Goal: Task Accomplishment & Management: Manage account settings

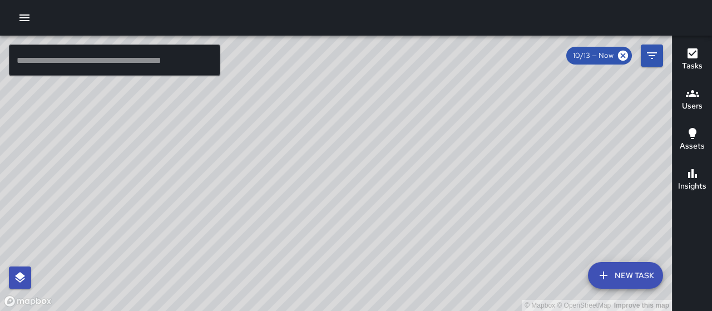
click at [460, 182] on div "© Mapbox © OpenStreetMap Improve this map" at bounding box center [336, 173] width 672 height 275
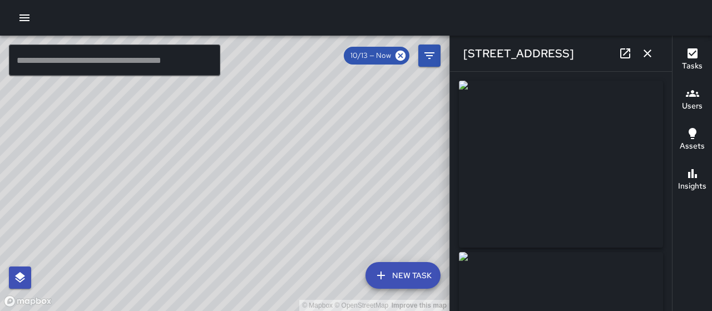
click at [461, 184] on div "[STREET_ADDRESS] Location Revert Address Status Completed Created By [PERSON_NA…" at bounding box center [560, 173] width 222 height 275
type input "**********"
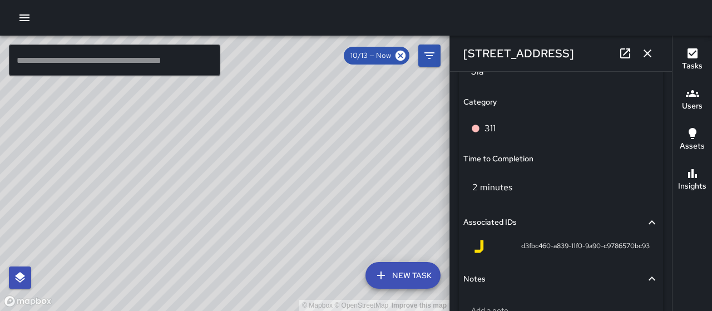
scroll to position [799, 0]
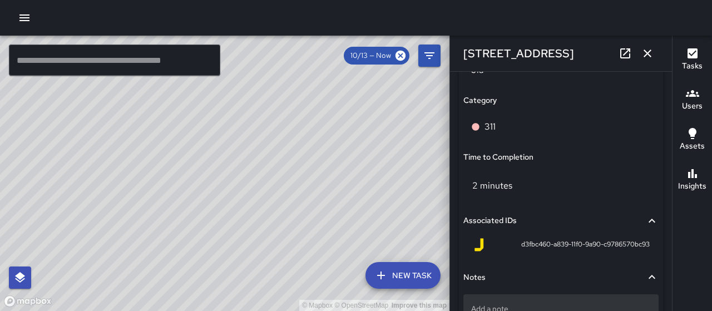
click at [495, 300] on div "Add a note" at bounding box center [560, 308] width 195 height 29
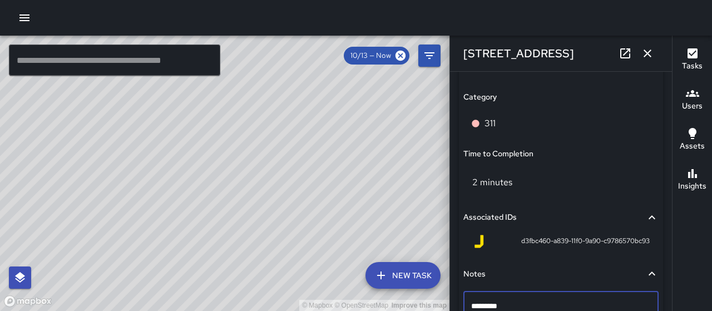
type textarea "**********"
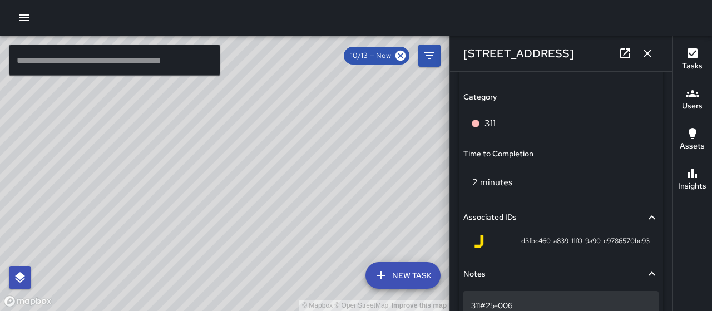
click at [559, 309] on p "311#25-006" at bounding box center [561, 305] width 180 height 11
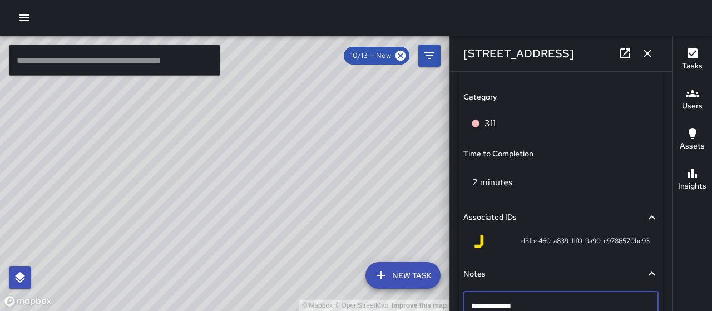
type textarea "**********"
click at [649, 51] on icon "button" at bounding box center [647, 53] width 8 height 8
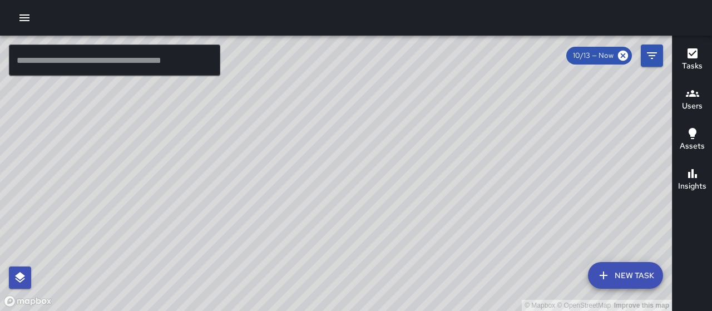
drag, startPoint x: 306, startPoint y: 154, endPoint x: 500, endPoint y: 167, distance: 195.0
click at [500, 167] on div "© Mapbox © OpenStreetMap Improve this map" at bounding box center [336, 173] width 672 height 275
drag, startPoint x: 530, startPoint y: 163, endPoint x: 521, endPoint y: 145, distance: 19.6
click at [521, 145] on div "© Mapbox © OpenStreetMap Improve this map" at bounding box center [336, 173] width 672 height 275
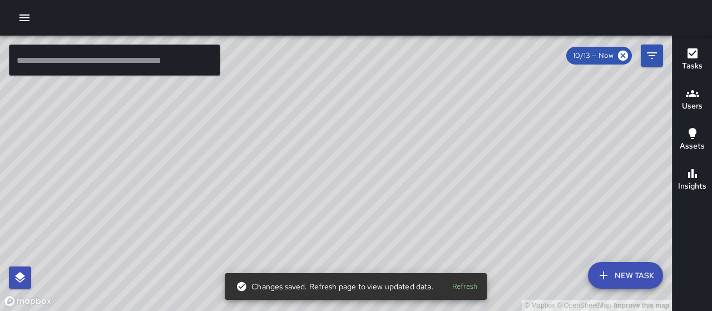
drag, startPoint x: 315, startPoint y: 151, endPoint x: 257, endPoint y: 157, distance: 57.5
click at [257, 157] on div "© Mapbox © OpenStreetMap Improve this map" at bounding box center [336, 173] width 672 height 275
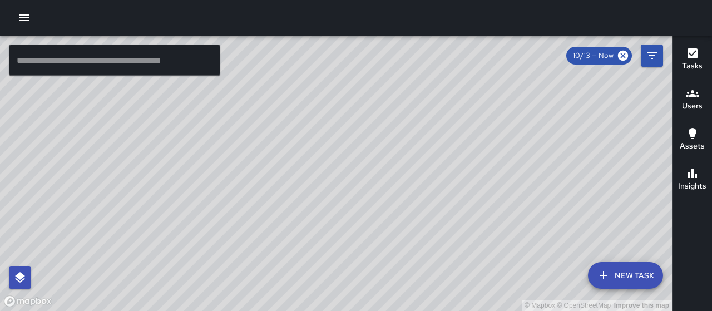
drag, startPoint x: 431, startPoint y: 141, endPoint x: 559, endPoint y: 155, distance: 128.7
click at [559, 155] on div "© Mapbox © OpenStreetMap Improve this map" at bounding box center [336, 173] width 672 height 275
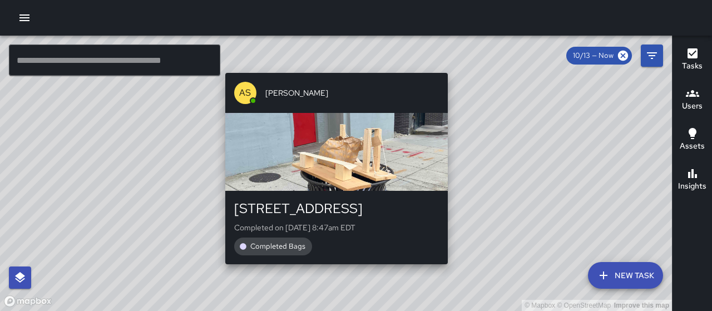
click at [453, 67] on div "© Mapbox © OpenStreetMap Improve this map AS [PERSON_NAME] [STREET_ADDRESS] Com…" at bounding box center [336, 173] width 672 height 275
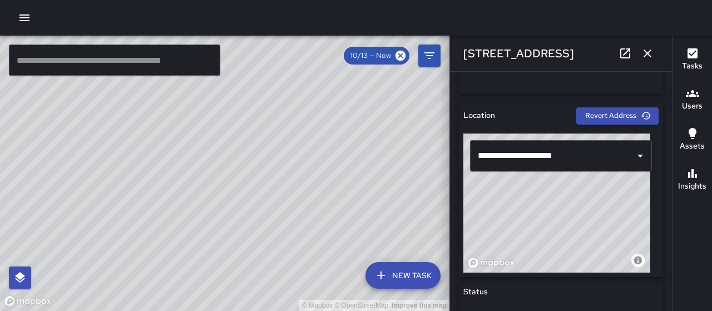
scroll to position [327, 0]
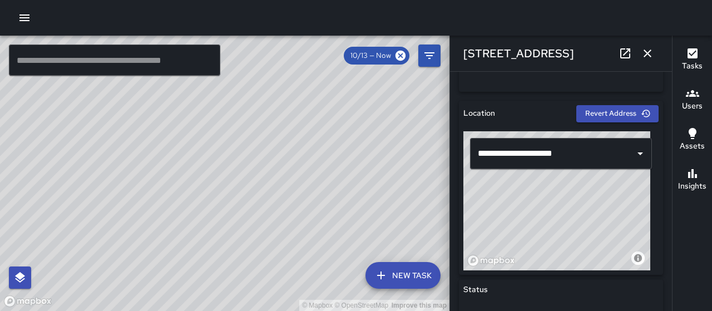
click at [554, 199] on div "© Mapbox © OpenStreetMap Improve this map" at bounding box center [556, 200] width 187 height 139
drag, startPoint x: 557, startPoint y: 204, endPoint x: 520, endPoint y: 195, distance: 37.8
click at [520, 195] on div "© Mapbox © OpenStreetMap Improve this map" at bounding box center [556, 200] width 187 height 139
drag, startPoint x: 575, startPoint y: 203, endPoint x: 637, endPoint y: 210, distance: 62.0
click at [637, 210] on div "© Mapbox © OpenStreetMap Improve this map" at bounding box center [556, 200] width 187 height 139
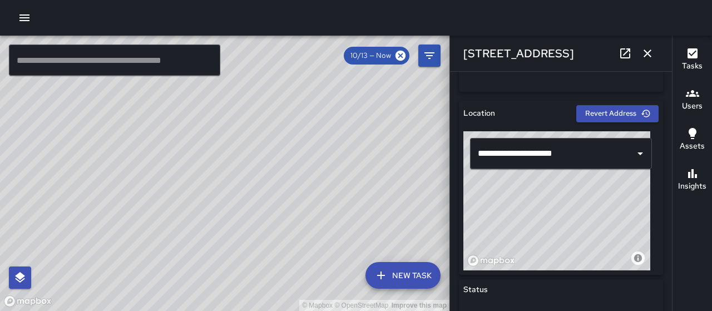
drag, startPoint x: 528, startPoint y: 201, endPoint x: 506, endPoint y: 193, distance: 23.6
click at [506, 193] on div "© Mapbox © OpenStreetMap Improve this map" at bounding box center [556, 200] width 187 height 139
type input "**********"
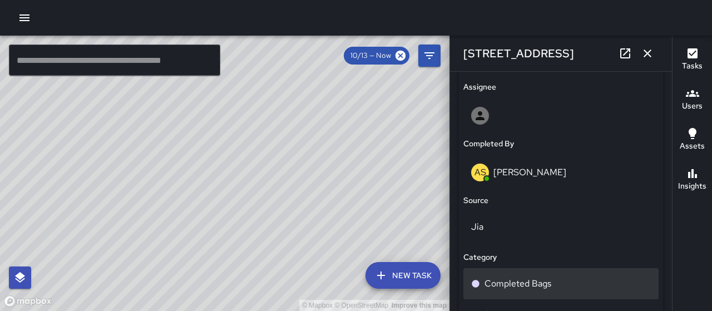
scroll to position [676, 0]
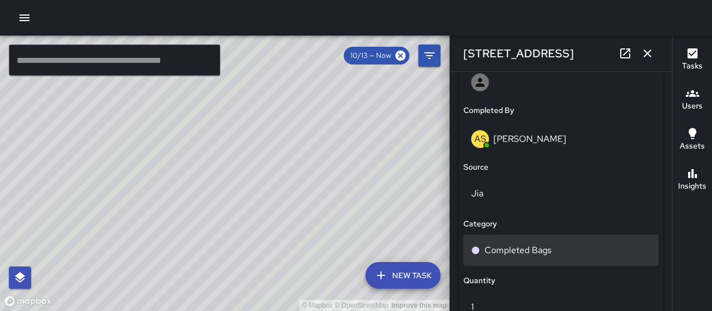
click at [562, 243] on div "Completed Bags" at bounding box center [561, 249] width 180 height 13
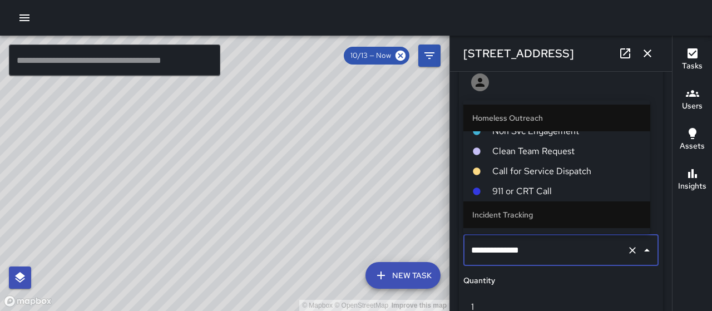
scroll to position [881, 0]
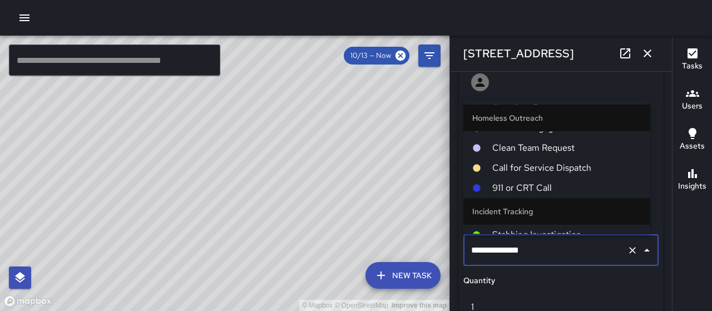
click at [650, 53] on icon "button" at bounding box center [646, 53] width 13 height 13
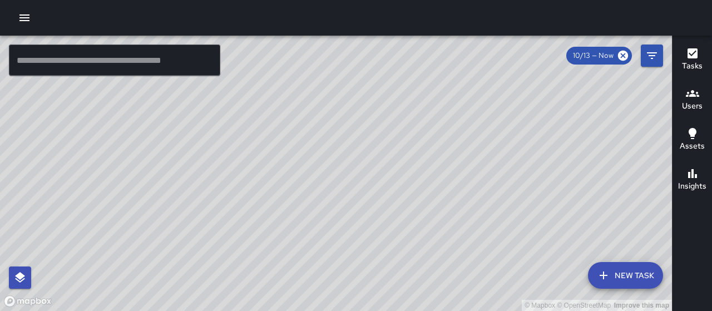
click at [689, 181] on h6 "Insights" at bounding box center [692, 186] width 28 height 12
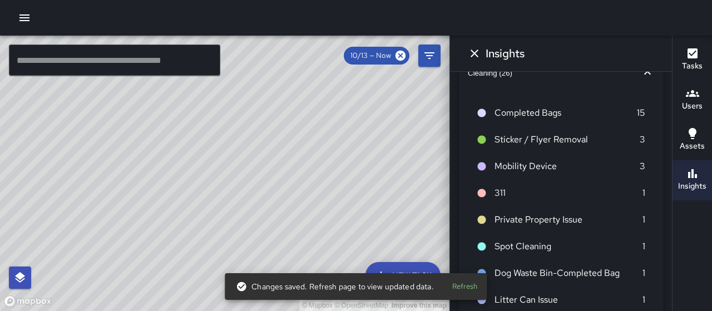
scroll to position [49, 0]
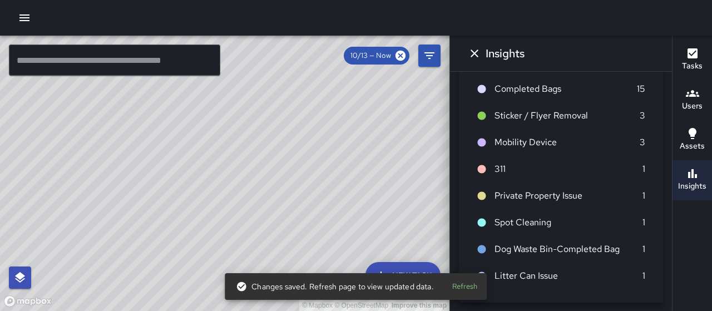
click at [695, 96] on icon "button" at bounding box center [691, 93] width 13 height 7
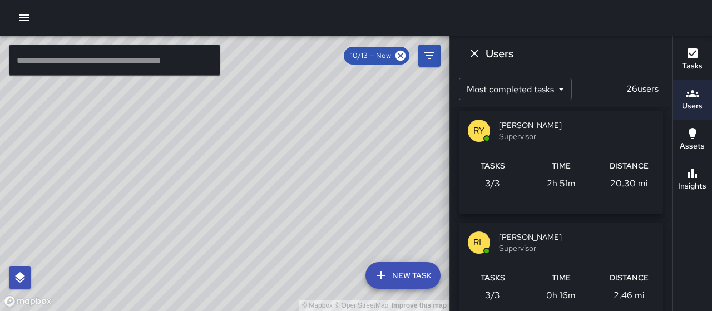
scroll to position [278, 0]
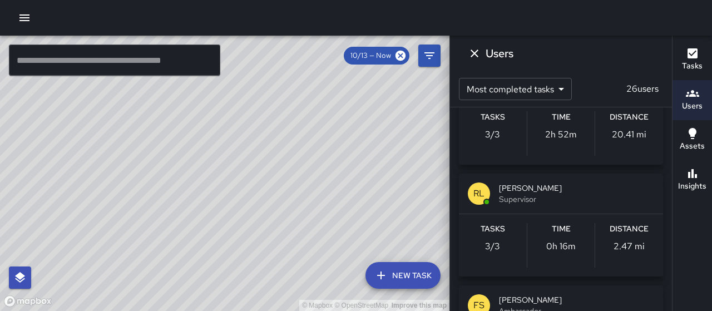
click at [694, 63] on h6 "Tasks" at bounding box center [692, 66] width 21 height 12
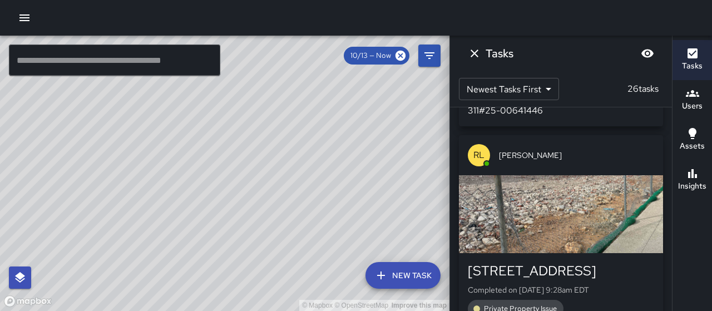
scroll to position [889, 0]
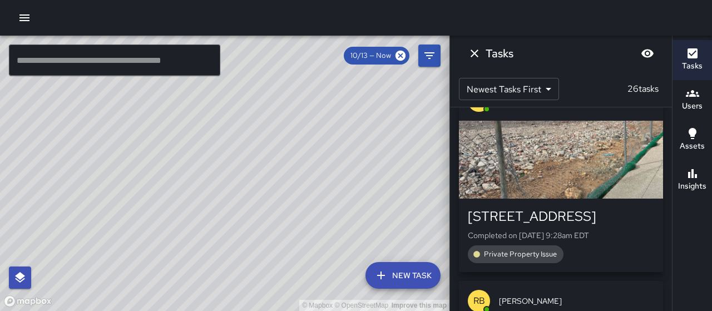
click at [564, 165] on div "button" at bounding box center [561, 160] width 204 height 78
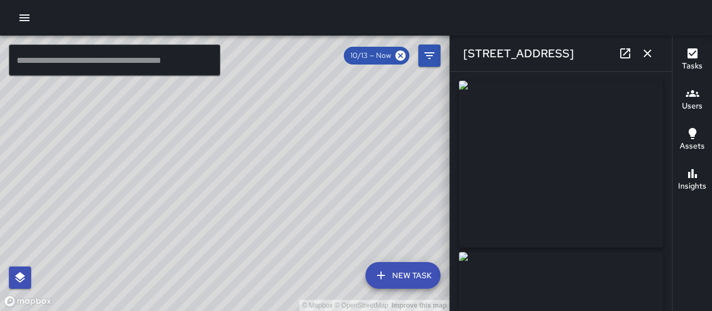
type input "**********"
click at [644, 58] on icon "button" at bounding box center [646, 53] width 13 height 13
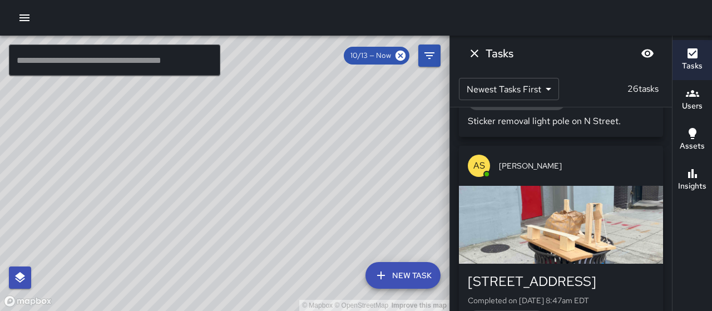
scroll to position [2224, 0]
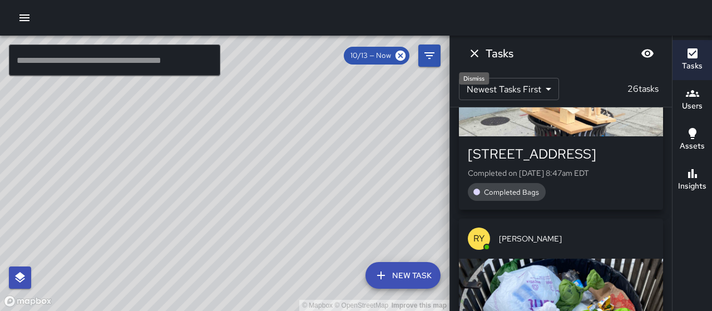
click at [475, 53] on icon "Dismiss" at bounding box center [473, 53] width 13 height 13
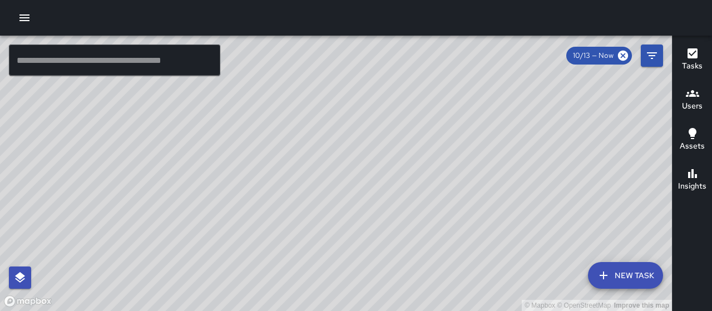
drag, startPoint x: 371, startPoint y: 160, endPoint x: 459, endPoint y: 140, distance: 89.7
click at [459, 140] on div "© Mapbox © OpenStreetMap Improve this map" at bounding box center [336, 173] width 672 height 275
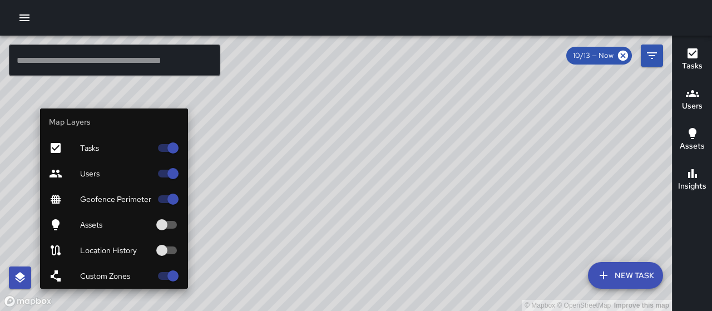
click at [13, 277] on icon "button" at bounding box center [19, 277] width 13 height 13
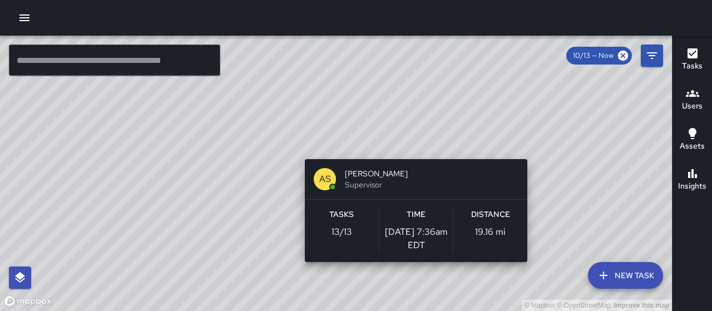
click at [411, 152] on div "© Mapbox © OpenStreetMap Improve this map AS [PERSON_NAME] Supervisor Tasks 13 …" at bounding box center [336, 173] width 672 height 275
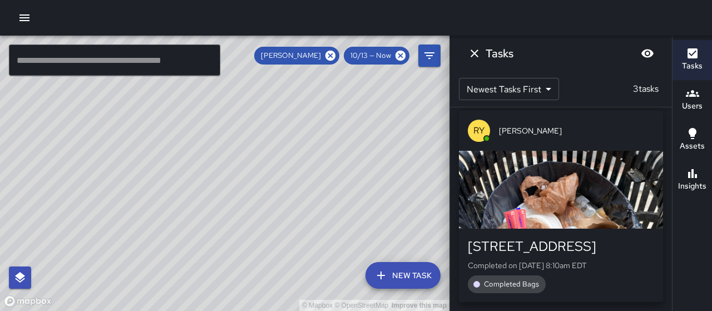
scroll to position [0, 0]
click at [476, 54] on icon "Dismiss" at bounding box center [473, 53] width 13 height 13
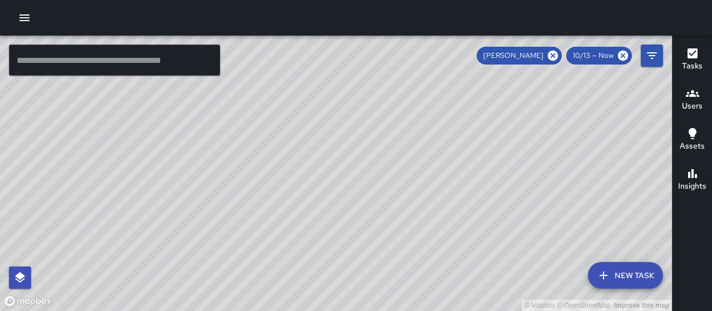
drag, startPoint x: 474, startPoint y: 169, endPoint x: 469, endPoint y: 172, distance: 5.7
click at [469, 172] on div "© Mapbox © OpenStreetMap Improve this map" at bounding box center [336, 173] width 672 height 275
drag, startPoint x: 548, startPoint y: 121, endPoint x: 528, endPoint y: 120, distance: 20.6
click at [517, 157] on div "© Mapbox © OpenStreetMap Improve this map" at bounding box center [336, 173] width 672 height 275
click at [551, 59] on icon at bounding box center [553, 56] width 10 height 10
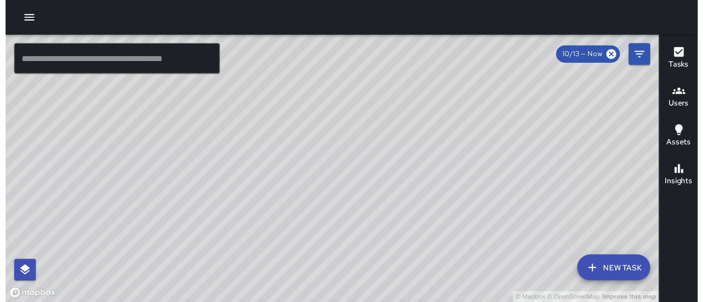
scroll to position [4404, 0]
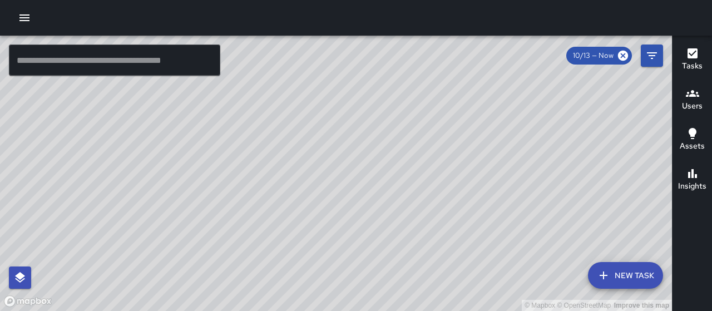
click at [13, 275] on icon "button" at bounding box center [19, 277] width 13 height 13
drag, startPoint x: 560, startPoint y: 154, endPoint x: 371, endPoint y: 14, distance: 235.3
click at [371, 14] on div "© Mapbox © OpenStreetMap Improve this map ​ New Task 10/13 — Now Map Layers Tas…" at bounding box center [356, 155] width 712 height 311
drag, startPoint x: 486, startPoint y: 211, endPoint x: 231, endPoint y: 250, distance: 258.2
click at [435, 127] on div "© Mapbox © OpenStreetMap Improve this map" at bounding box center [336, 173] width 672 height 275
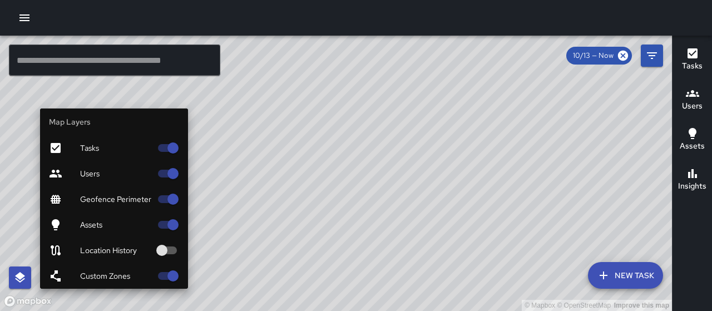
click at [24, 277] on icon "button" at bounding box center [19, 277] width 13 height 13
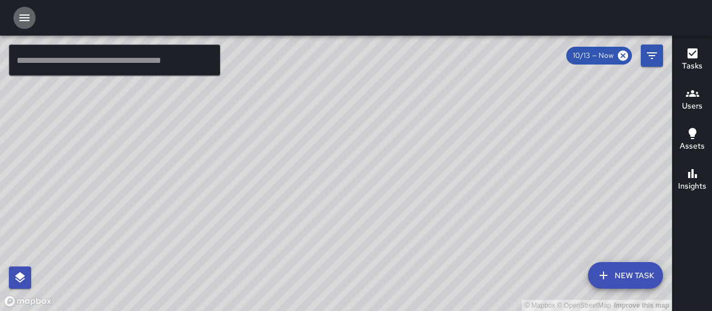
click at [20, 19] on icon "button" at bounding box center [24, 17] width 13 height 13
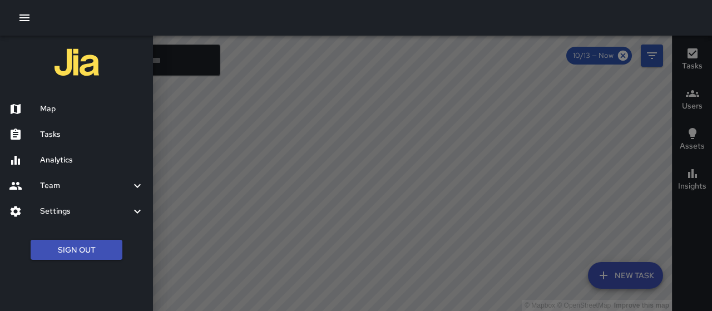
click at [43, 136] on h6 "Tasks" at bounding box center [92, 134] width 104 height 12
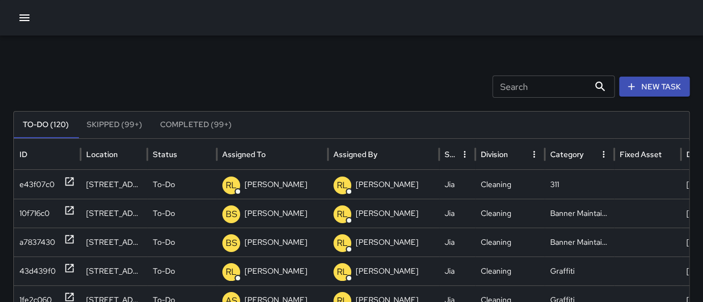
click at [111, 123] on button "Skipped (99+)" at bounding box center [114, 125] width 73 height 27
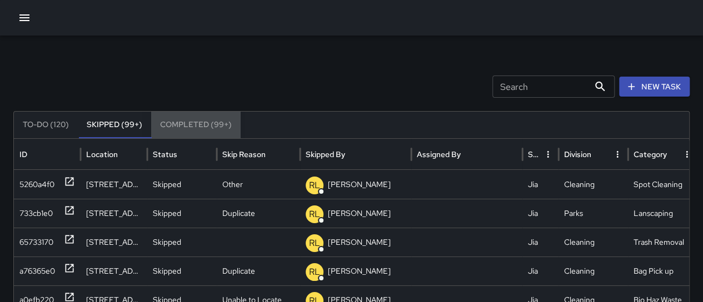
click at [190, 128] on button "Completed (99+)" at bounding box center [195, 125] width 89 height 27
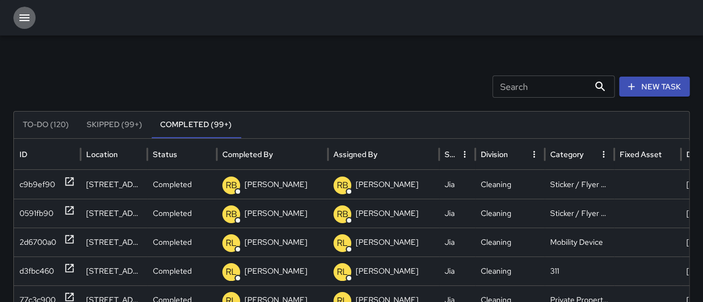
click at [23, 18] on icon "button" at bounding box center [24, 17] width 10 height 7
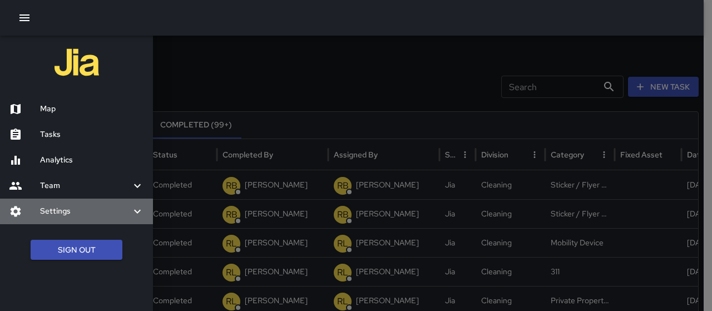
click at [67, 211] on h6 "Settings" at bounding box center [85, 211] width 91 height 12
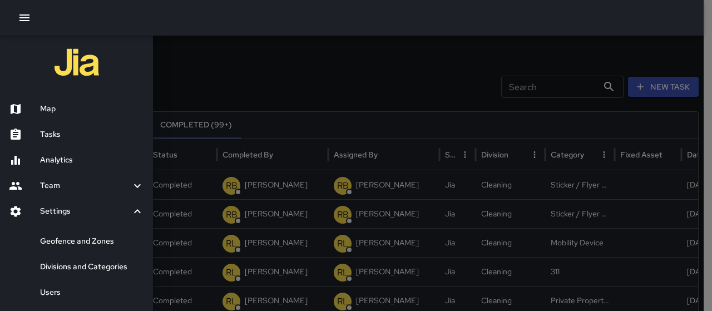
click at [57, 185] on h6 "Team" at bounding box center [85, 186] width 91 height 12
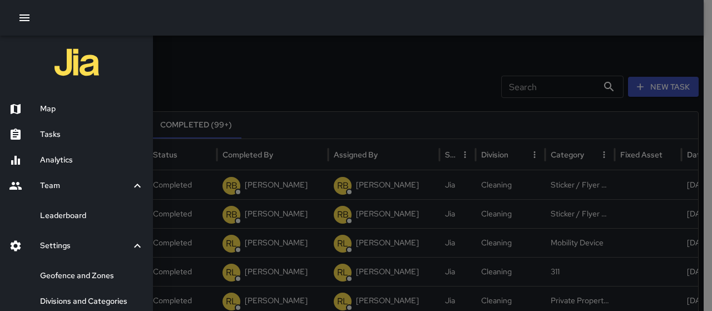
click at [84, 213] on h6 "Leaderboard" at bounding box center [92, 216] width 104 height 12
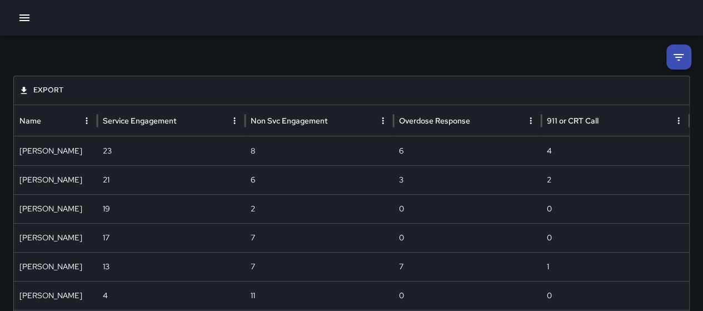
click at [30, 17] on icon "button" at bounding box center [24, 17] width 13 height 13
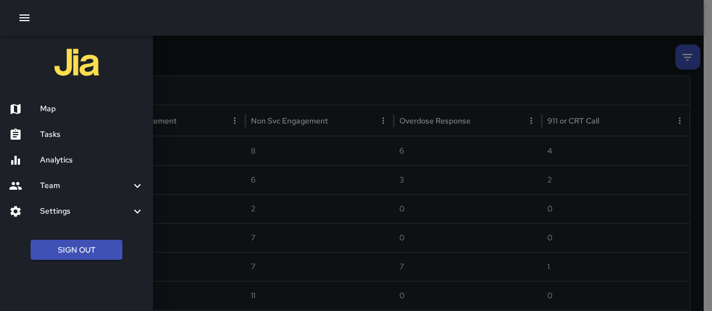
click at [57, 117] on div "Map" at bounding box center [76, 109] width 153 height 26
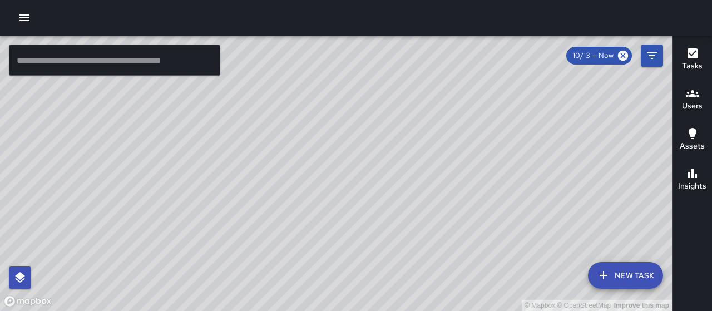
drag, startPoint x: 329, startPoint y: 197, endPoint x: 376, endPoint y: 75, distance: 130.9
click at [375, 76] on div "© Mapbox © OpenStreetMap Improve this map" at bounding box center [336, 173] width 672 height 275
drag, startPoint x: 383, startPoint y: 210, endPoint x: 376, endPoint y: 254, distance: 45.0
click at [376, 254] on div "© Mapbox © OpenStreetMap Improve this map" at bounding box center [336, 173] width 672 height 275
drag, startPoint x: 366, startPoint y: 62, endPoint x: 365, endPoint y: 155, distance: 92.3
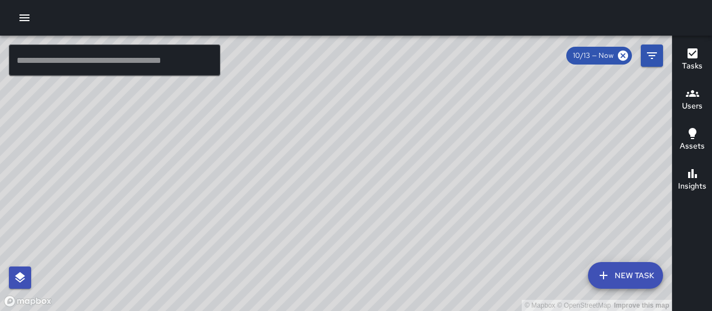
click at [365, 155] on div "© Mapbox © OpenStreetMap Improve this map" at bounding box center [336, 173] width 672 height 275
drag, startPoint x: 307, startPoint y: 130, endPoint x: 312, endPoint y: 206, distance: 76.9
click at [312, 206] on div "© Mapbox © OpenStreetMap Improve this map" at bounding box center [336, 173] width 672 height 275
drag, startPoint x: 270, startPoint y: 151, endPoint x: 277, endPoint y: 212, distance: 61.5
click at [277, 212] on div "© Mapbox © OpenStreetMap Improve this map" at bounding box center [336, 173] width 672 height 275
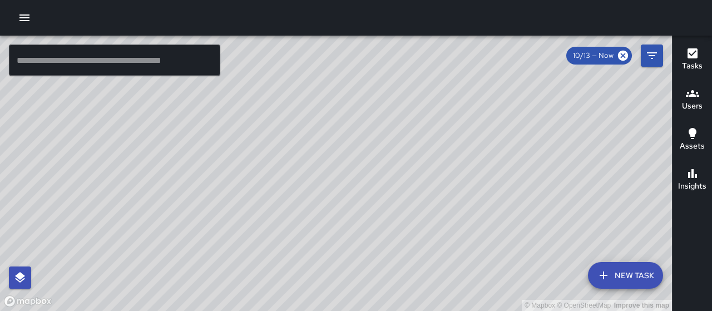
drag, startPoint x: 410, startPoint y: 122, endPoint x: 357, endPoint y: 190, distance: 85.6
click at [357, 199] on div "© Mapbox © OpenStreetMap Improve this map" at bounding box center [336, 173] width 672 height 275
drag, startPoint x: 410, startPoint y: 122, endPoint x: 366, endPoint y: 174, distance: 67.8
click at [368, 176] on div "© Mapbox © OpenStreetMap Improve this map" at bounding box center [336, 173] width 672 height 275
drag, startPoint x: 445, startPoint y: 173, endPoint x: 446, endPoint y: 245, distance: 72.3
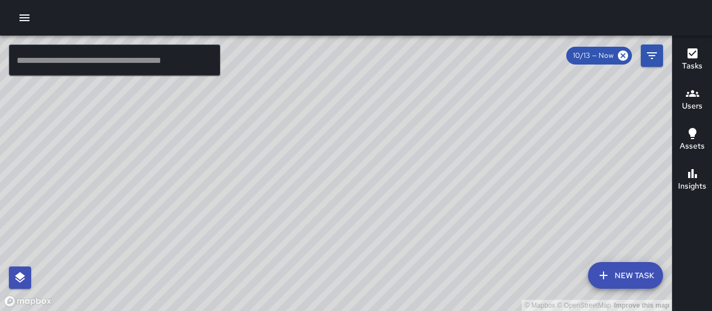
click at [448, 248] on div "© Mapbox © OpenStreetMap Improve this map" at bounding box center [336, 173] width 672 height 275
drag, startPoint x: 420, startPoint y: 176, endPoint x: 359, endPoint y: 188, distance: 62.4
click at [398, 171] on div "© Mapbox © OpenStreetMap Improve this map" at bounding box center [336, 173] width 672 height 275
drag, startPoint x: 394, startPoint y: 199, endPoint x: 316, endPoint y: 222, distance: 80.6
click at [317, 221] on div "© Mapbox © OpenStreetMap Improve this map" at bounding box center [336, 173] width 672 height 275
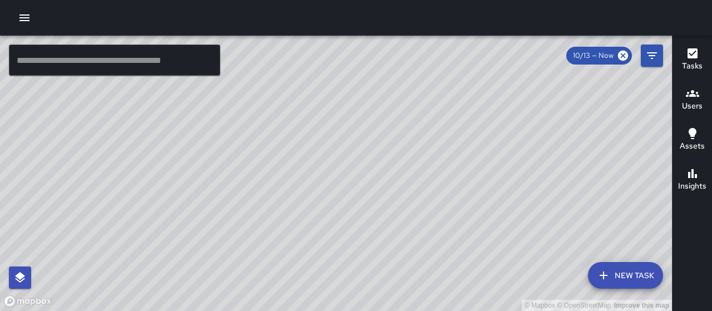
drag, startPoint x: 439, startPoint y: 188, endPoint x: 345, endPoint y: 256, distance: 115.1
click at [345, 256] on div "© Mapbox © OpenStreetMap Improve this map" at bounding box center [336, 173] width 672 height 275
drag, startPoint x: 557, startPoint y: 102, endPoint x: 457, endPoint y: 290, distance: 212.4
click at [457, 290] on div "© Mapbox © OpenStreetMap Improve this map" at bounding box center [336, 173] width 672 height 275
drag, startPoint x: 451, startPoint y: 294, endPoint x: 446, endPoint y: 162, distance: 131.9
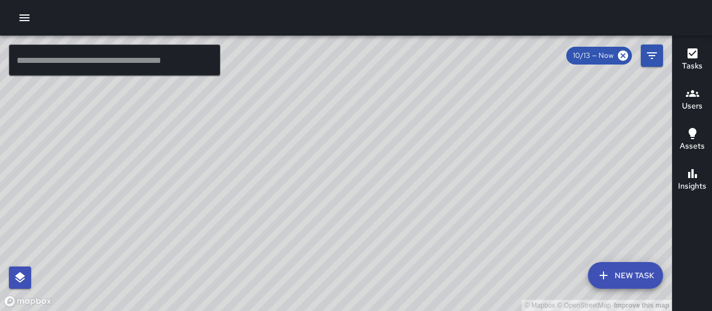
click at [446, 162] on div "© Mapbox © OpenStreetMap Improve this map" at bounding box center [336, 173] width 672 height 275
drag, startPoint x: 414, startPoint y: 281, endPoint x: 426, endPoint y: 199, distance: 82.6
click at [424, 204] on div "© Mapbox © OpenStreetMap Improve this map" at bounding box center [336, 173] width 672 height 275
drag, startPoint x: 500, startPoint y: 65, endPoint x: 497, endPoint y: 96, distance: 30.8
click at [497, 96] on div "© Mapbox © OpenStreetMap Improve this map" at bounding box center [336, 173] width 672 height 275
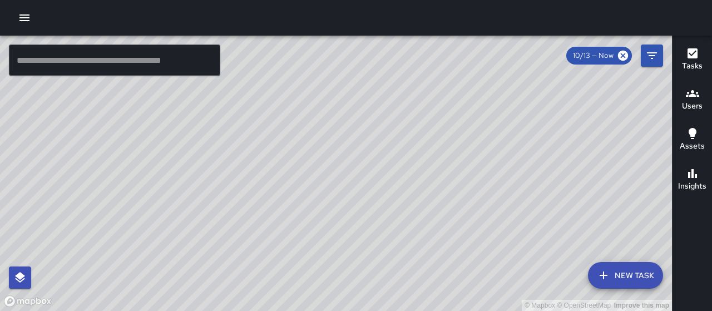
drag, startPoint x: 420, startPoint y: 213, endPoint x: 461, endPoint y: 97, distance: 123.2
click at [461, 97] on div "© Mapbox © OpenStreetMap Improve this map" at bounding box center [336, 173] width 672 height 275
drag, startPoint x: 411, startPoint y: 217, endPoint x: 433, endPoint y: 118, distance: 102.0
click at [432, 124] on div "© Mapbox © OpenStreetMap Improve this map" at bounding box center [336, 173] width 672 height 275
drag, startPoint x: 531, startPoint y: 213, endPoint x: 379, endPoint y: 221, distance: 151.9
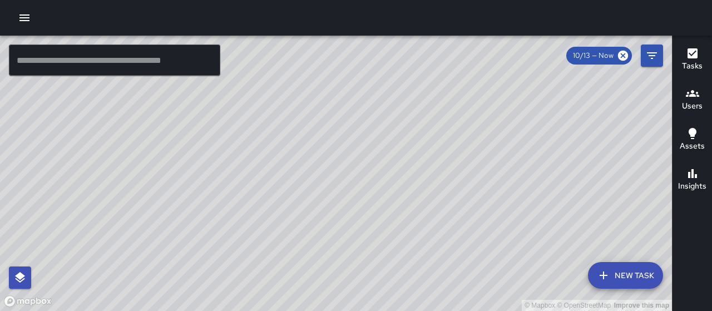
click at [379, 221] on div "© Mapbox © OpenStreetMap Improve this map" at bounding box center [336, 173] width 672 height 275
drag, startPoint x: 312, startPoint y: 217, endPoint x: 401, endPoint y: 216, distance: 88.9
click at [401, 216] on div "© Mapbox © OpenStreetMap Improve this map" at bounding box center [336, 173] width 672 height 275
drag, startPoint x: 264, startPoint y: 194, endPoint x: 402, endPoint y: 206, distance: 139.0
click at [431, 207] on div "© Mapbox © OpenStreetMap Improve this map" at bounding box center [336, 173] width 672 height 275
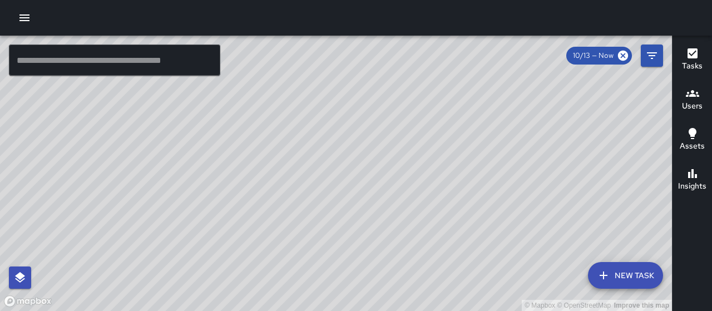
drag, startPoint x: 354, startPoint y: 153, endPoint x: 359, endPoint y: 199, distance: 45.9
click at [359, 199] on div "© Mapbox © OpenStreetMap Improve this map" at bounding box center [336, 173] width 672 height 275
drag, startPoint x: 308, startPoint y: 205, endPoint x: 346, endPoint y: 203, distance: 38.4
click at [346, 203] on div "© Mapbox © OpenStreetMap Improve this map" at bounding box center [336, 173] width 672 height 275
drag, startPoint x: 379, startPoint y: 127, endPoint x: 369, endPoint y: 222, distance: 95.5
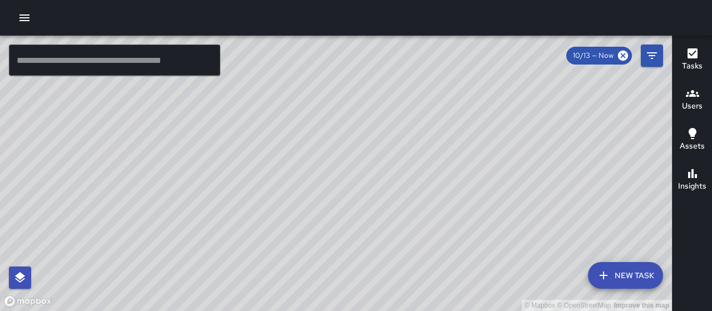
click at [369, 222] on div "© Mapbox © OpenStreetMap Improve this map" at bounding box center [336, 173] width 672 height 275
drag, startPoint x: 510, startPoint y: 77, endPoint x: 518, endPoint y: 182, distance: 104.8
click at [518, 182] on div "© Mapbox © OpenStreetMap Improve this map" at bounding box center [336, 173] width 672 height 275
drag, startPoint x: 551, startPoint y: 231, endPoint x: 459, endPoint y: 54, distance: 198.9
click at [459, 54] on div "© Mapbox © OpenStreetMap Improve this map" at bounding box center [336, 173] width 672 height 275
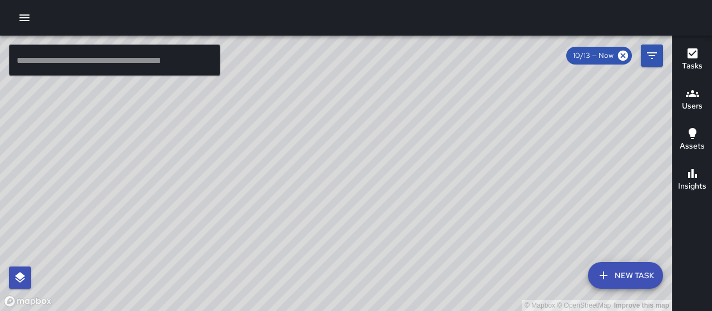
click at [23, 16] on icon "button" at bounding box center [24, 17] width 13 height 13
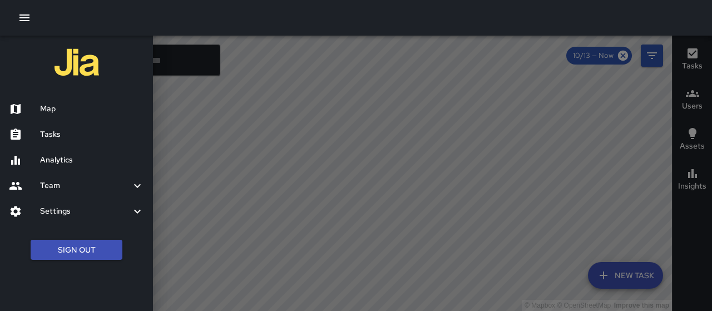
click at [73, 208] on h6 "Settings" at bounding box center [85, 211] width 91 height 12
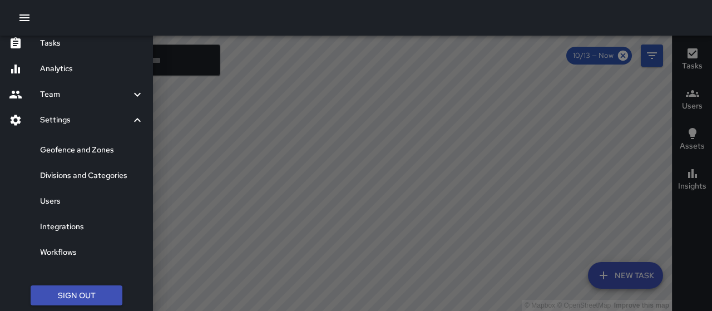
scroll to position [96, 0]
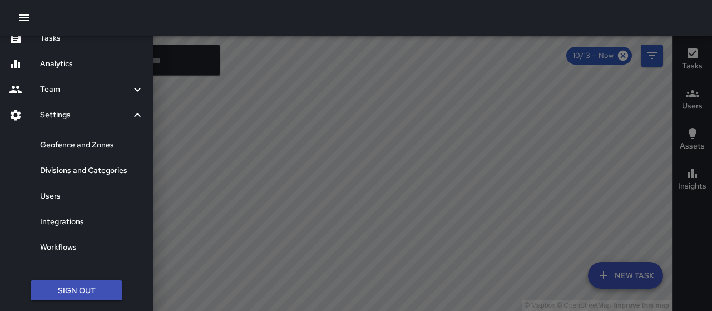
click at [72, 197] on h6 "Users" at bounding box center [92, 196] width 104 height 12
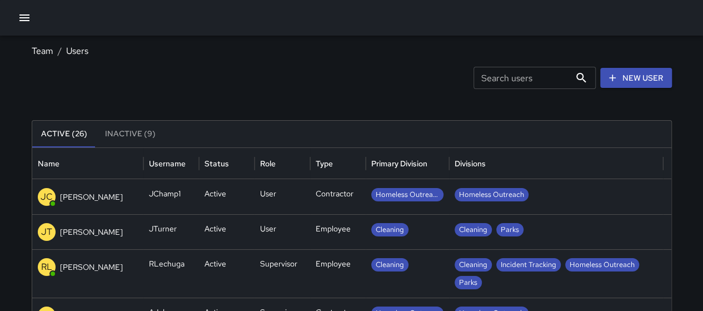
click at [23, 18] on icon "button" at bounding box center [24, 17] width 13 height 13
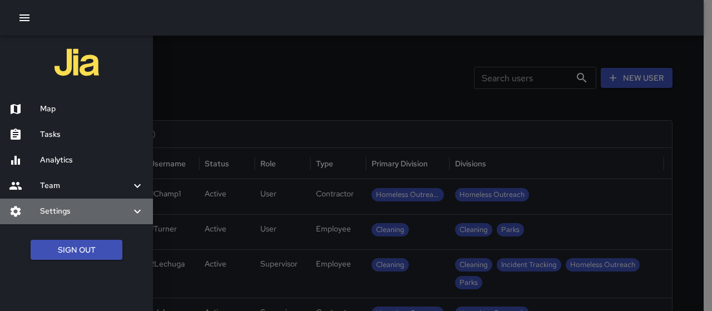
click at [66, 206] on h6 "Settings" at bounding box center [85, 211] width 91 height 12
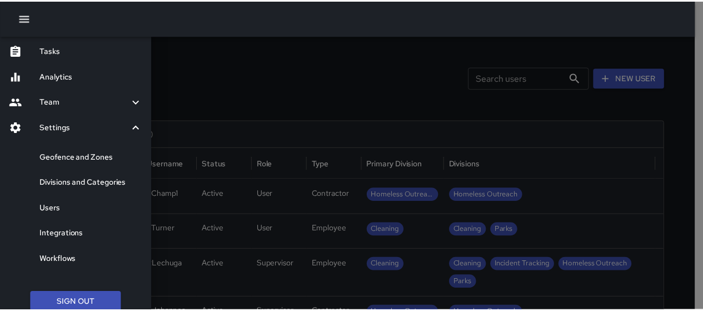
scroll to position [96, 0]
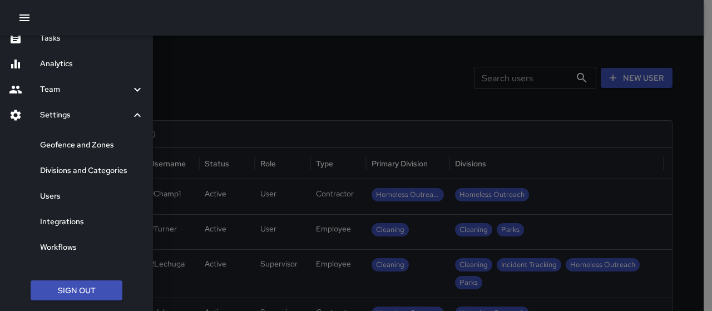
click at [103, 167] on h6 "Divisions and Categories" at bounding box center [92, 171] width 104 height 12
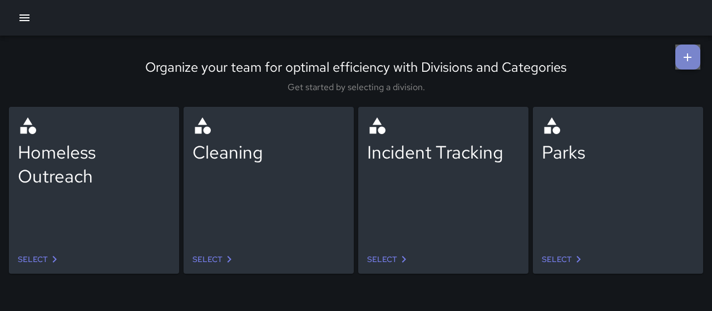
click at [685, 53] on icon at bounding box center [686, 57] width 13 height 13
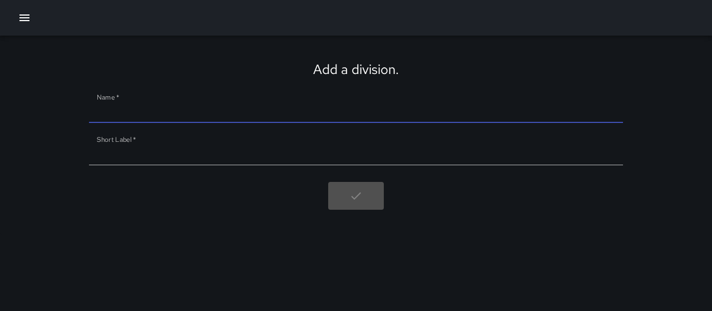
click at [281, 110] on input "Name   *" at bounding box center [356, 114] width 534 height 18
type input "******"
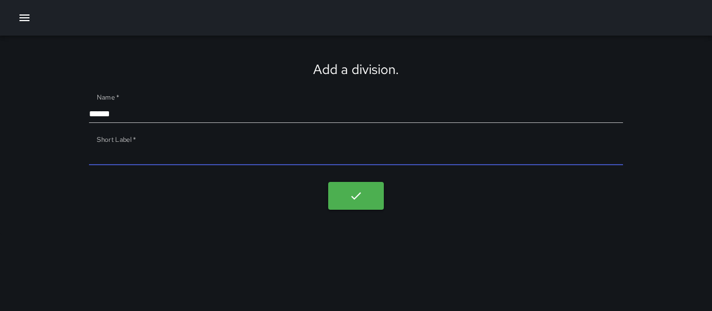
click at [230, 161] on input "Short Label   *" at bounding box center [356, 156] width 534 height 18
type input "******"
click at [217, 119] on input "******" at bounding box center [356, 114] width 534 height 18
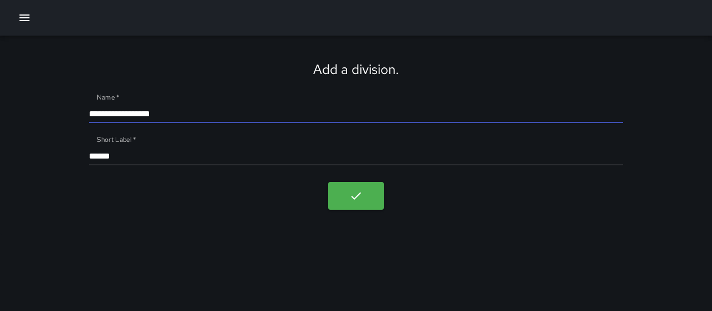
type input "**********"
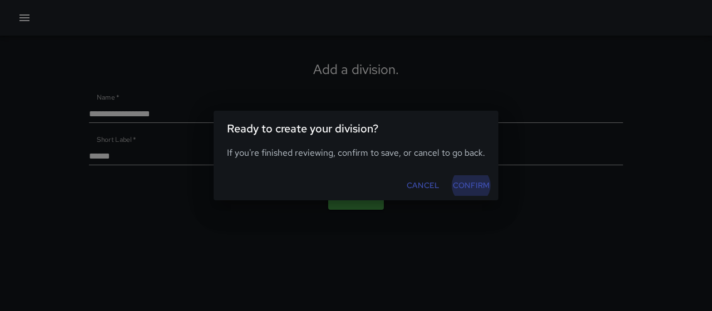
click at [476, 186] on button "Confirm" at bounding box center [471, 185] width 46 height 21
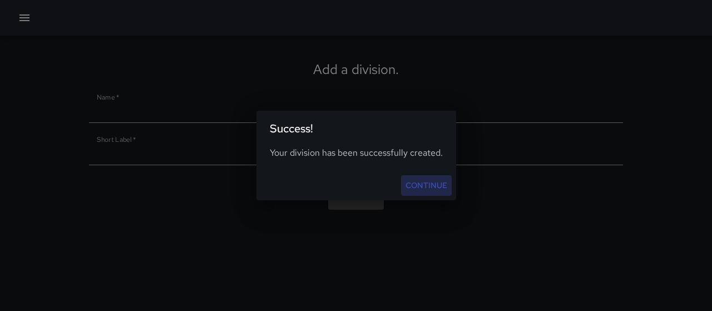
click at [425, 181] on link "Continue" at bounding box center [426, 185] width 51 height 21
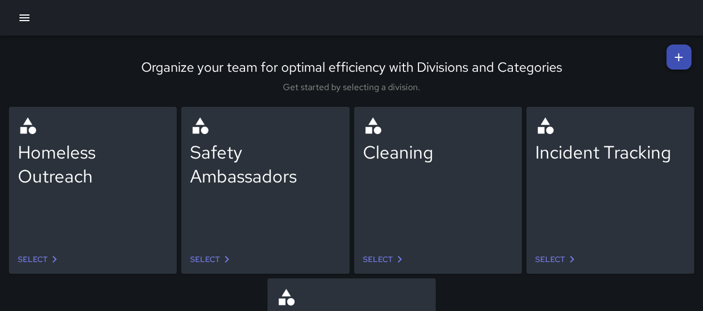
click at [26, 16] on icon "button" at bounding box center [24, 17] width 13 height 13
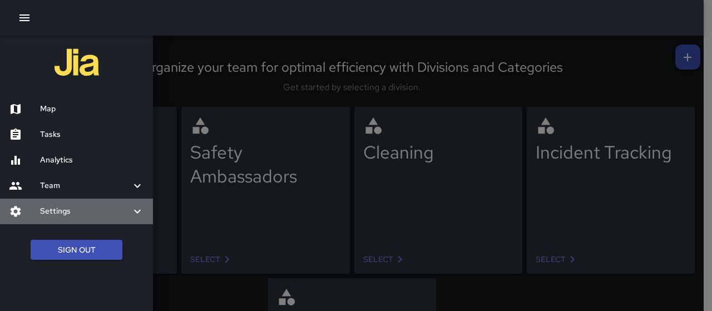
click at [67, 208] on h6 "Settings" at bounding box center [85, 211] width 91 height 12
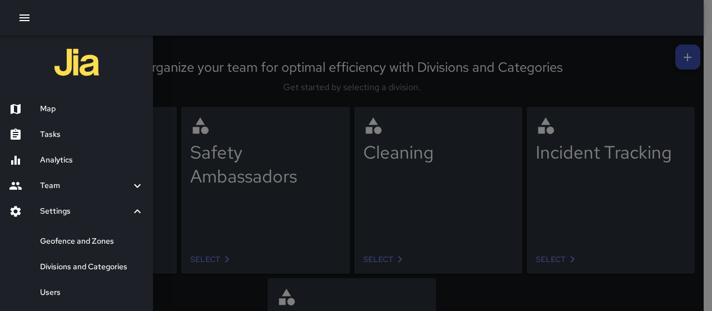
click at [70, 289] on h6 "Users" at bounding box center [92, 292] width 104 height 12
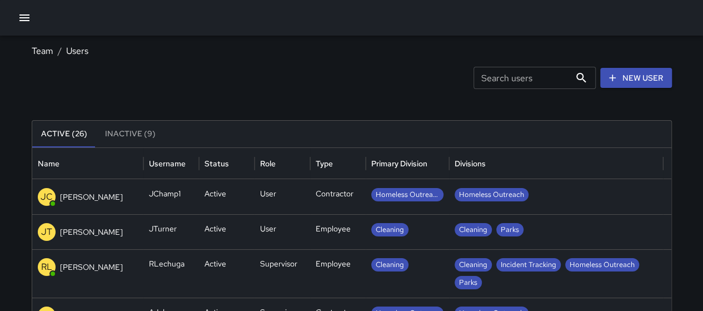
click at [645, 81] on link "New User" at bounding box center [636, 78] width 72 height 21
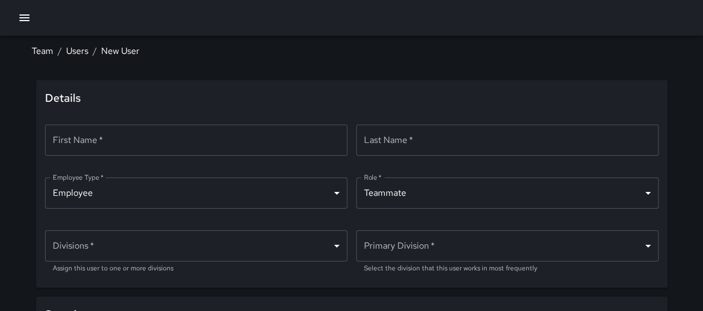
click at [183, 140] on input "First Name   *" at bounding box center [196, 140] width 302 height 31
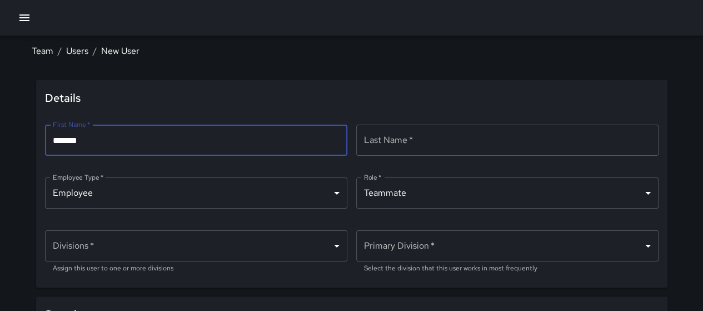
type input "*******"
click at [409, 142] on div "Last Name   * Last Name   * ​" at bounding box center [507, 147] width 302 height 44
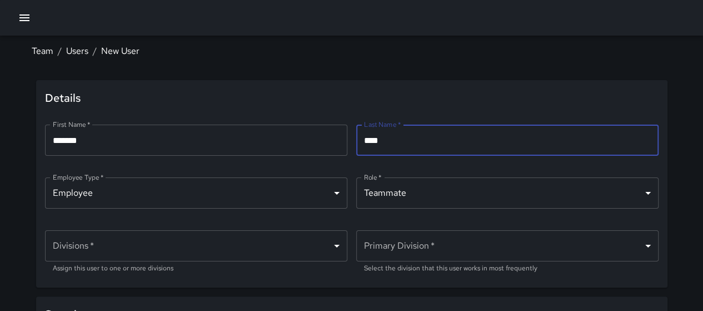
type input "****"
click at [211, 197] on body "Team / Users / New User Details First Name   * ******* First Name   * ​ Last Na…" at bounding box center [351, 242] width 703 height 484
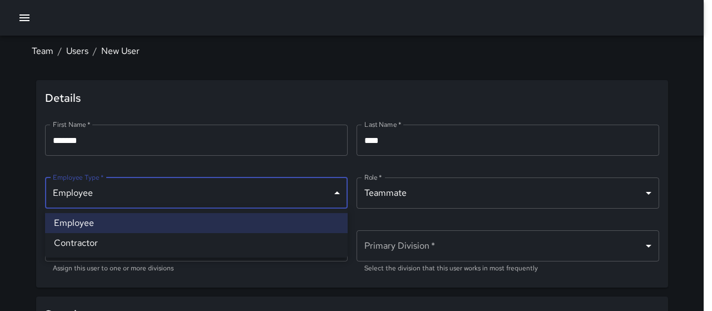
click at [156, 238] on li "Contractor" at bounding box center [196, 243] width 302 height 20
type input "**********"
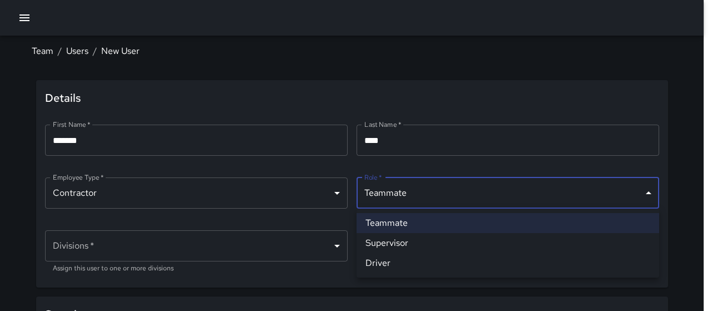
click at [406, 192] on body "**********" at bounding box center [356, 242] width 712 height 484
click at [405, 241] on li "Supervisor" at bounding box center [507, 243] width 302 height 20
type input "**********"
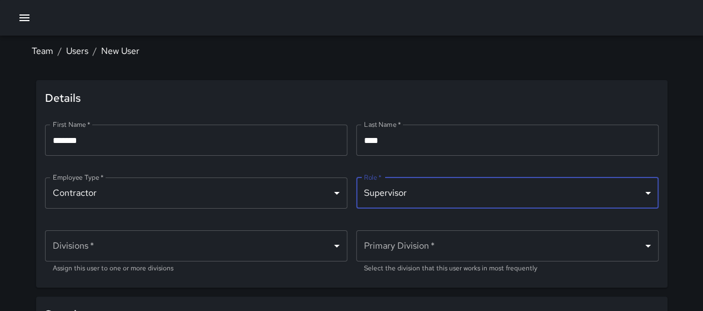
click at [105, 241] on body "**********" at bounding box center [351, 242] width 703 height 484
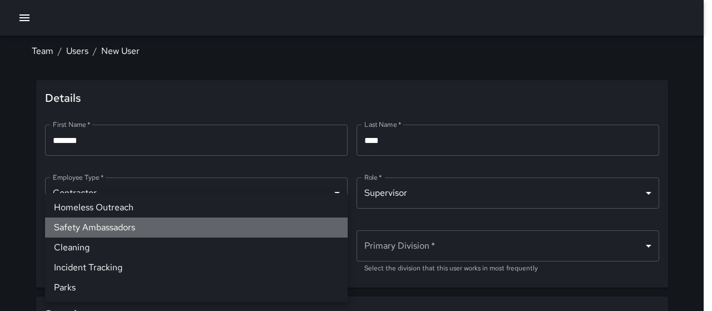
click at [148, 227] on li "Safety Ambassadors" at bounding box center [196, 227] width 302 height 20
type input "**********"
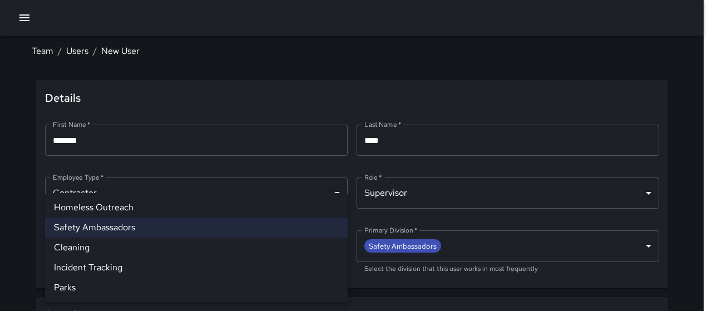
click at [679, 86] on div at bounding box center [356, 155] width 712 height 311
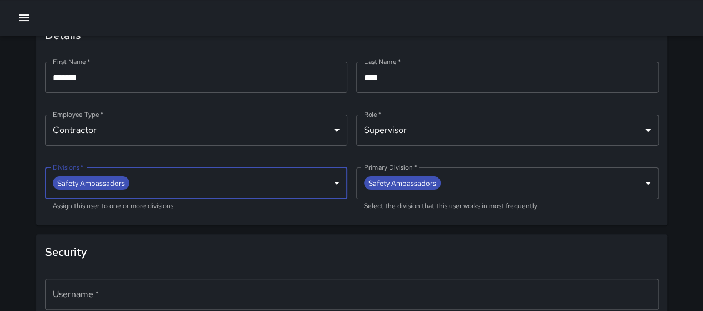
scroll to position [173, 0]
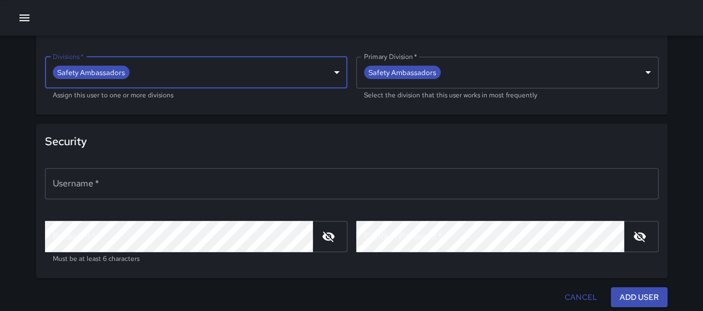
click at [183, 187] on input "Username   *" at bounding box center [352, 183] width 614 height 31
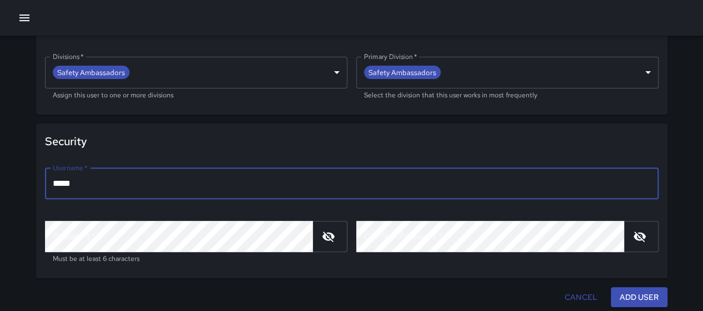
type input "*****"
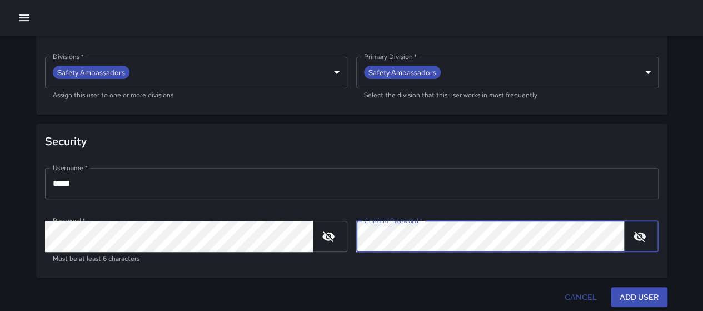
click at [629, 290] on button "Add User" at bounding box center [639, 297] width 57 height 21
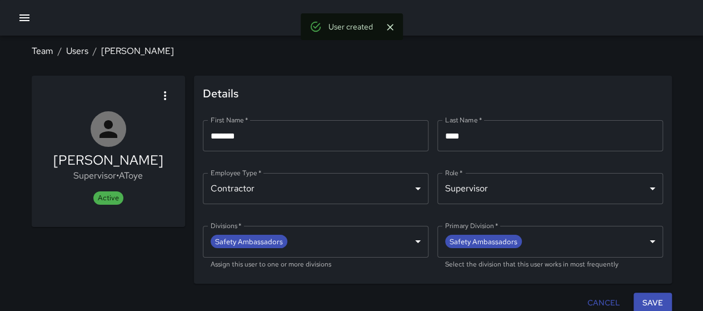
click at [656, 296] on button "Save" at bounding box center [653, 302] width 38 height 21
click at [70, 48] on link "Users" at bounding box center [77, 51] width 22 height 12
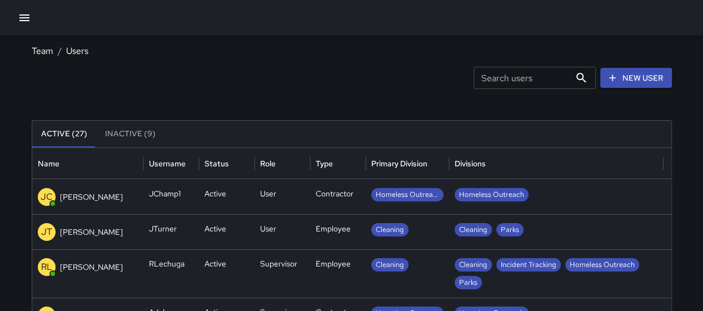
click at [626, 75] on link "New User" at bounding box center [636, 78] width 72 height 21
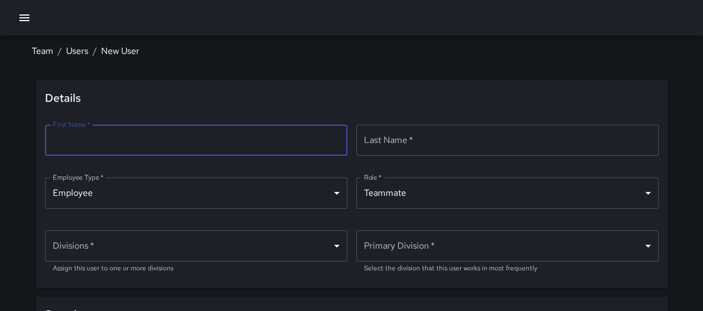
click at [180, 146] on input "First Name   *" at bounding box center [196, 140] width 302 height 31
type input "****"
click at [457, 139] on input "Last Name   *" at bounding box center [507, 140] width 302 height 31
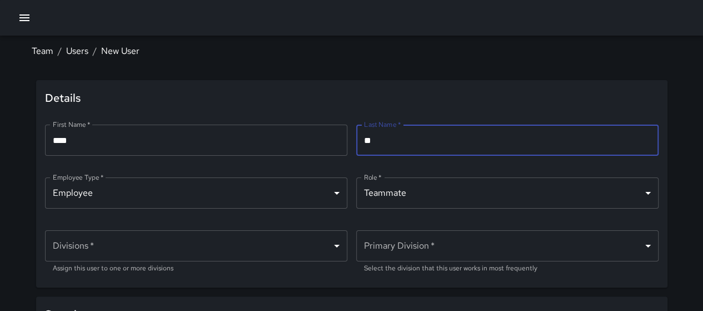
type input "*"
type input "*****"
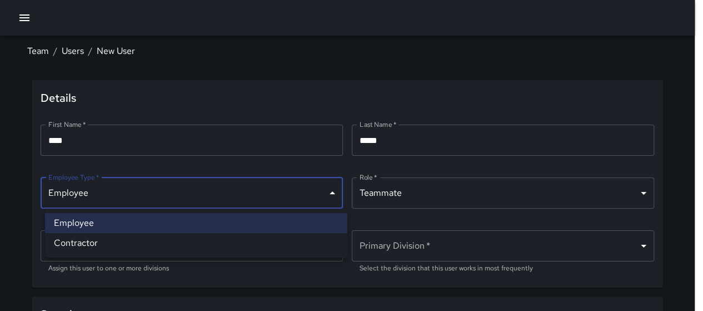
click at [112, 207] on body "Team / Users / New User Details First Name   * **** First Name   * ​ Last Name …" at bounding box center [351, 242] width 703 height 484
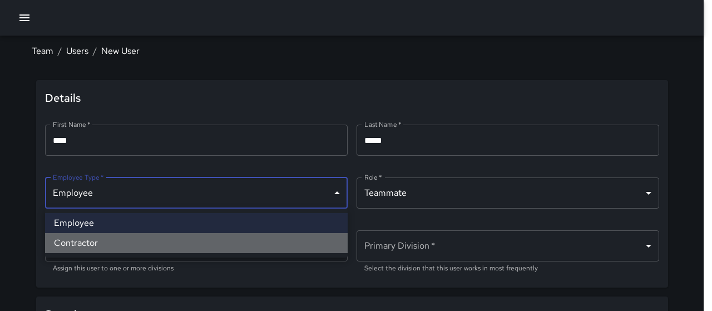
click at [113, 238] on li "Contractor" at bounding box center [196, 243] width 302 height 20
type input "**********"
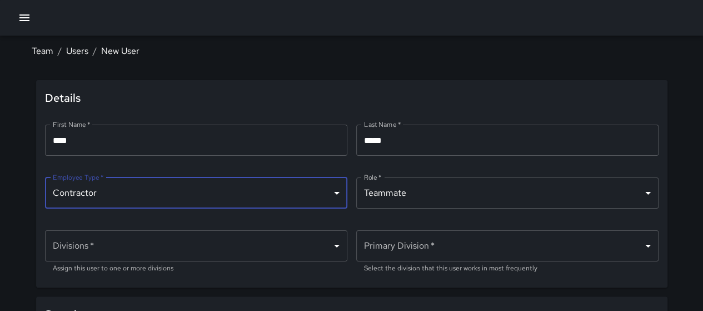
click at [409, 188] on body "**********" at bounding box center [351, 242] width 703 height 484
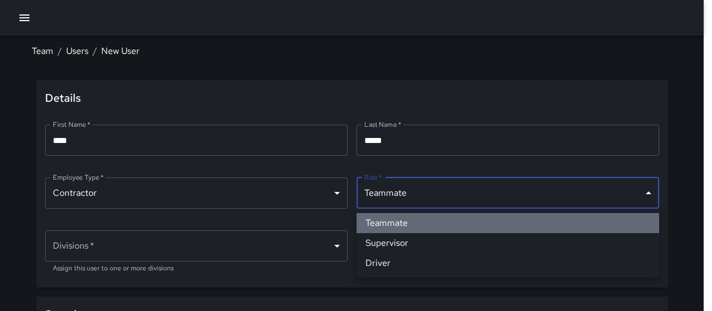
click at [390, 221] on li "Teammate" at bounding box center [507, 223] width 302 height 20
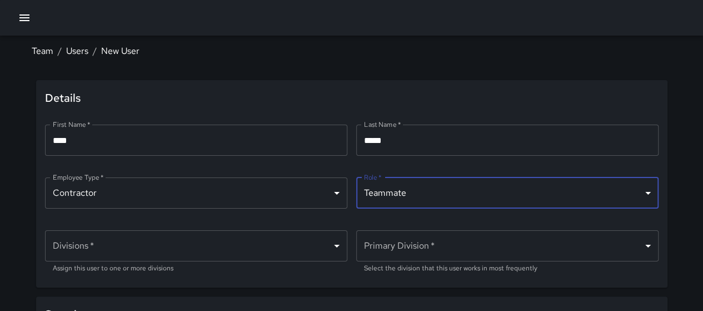
click at [145, 250] on body "**********" at bounding box center [351, 242] width 703 height 484
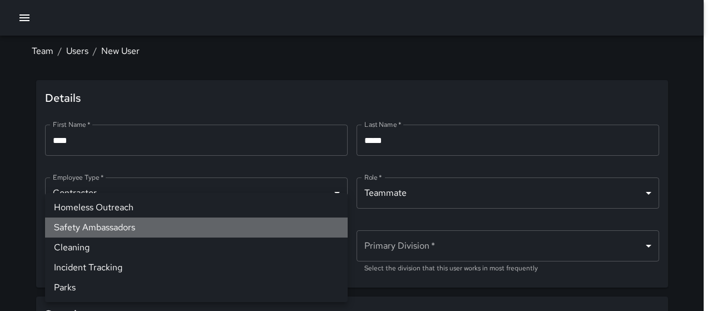
drag, startPoint x: 145, startPoint y: 228, endPoint x: 213, endPoint y: 227, distance: 68.4
click at [145, 227] on li "Safety Ambassadors" at bounding box center [196, 227] width 302 height 20
type input "**********"
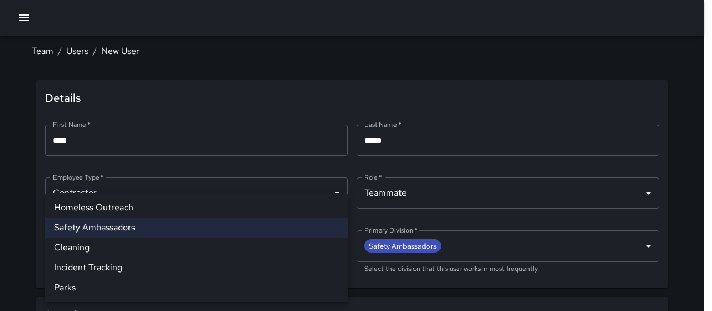
click at [693, 118] on div at bounding box center [356, 155] width 712 height 311
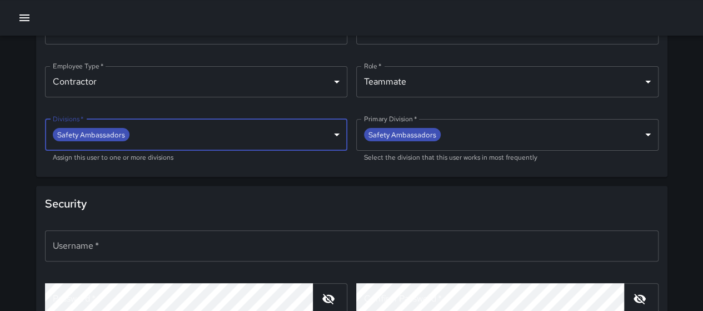
scroll to position [173, 0]
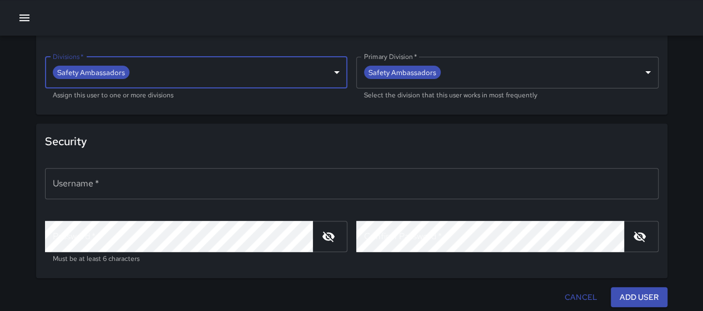
click at [157, 193] on input "Username   *" at bounding box center [352, 183] width 614 height 31
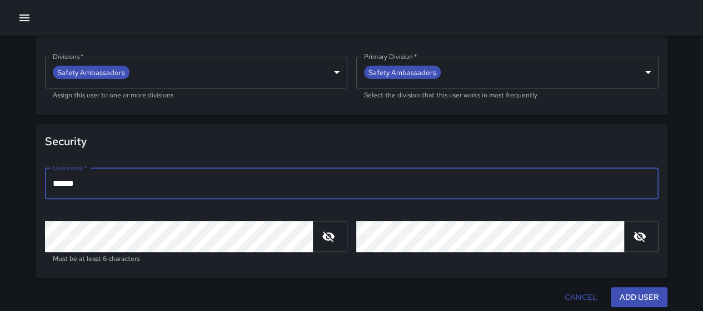
type input "******"
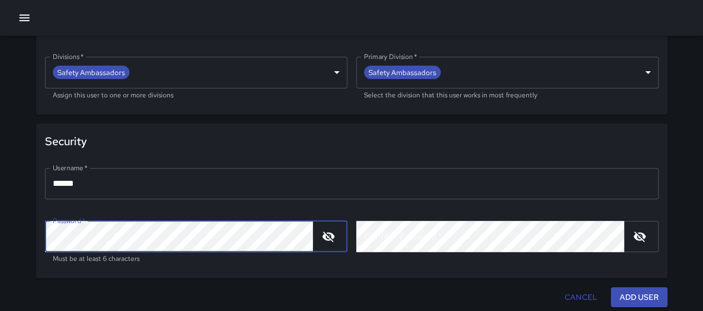
click at [391, 230] on div "Confirm Password   * Confirm Password   * ​" at bounding box center [507, 243] width 302 height 44
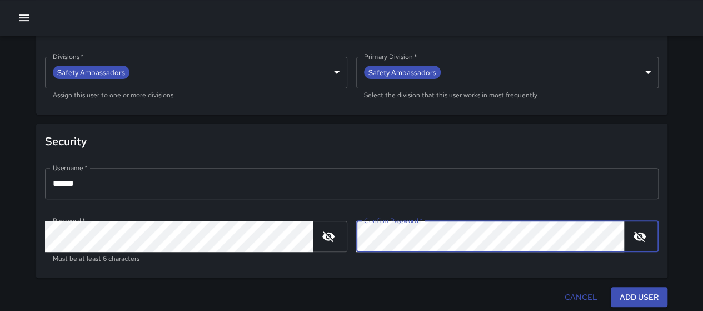
click at [651, 295] on button "Add User" at bounding box center [639, 297] width 57 height 21
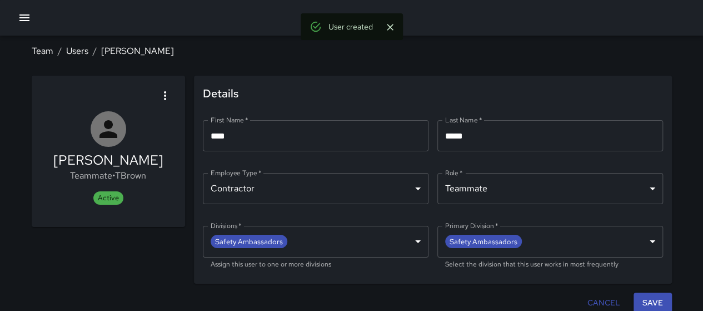
click at [645, 296] on button "Save" at bounding box center [653, 302] width 38 height 21
click at [72, 51] on link "Users" at bounding box center [77, 51] width 22 height 12
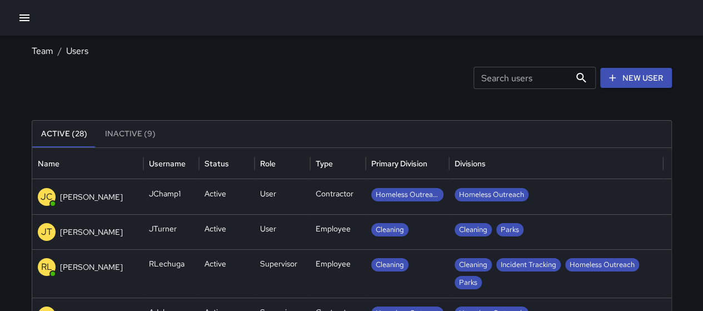
click at [619, 73] on link "New User" at bounding box center [636, 78] width 72 height 21
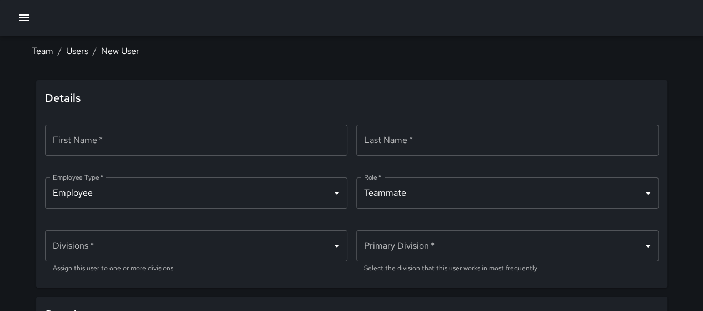
click at [172, 135] on input "First Name   *" at bounding box center [196, 140] width 302 height 31
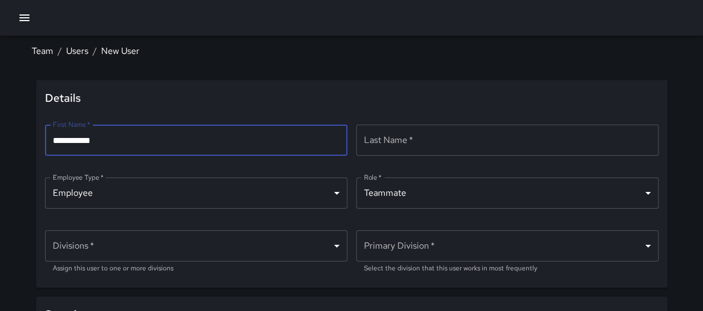
type input "**********"
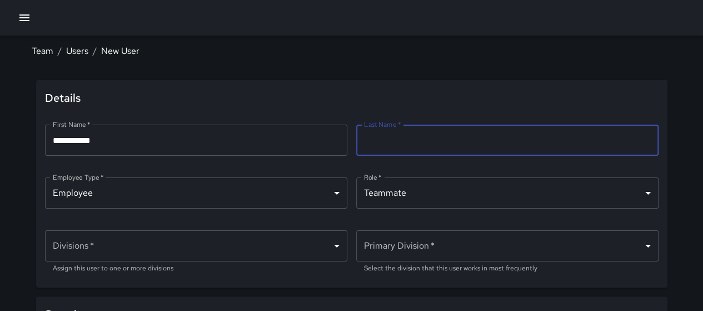
click at [446, 134] on input "Last Name   *" at bounding box center [507, 140] width 302 height 31
type input "*******"
click at [246, 191] on body "**********" at bounding box center [351, 242] width 703 height 484
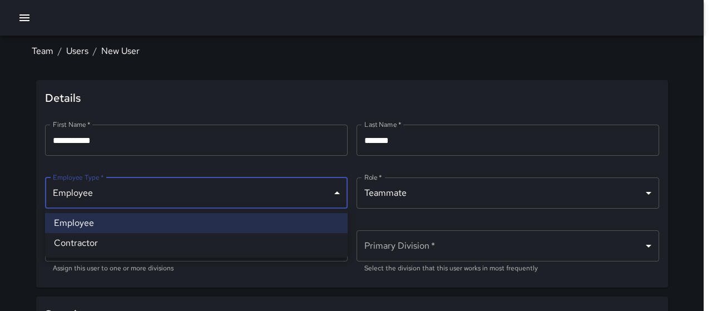
click at [199, 236] on li "Contractor" at bounding box center [196, 243] width 302 height 20
type input "**********"
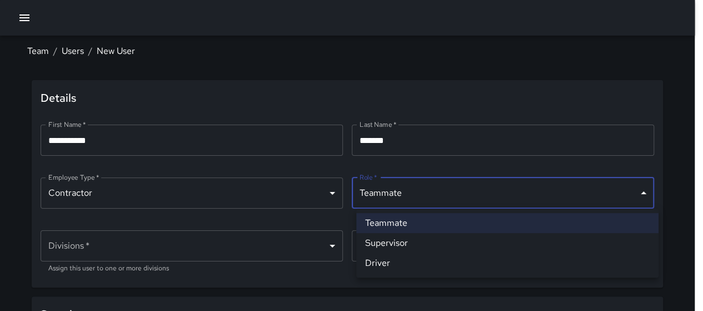
click at [404, 196] on body "**********" at bounding box center [351, 242] width 703 height 484
click at [404, 196] on div at bounding box center [356, 155] width 712 height 311
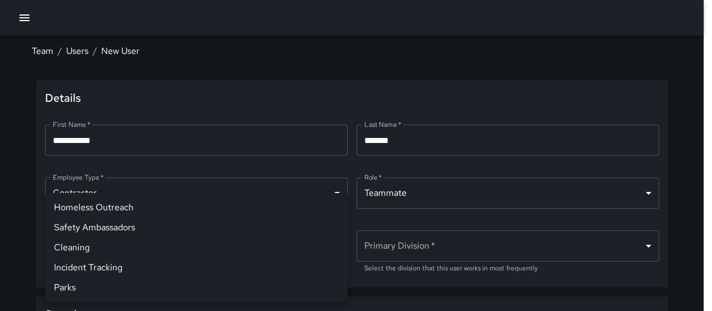
click at [92, 250] on body "**********" at bounding box center [356, 242] width 712 height 484
click at [121, 232] on li "Safety Ambassadors" at bounding box center [196, 227] width 302 height 20
type input "**********"
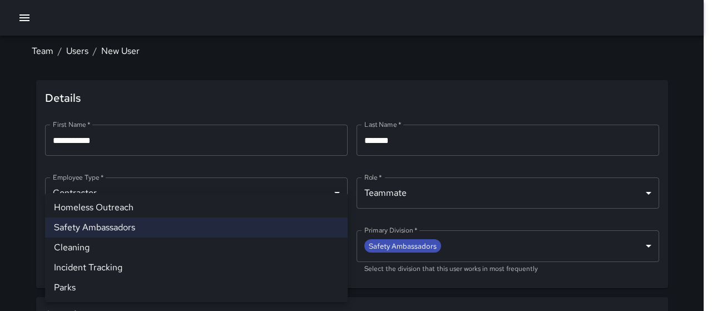
click at [684, 75] on div at bounding box center [356, 155] width 712 height 311
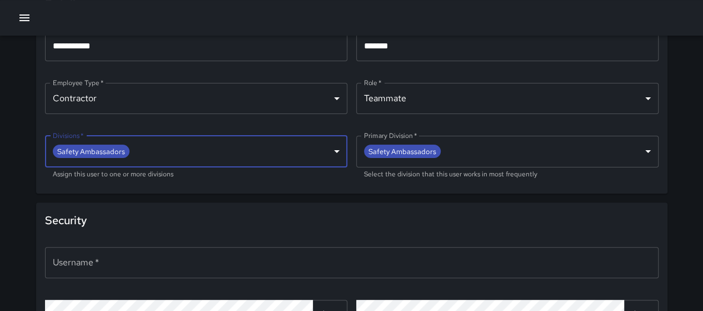
scroll to position [167, 0]
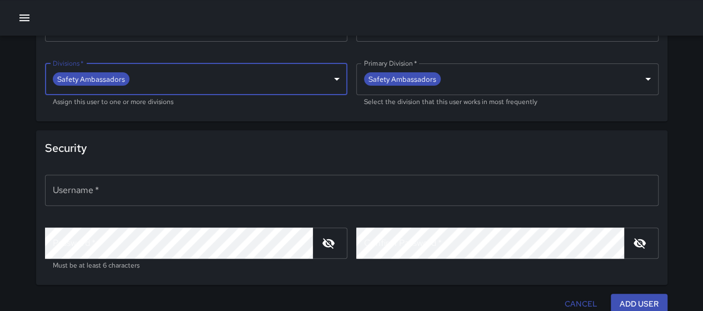
click at [166, 191] on input "Username   *" at bounding box center [352, 190] width 614 height 31
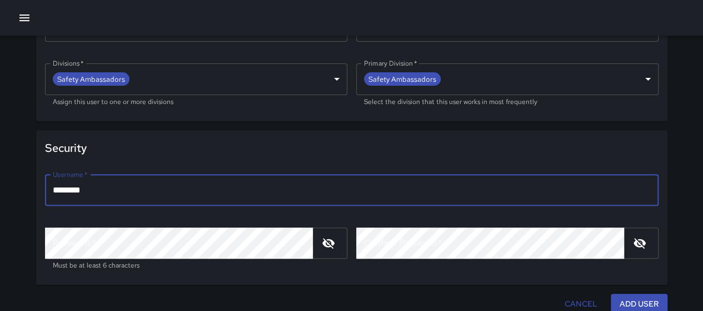
type input "********"
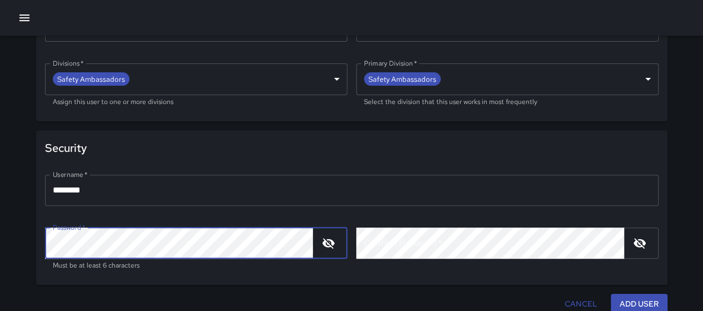
click at [395, 241] on div "Confirm Password   * Confirm Password   * ​" at bounding box center [507, 249] width 302 height 44
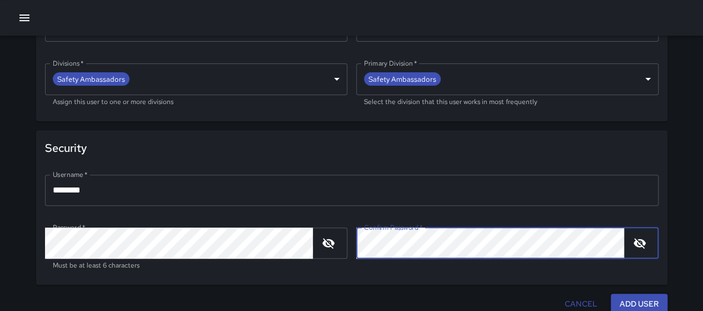
click at [640, 243] on icon "button" at bounding box center [639, 242] width 13 height 13
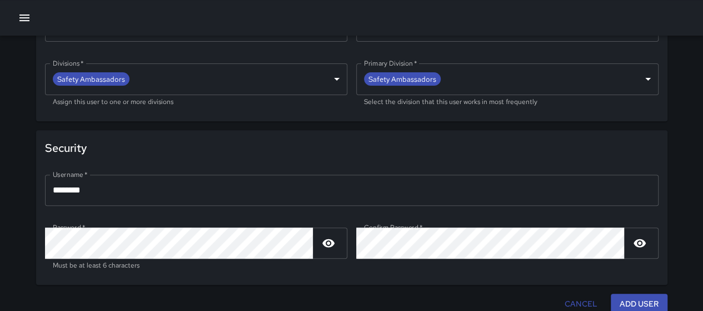
click at [633, 295] on button "Add User" at bounding box center [639, 304] width 57 height 21
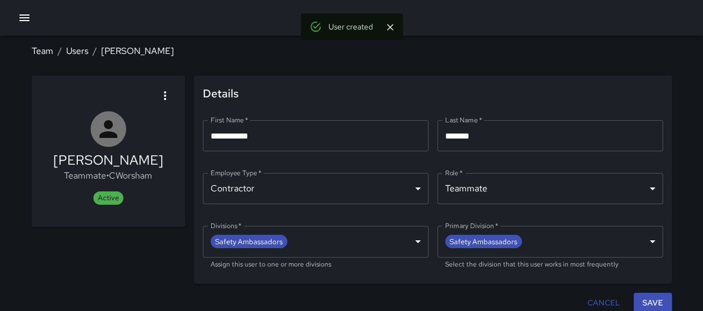
click at [653, 297] on button "Save" at bounding box center [653, 302] width 38 height 21
click at [650, 300] on button "Save" at bounding box center [653, 302] width 38 height 21
click at [649, 297] on button "Save" at bounding box center [653, 302] width 38 height 21
click at [17, 16] on button "button" at bounding box center [24, 18] width 22 height 22
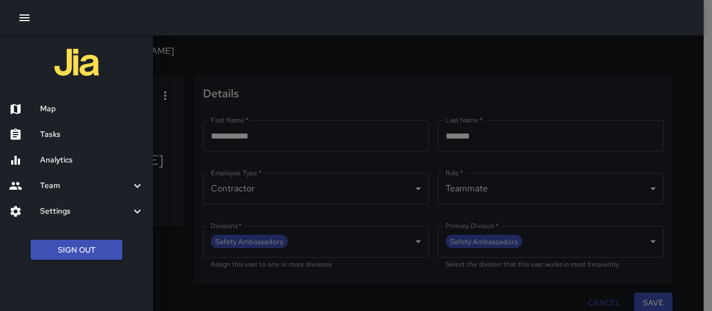
click at [72, 107] on h6 "Map" at bounding box center [92, 109] width 104 height 12
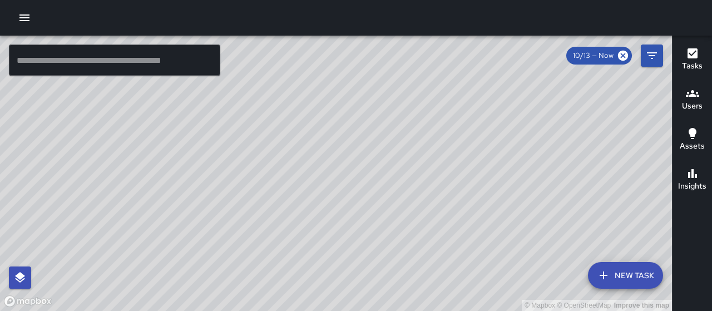
drag, startPoint x: 473, startPoint y: 146, endPoint x: 379, endPoint y: 147, distance: 93.4
click at [380, 147] on div "© Mapbox © OpenStreetMap Improve this map" at bounding box center [336, 173] width 672 height 275
drag, startPoint x: 444, startPoint y: 181, endPoint x: 365, endPoint y: 79, distance: 128.8
click at [365, 79] on div "© Mapbox © OpenStreetMap Improve this map" at bounding box center [336, 173] width 672 height 275
drag, startPoint x: 394, startPoint y: 91, endPoint x: 334, endPoint y: 44, distance: 76.4
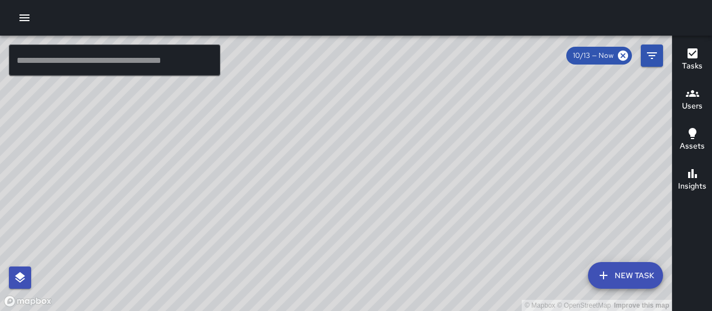
click at [335, 44] on div "© Mapbox © OpenStreetMap Improve this map" at bounding box center [336, 173] width 672 height 275
drag, startPoint x: 335, startPoint y: 168, endPoint x: 309, endPoint y: 183, distance: 29.9
click at [375, 236] on div "© Mapbox © OpenStreetMap Improve this map" at bounding box center [336, 173] width 672 height 275
drag, startPoint x: 408, startPoint y: 163, endPoint x: 442, endPoint y: 128, distance: 48.7
click at [442, 128] on div "© Mapbox © OpenStreetMap Improve this map" at bounding box center [336, 173] width 672 height 275
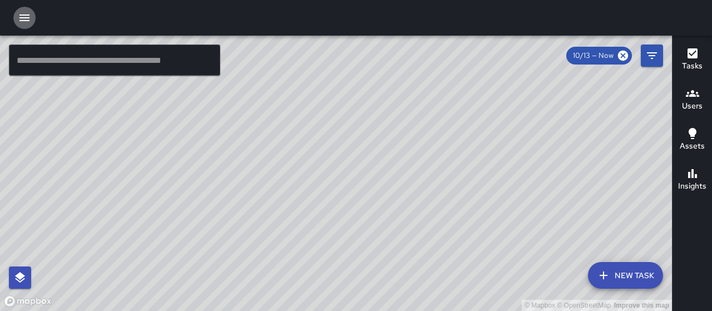
click at [19, 13] on icon "button" at bounding box center [24, 17] width 13 height 13
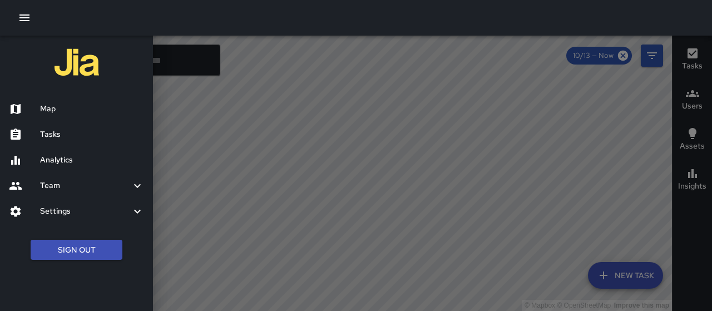
click at [19, 13] on icon "button" at bounding box center [24, 17] width 13 height 13
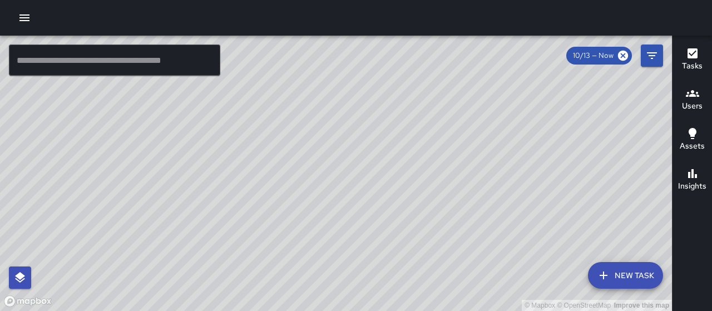
click at [20, 12] on icon "button" at bounding box center [24, 17] width 13 height 13
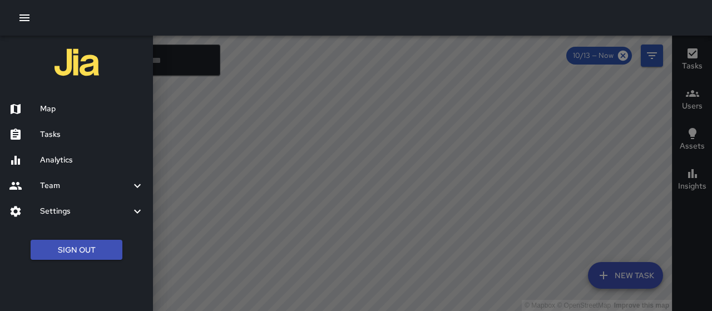
click at [63, 178] on div "Team" at bounding box center [76, 186] width 153 height 26
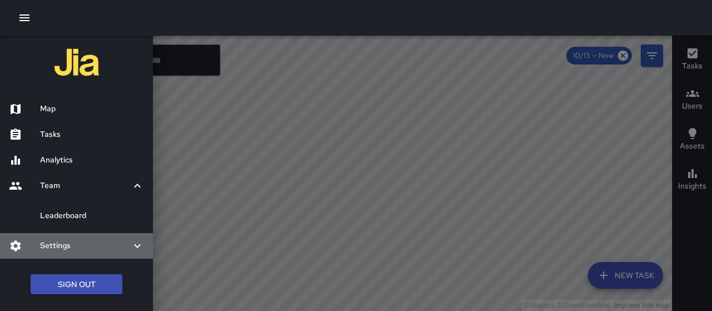
click at [73, 243] on h6 "Settings" at bounding box center [85, 246] width 91 height 12
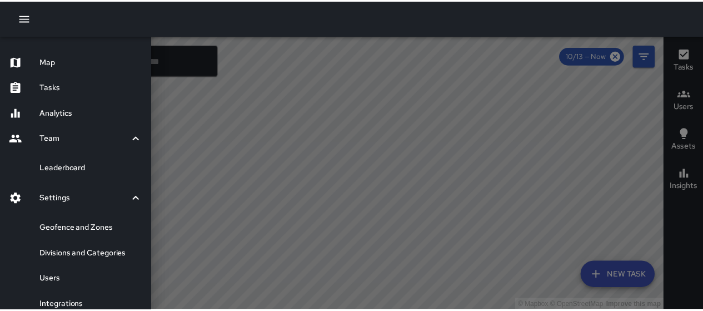
scroll to position [111, 0]
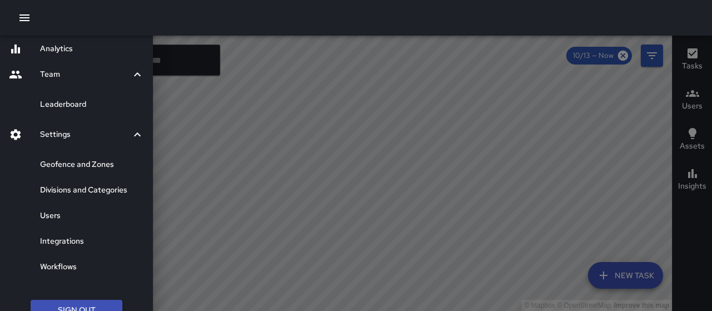
click at [98, 190] on h6 "Divisions and Categories" at bounding box center [92, 190] width 104 height 12
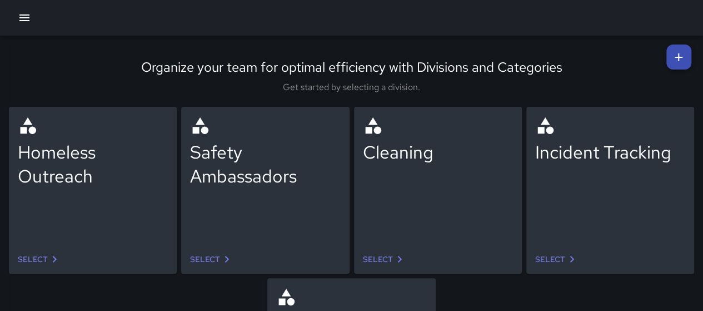
click at [207, 254] on link "Select" at bounding box center [212, 259] width 52 height 21
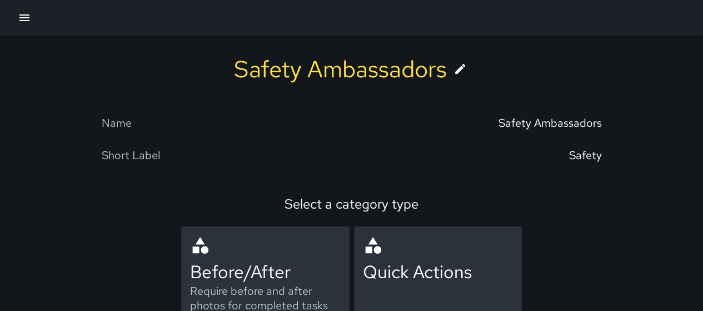
scroll to position [96, 0]
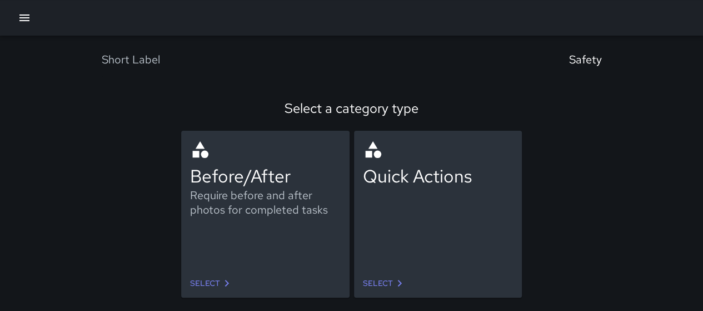
click at [382, 282] on link "Select" at bounding box center [385, 283] width 52 height 21
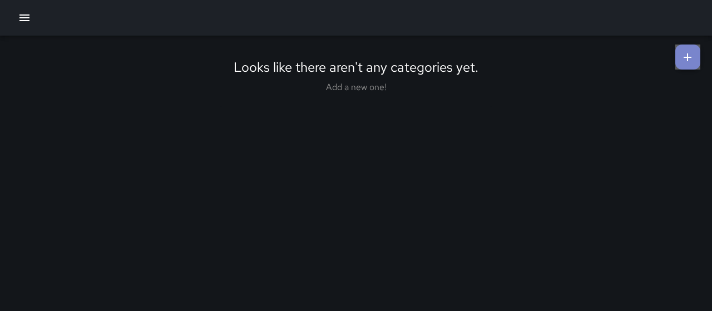
click at [680, 51] on icon at bounding box center [686, 57] width 13 height 13
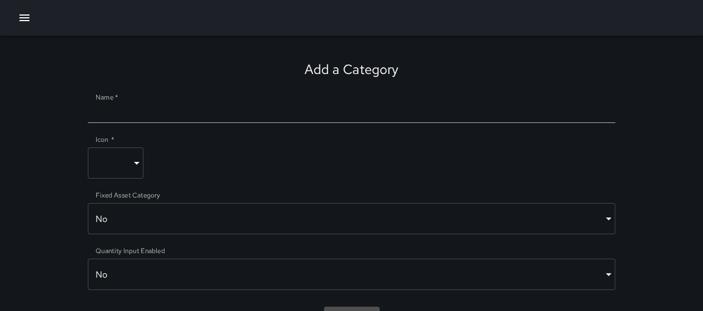
click at [177, 110] on input "Name   *" at bounding box center [352, 114] width 528 height 18
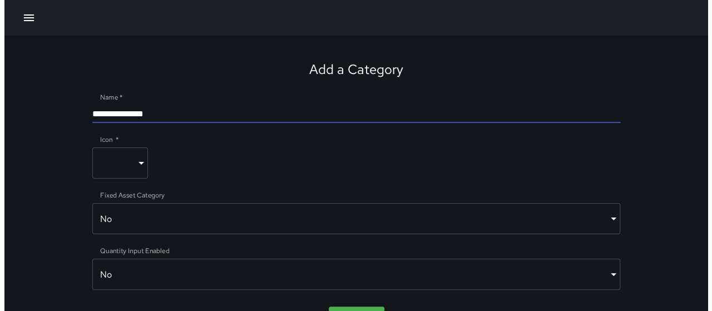
scroll to position [49, 0]
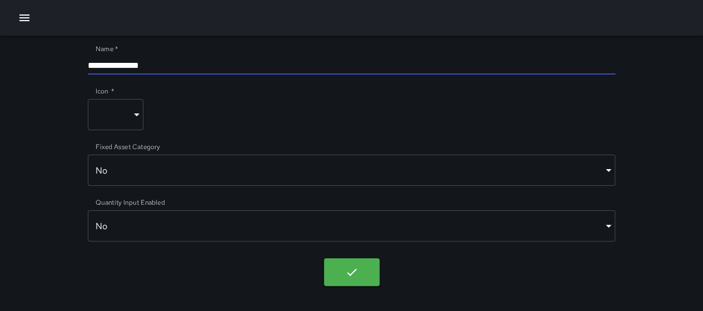
type input "**********"
click at [216, 177] on body "**********" at bounding box center [356, 131] width 712 height 359
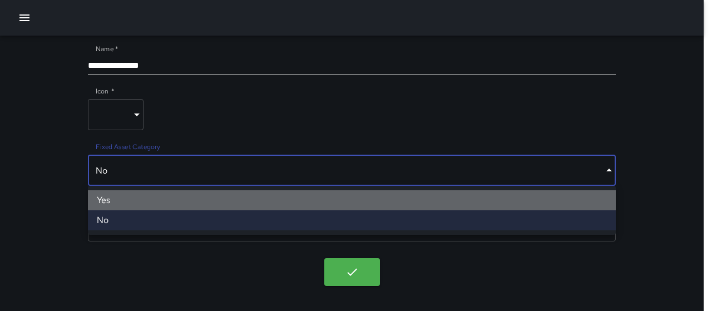
click at [237, 205] on li "Yes" at bounding box center [352, 200] width 528 height 20
type input "****"
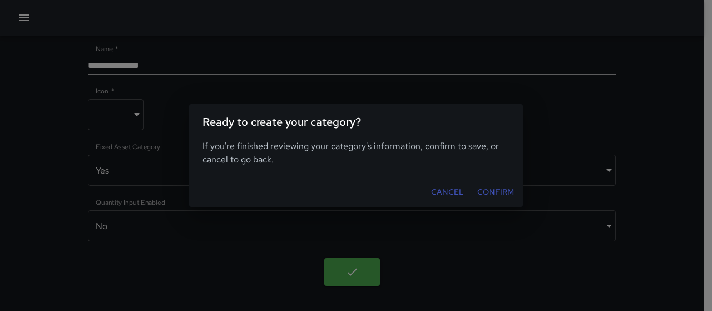
click at [506, 193] on button "Confirm" at bounding box center [496, 192] width 46 height 21
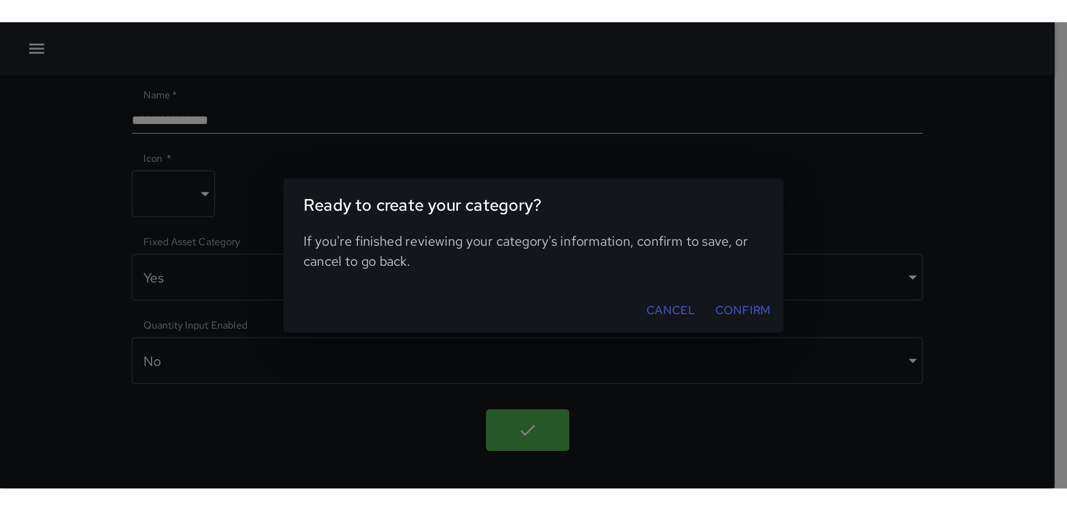
scroll to position [0, 0]
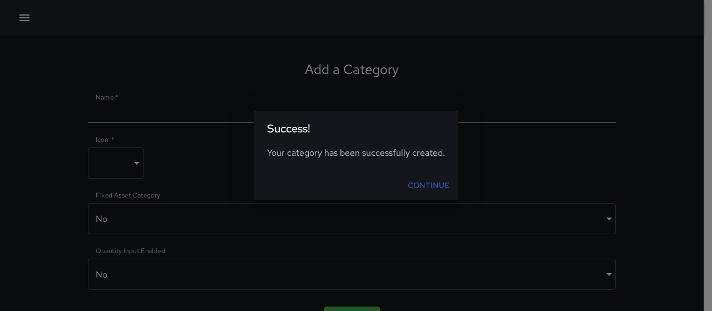
click at [434, 181] on link "Continue" at bounding box center [428, 185] width 51 height 21
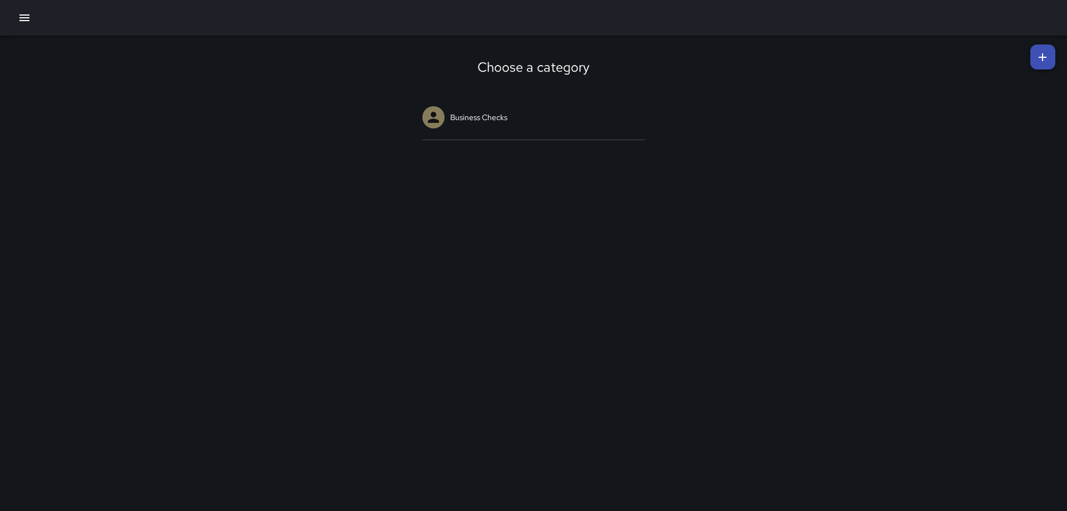
click at [711, 51] on link at bounding box center [1043, 56] width 25 height 25
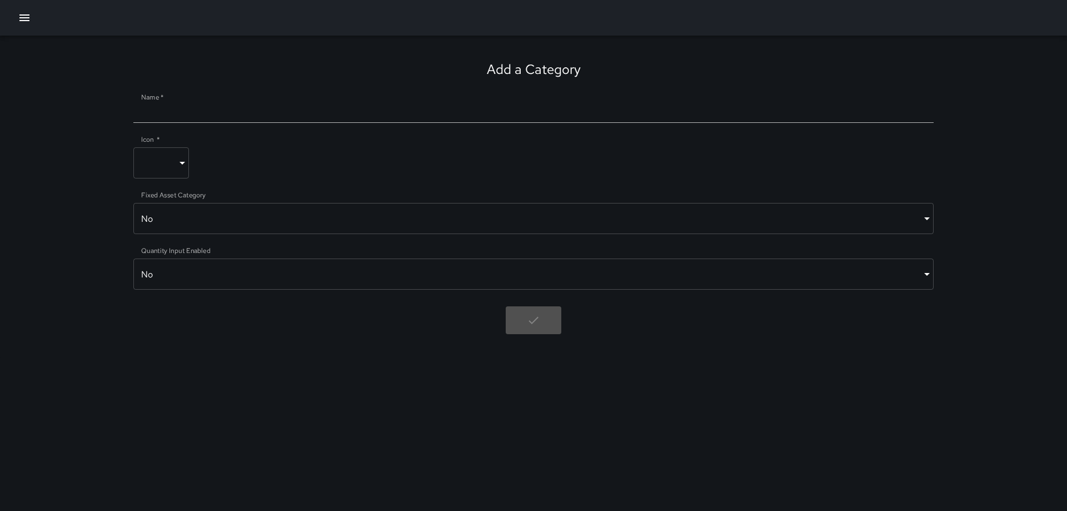
click at [429, 114] on input "Name   *" at bounding box center [533, 114] width 800 height 18
type input "**********"
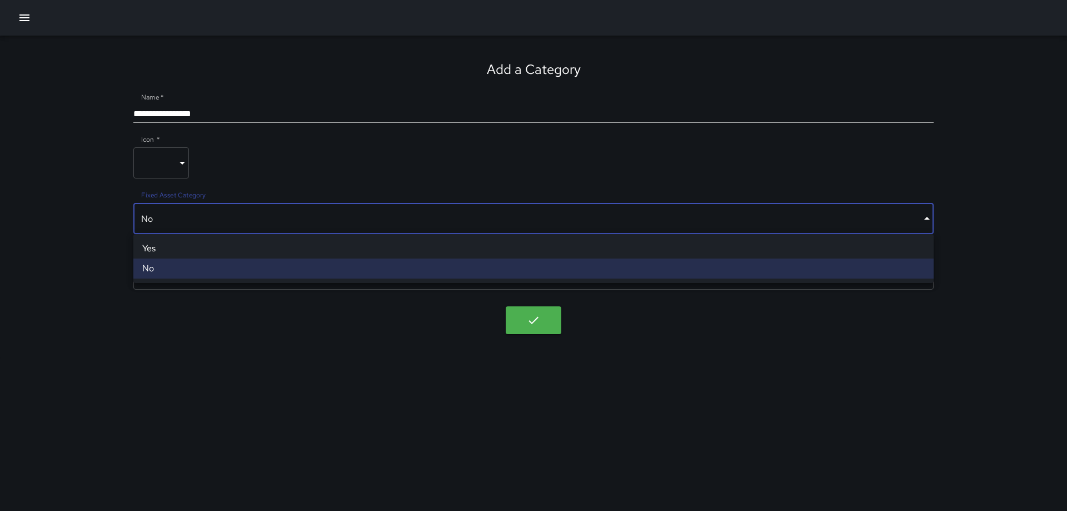
click at [358, 228] on body "**********" at bounding box center [533, 255] width 1067 height 511
click at [296, 254] on li "Yes" at bounding box center [533, 248] width 800 height 20
type input "****"
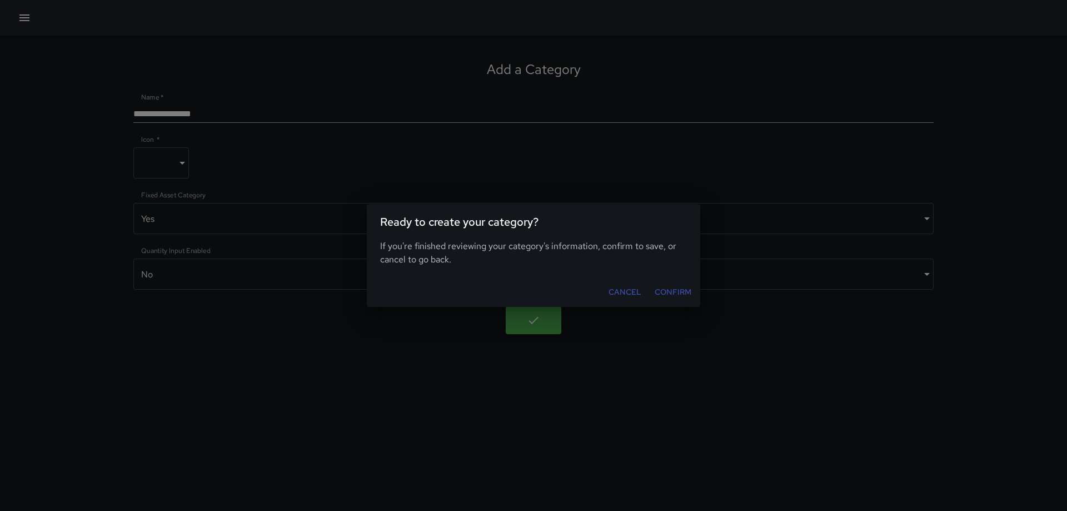
click at [660, 291] on button "Confirm" at bounding box center [673, 292] width 46 height 21
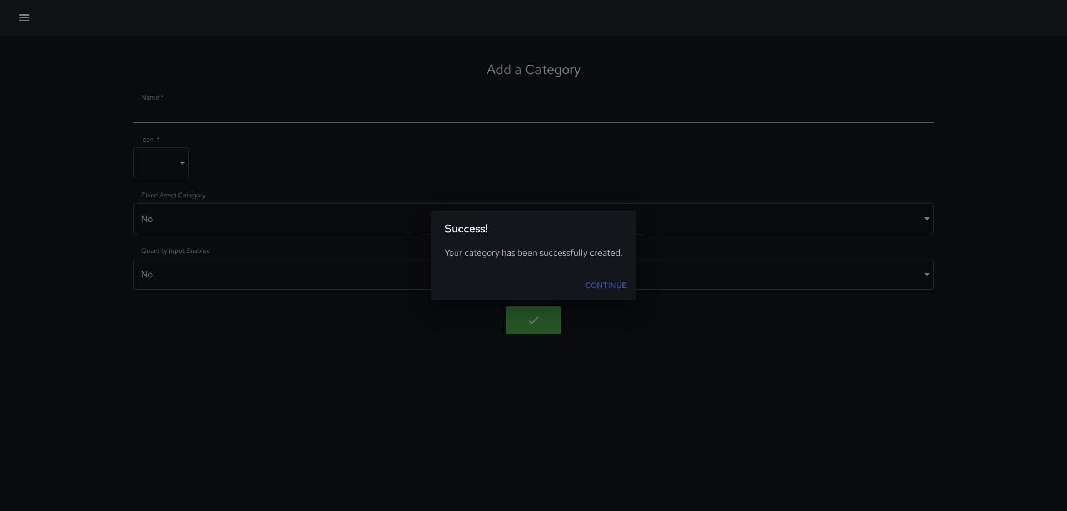
click at [611, 284] on link "Continue" at bounding box center [606, 285] width 51 height 21
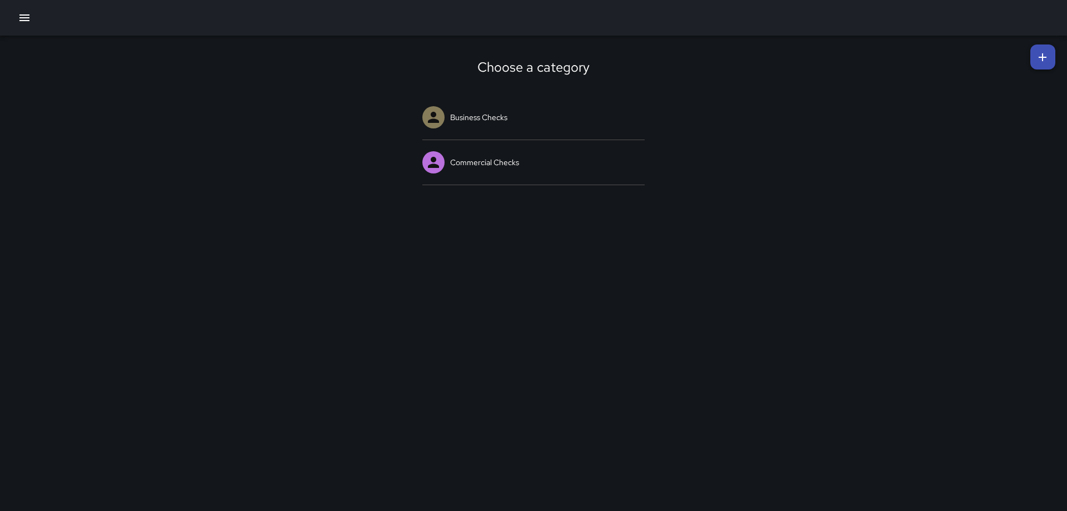
click at [32, 17] on button "button" at bounding box center [24, 18] width 22 height 22
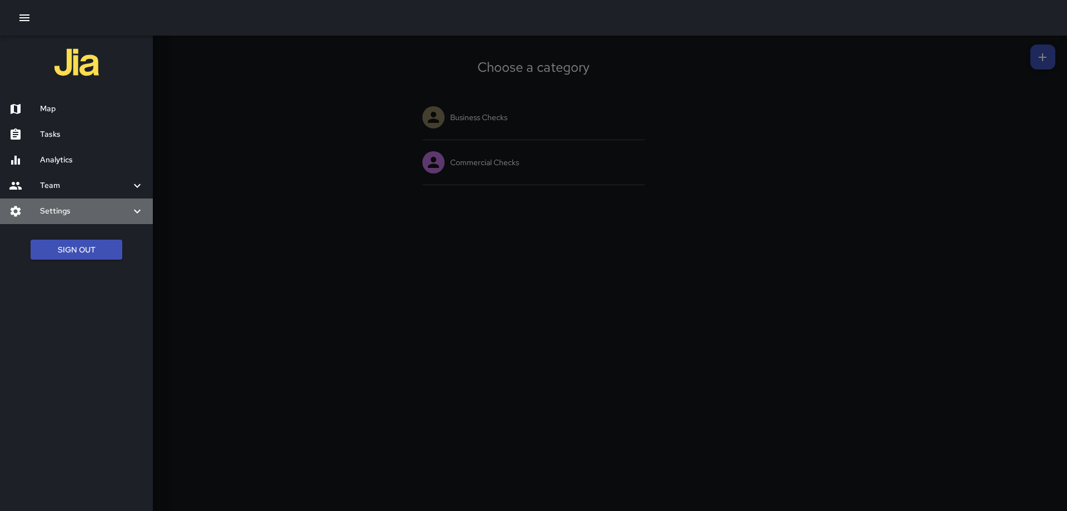
click at [57, 208] on h6 "Settings" at bounding box center [85, 211] width 91 height 12
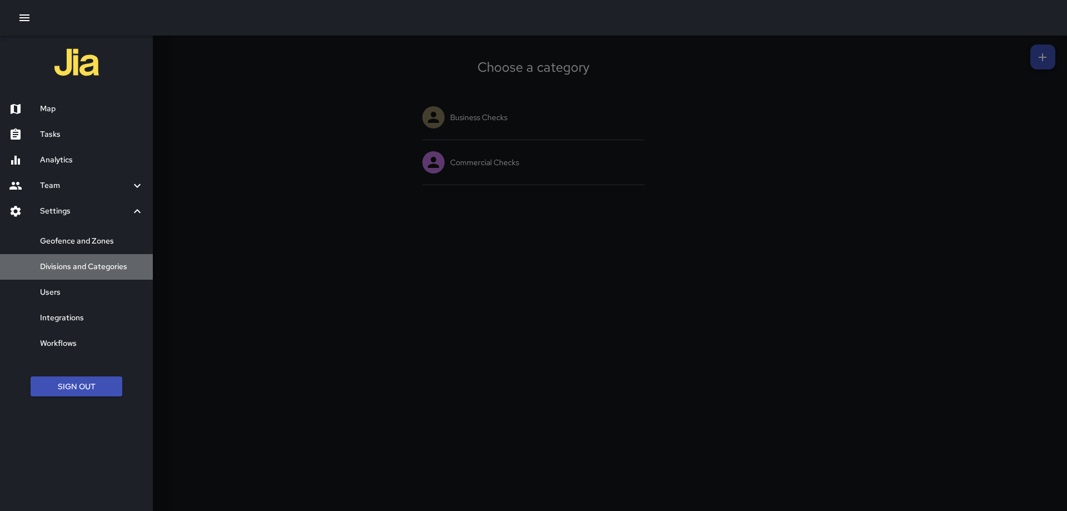
click at [74, 266] on h6 "Divisions and Categories" at bounding box center [92, 267] width 104 height 12
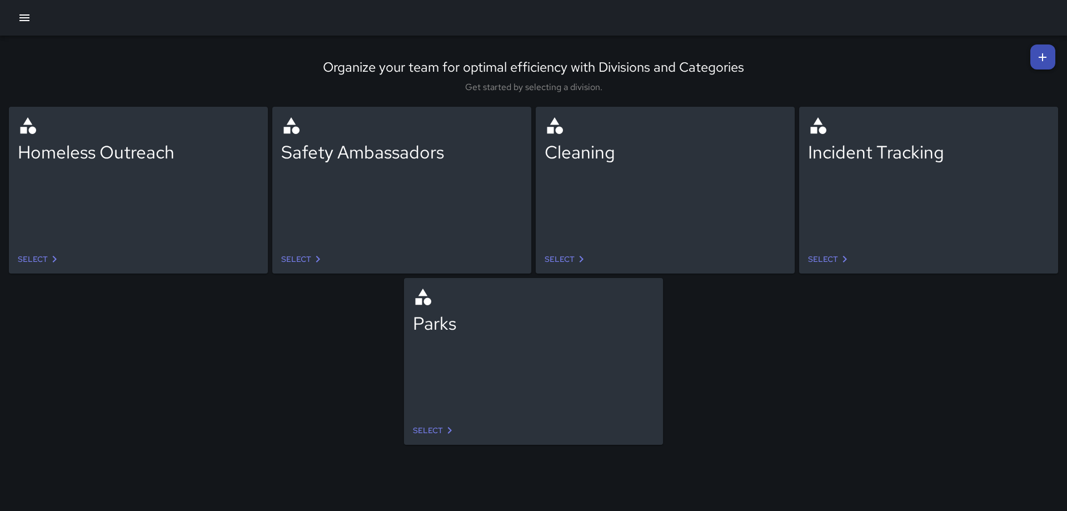
click at [313, 258] on icon at bounding box center [317, 258] width 13 height 13
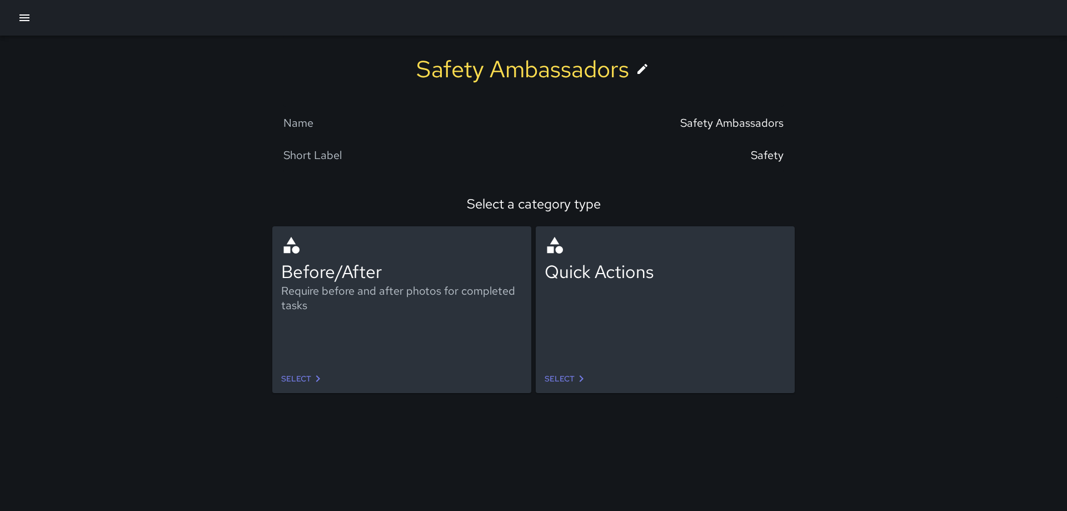
drag, startPoint x: 301, startPoint y: 372, endPoint x: 344, endPoint y: 356, distance: 45.9
click at [301, 310] on link "Select" at bounding box center [303, 379] width 52 height 21
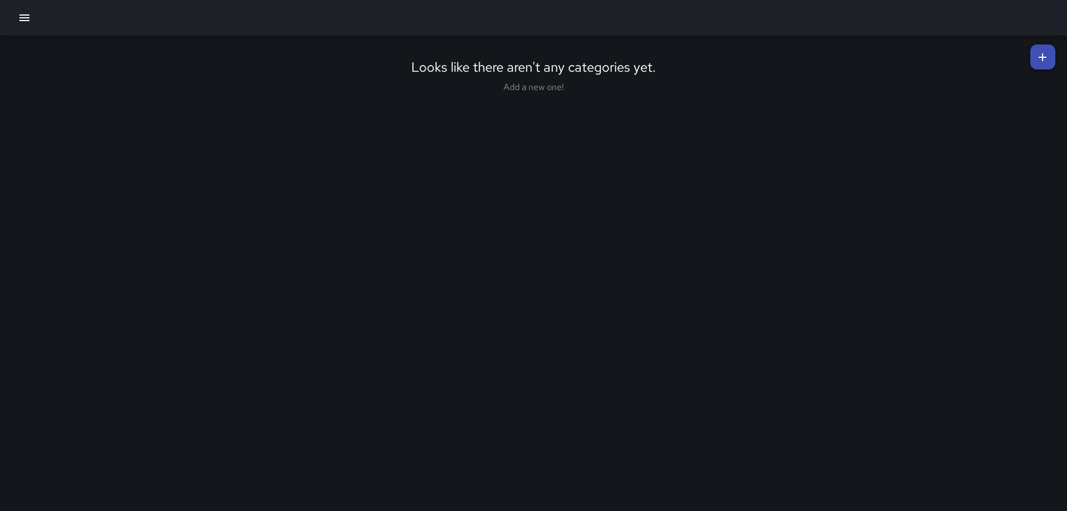
click at [711, 49] on link at bounding box center [1043, 56] width 25 height 25
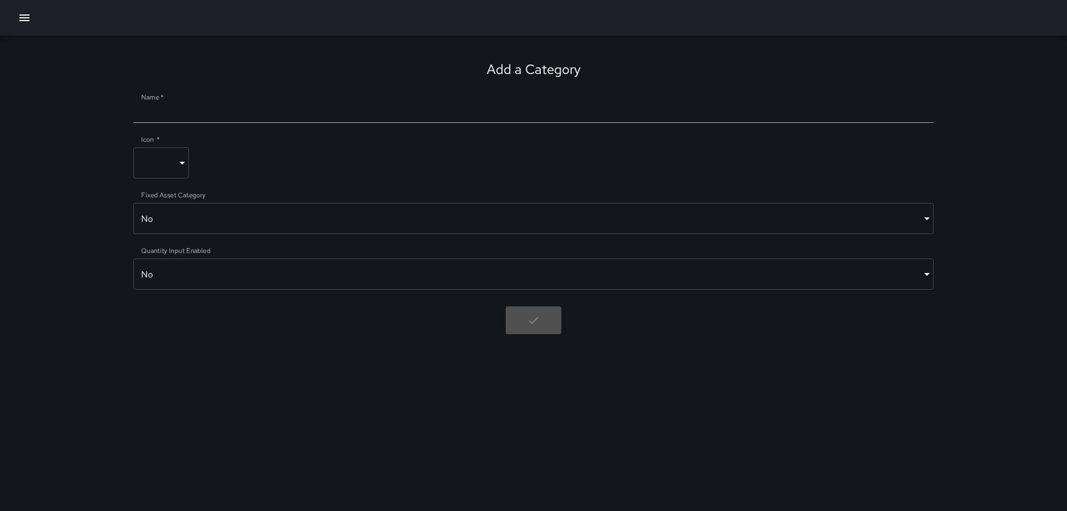
click at [304, 114] on input "Name   *" at bounding box center [533, 114] width 800 height 18
type input "**********"
click at [182, 166] on body "**********" at bounding box center [533, 255] width 1067 height 511
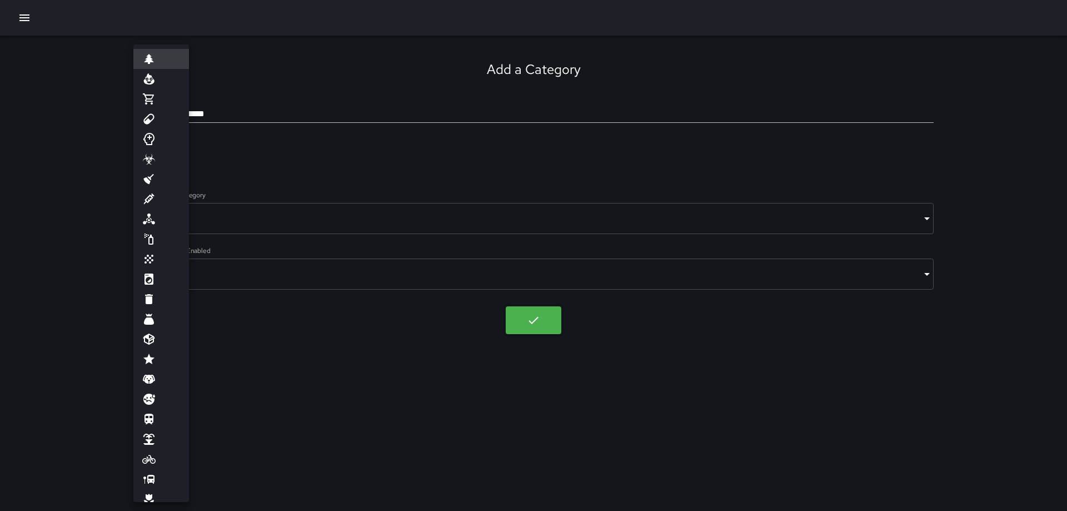
click at [156, 310] on li at bounding box center [161, 459] width 56 height 20
type input "*******"
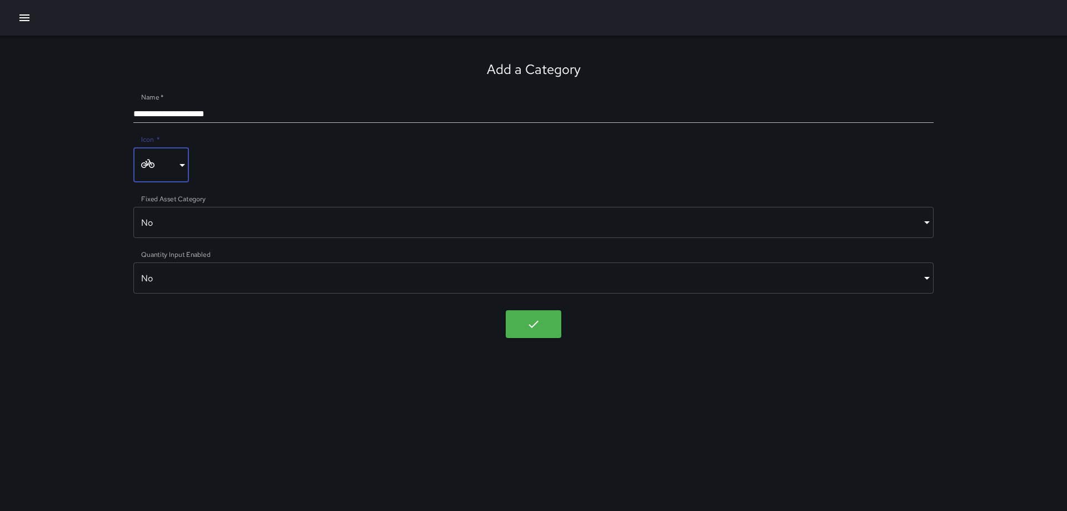
click at [296, 225] on body "**********" at bounding box center [533, 255] width 1067 height 511
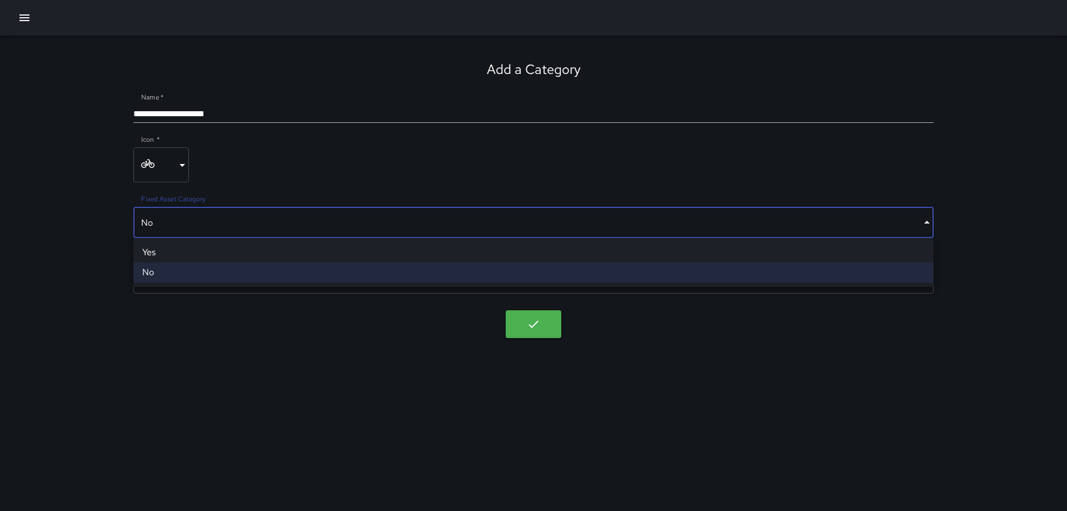
click at [259, 273] on li "No" at bounding box center [533, 272] width 800 height 20
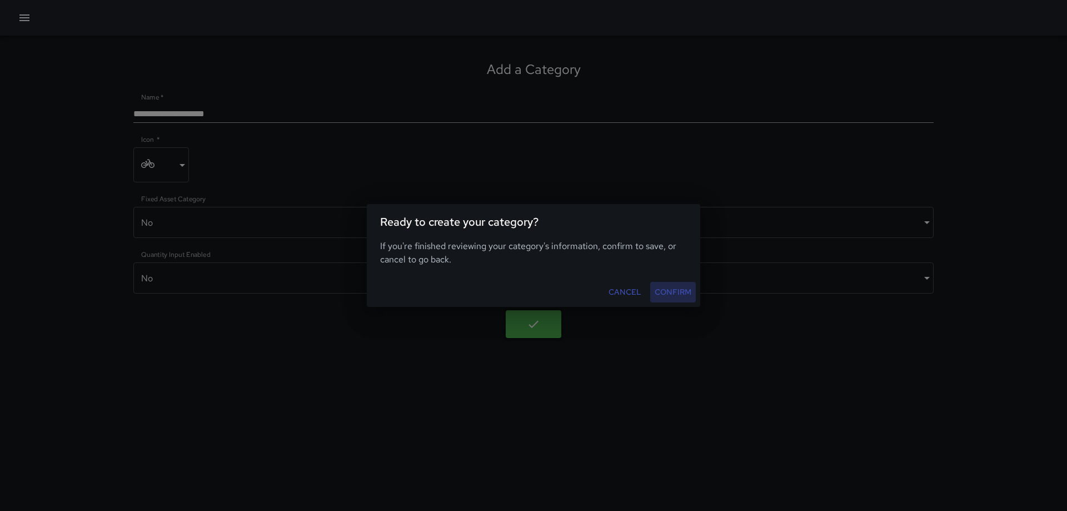
click at [679, 289] on button "Confirm" at bounding box center [673, 292] width 46 height 21
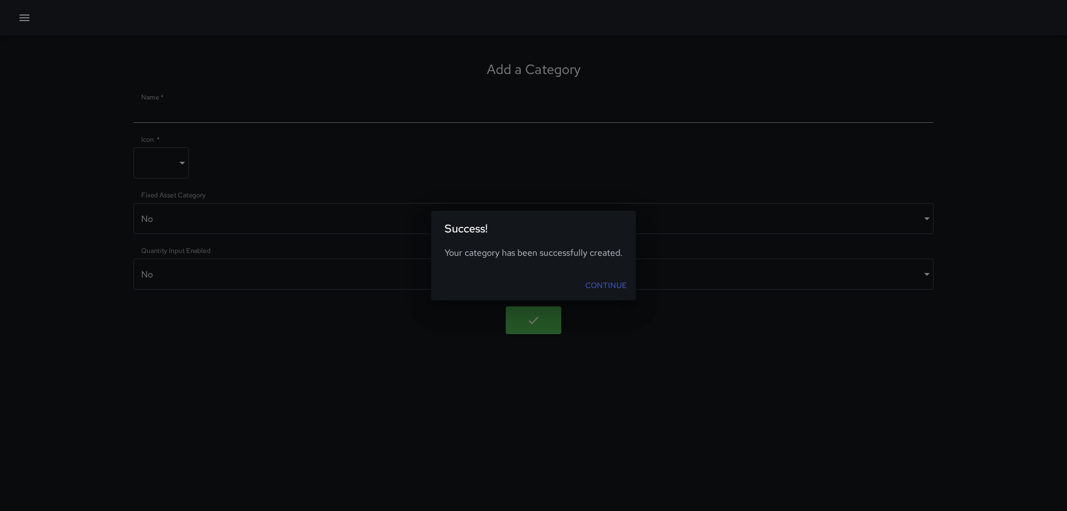
click at [604, 284] on link "Continue" at bounding box center [606, 285] width 51 height 21
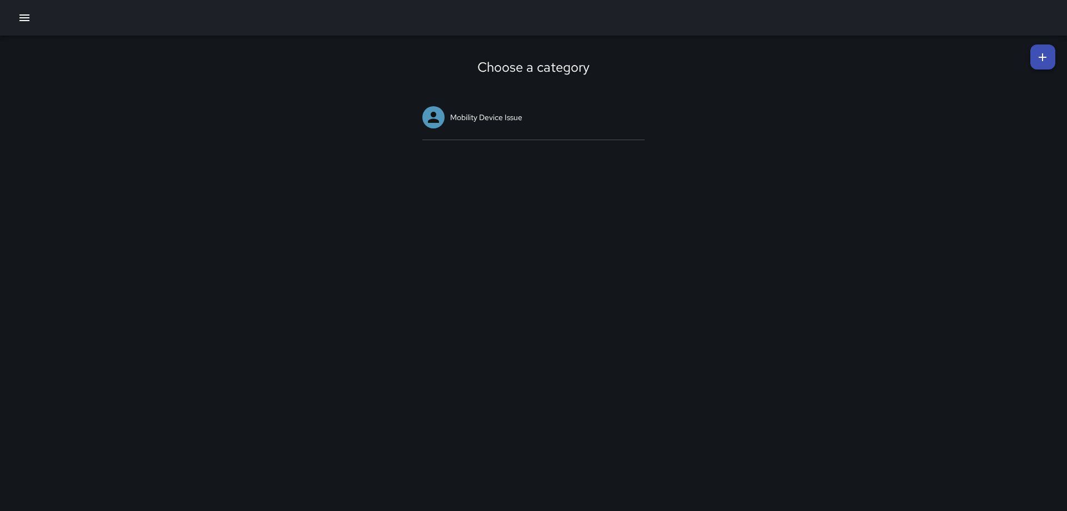
click at [711, 52] on icon at bounding box center [1042, 57] width 13 height 13
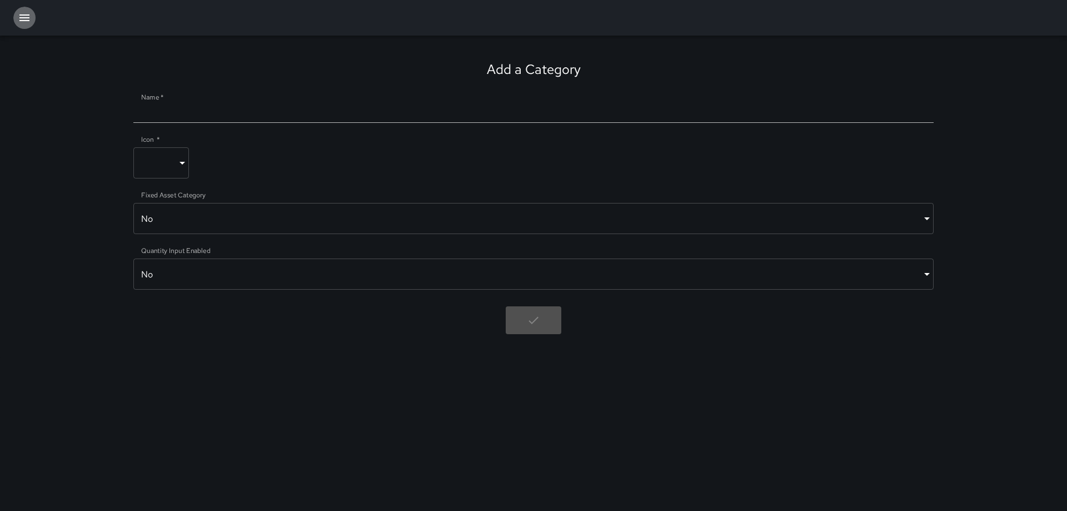
click at [23, 18] on icon "button" at bounding box center [24, 17] width 10 height 7
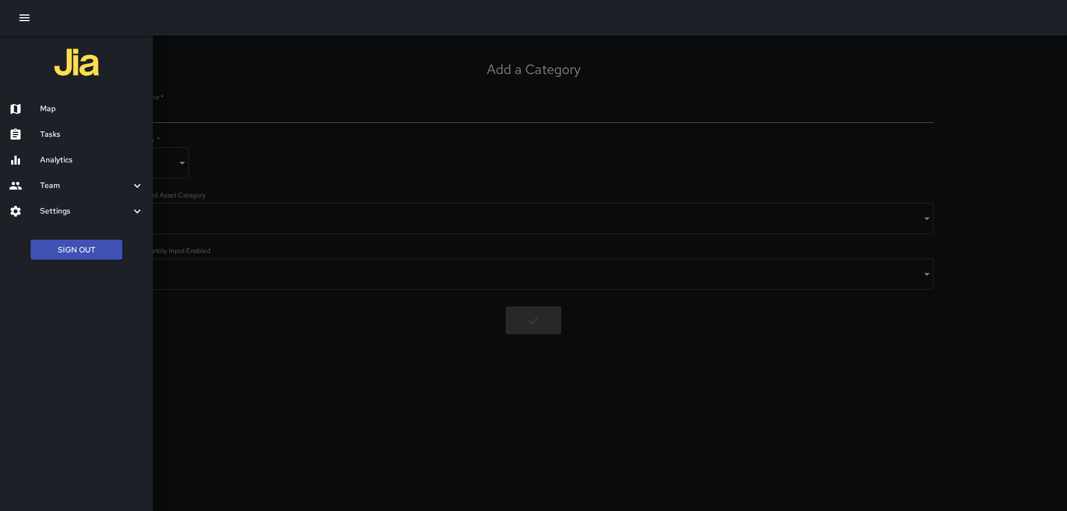
click at [84, 189] on h6 "Team" at bounding box center [85, 186] width 91 height 12
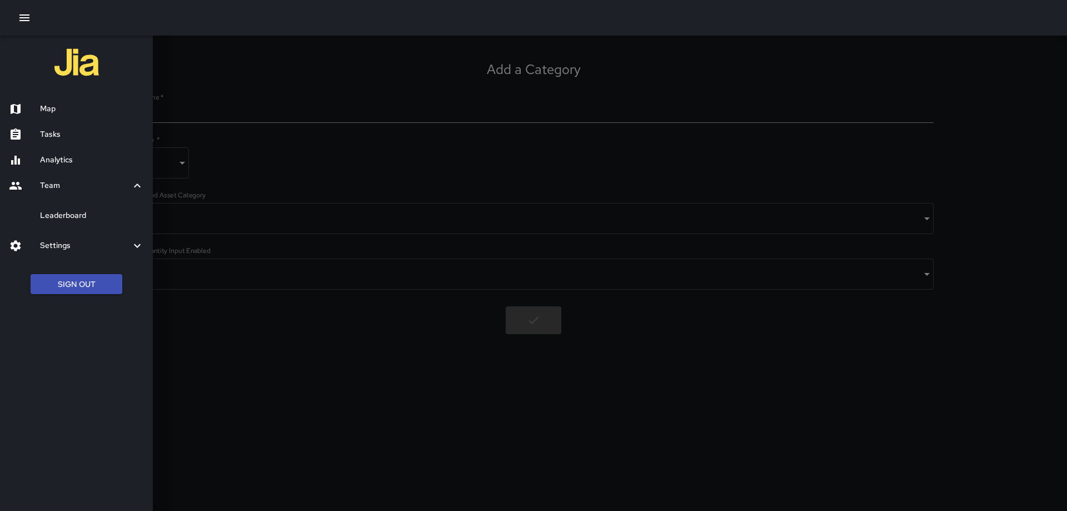
click at [63, 242] on h6 "Settings" at bounding box center [85, 246] width 91 height 12
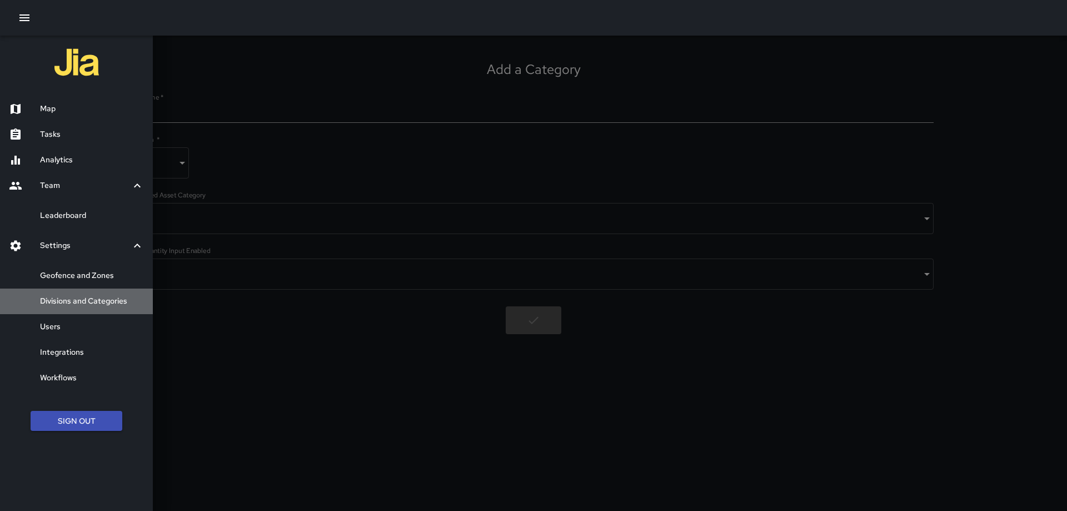
click at [96, 298] on h6 "Divisions and Categories" at bounding box center [92, 301] width 104 height 12
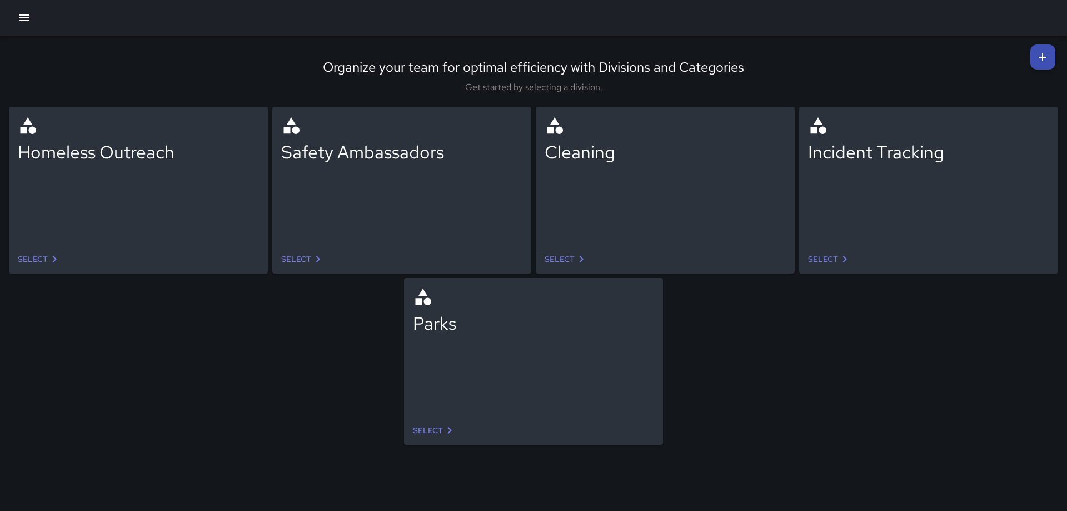
click at [319, 258] on icon at bounding box center [318, 259] width 4 height 7
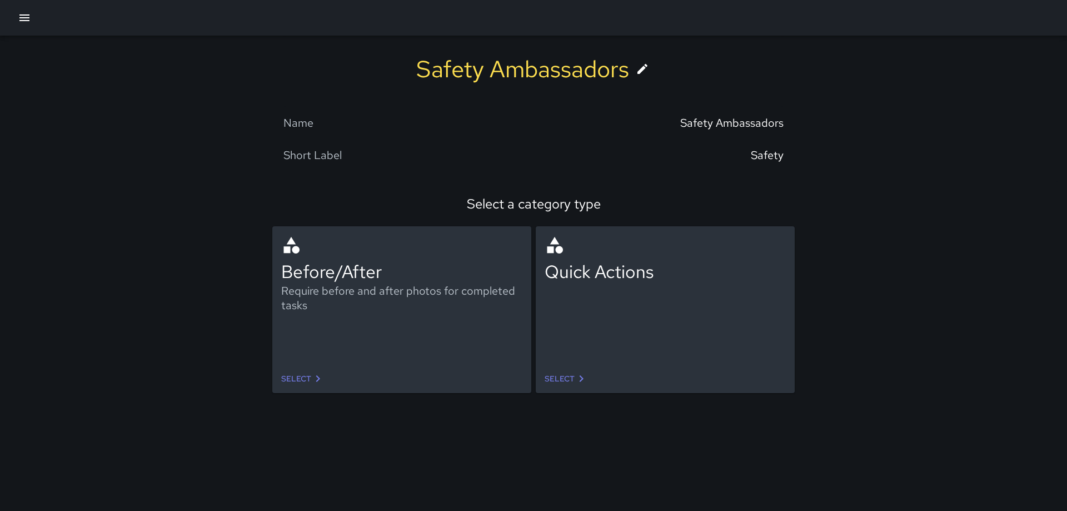
click at [310, 310] on link "Select" at bounding box center [303, 379] width 52 height 21
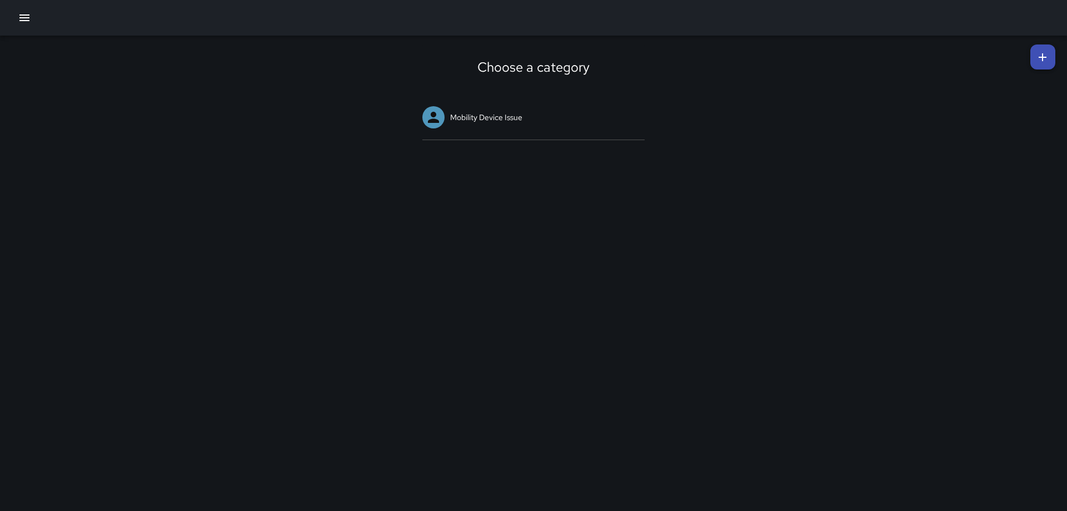
click at [711, 53] on icon at bounding box center [1042, 57] width 13 height 13
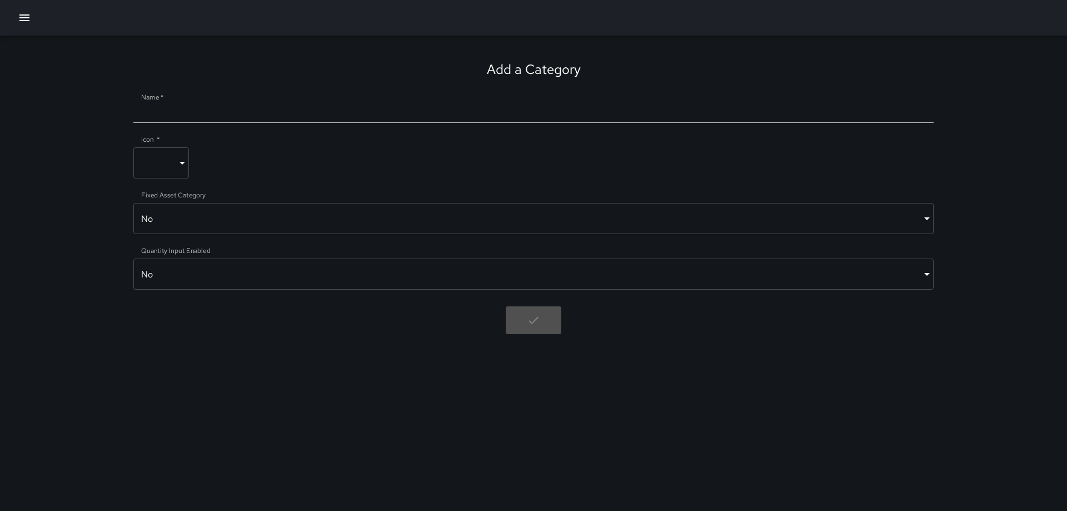
click at [439, 114] on input "Name   *" at bounding box center [533, 114] width 800 height 18
type input "**********"
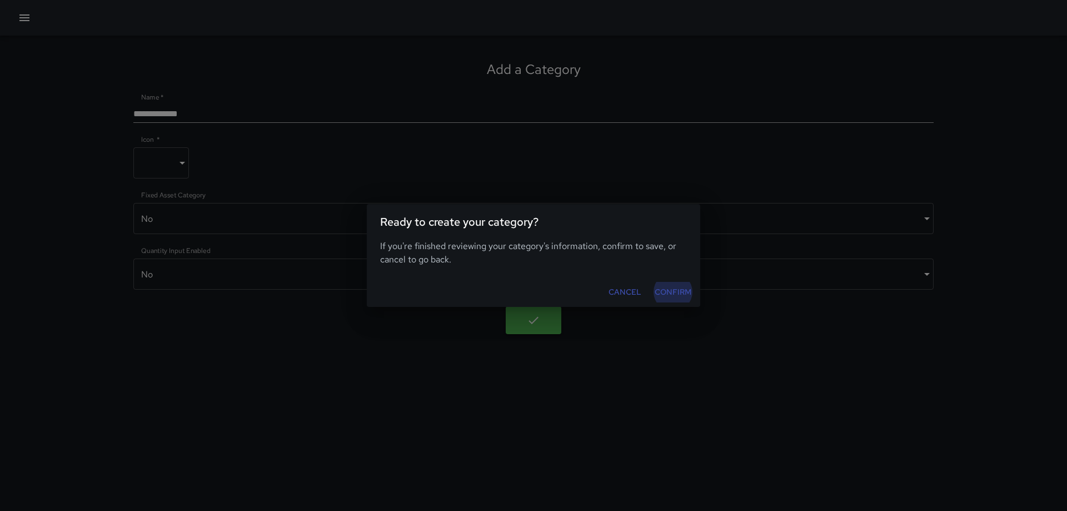
click at [681, 292] on button "Confirm" at bounding box center [673, 292] width 46 height 21
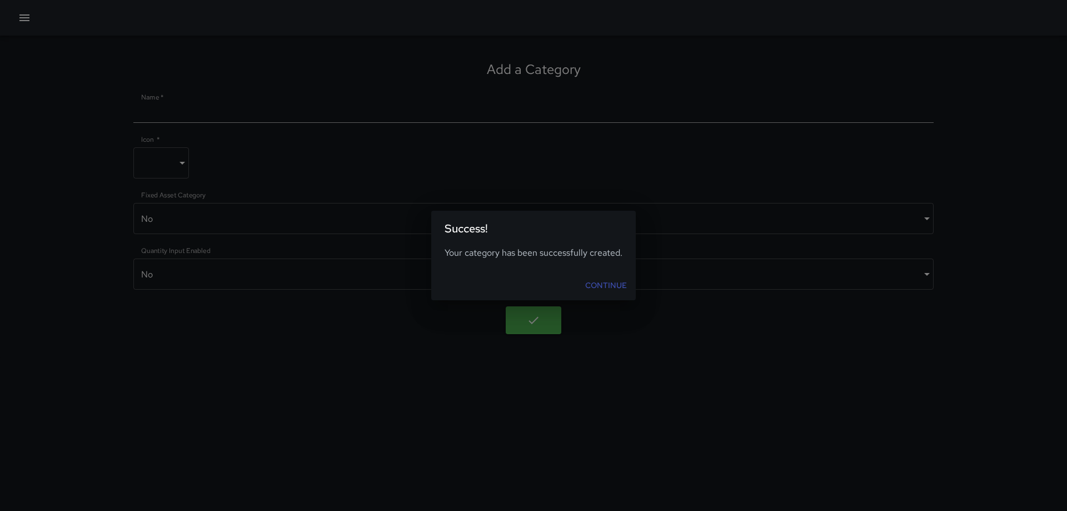
drag, startPoint x: 596, startPoint y: 282, endPoint x: 616, endPoint y: 276, distance: 20.9
click at [596, 282] on link "Continue" at bounding box center [606, 285] width 51 height 21
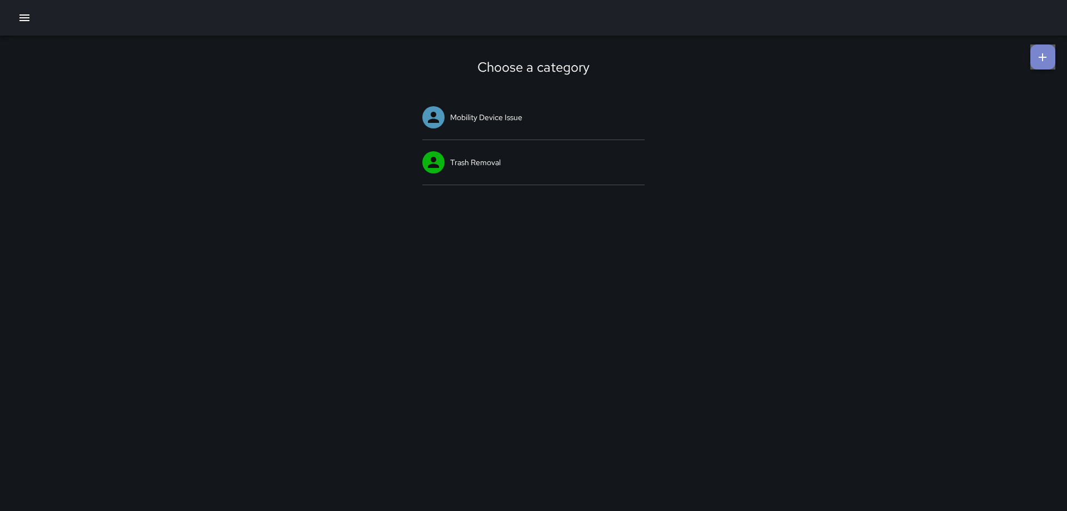
click at [711, 54] on icon at bounding box center [1042, 57] width 13 height 13
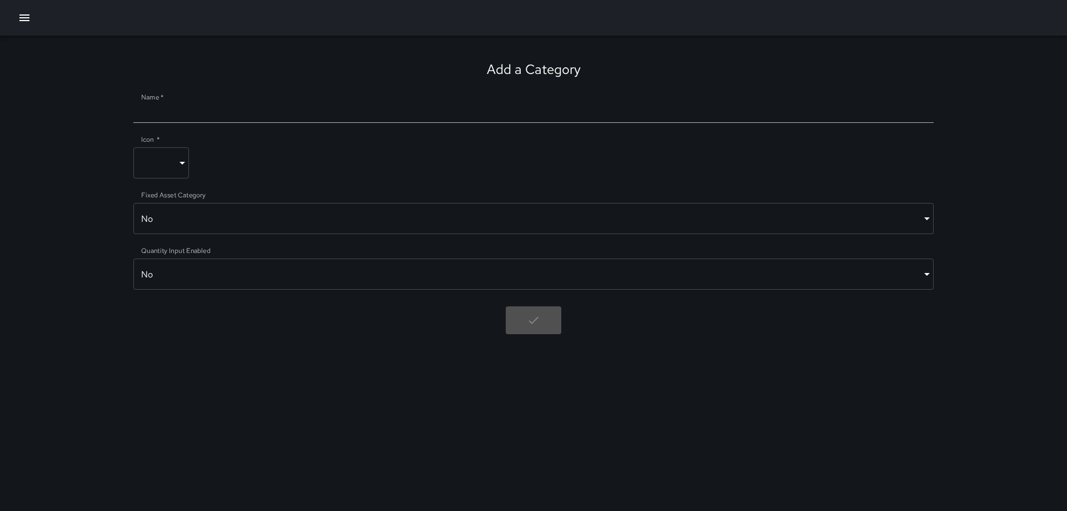
click at [377, 113] on input "Name   *" at bounding box center [533, 114] width 800 height 18
type input "***"
click at [246, 221] on body "Add a Category Name   * *** Icon   * ​ ​ Fixed Asset Category No ***** ​ Quanti…" at bounding box center [533, 255] width 1067 height 511
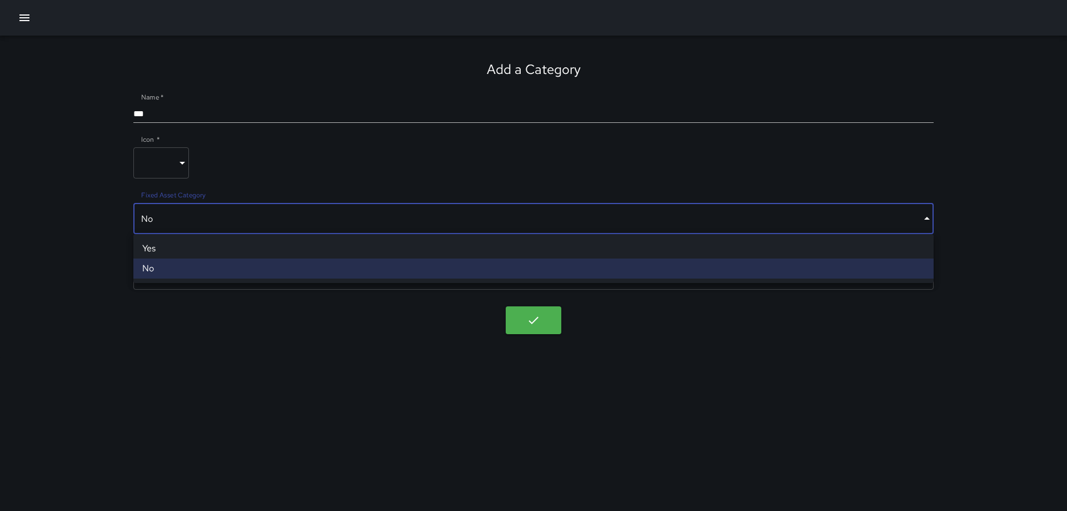
click at [225, 250] on li "Yes" at bounding box center [533, 248] width 800 height 20
type input "****"
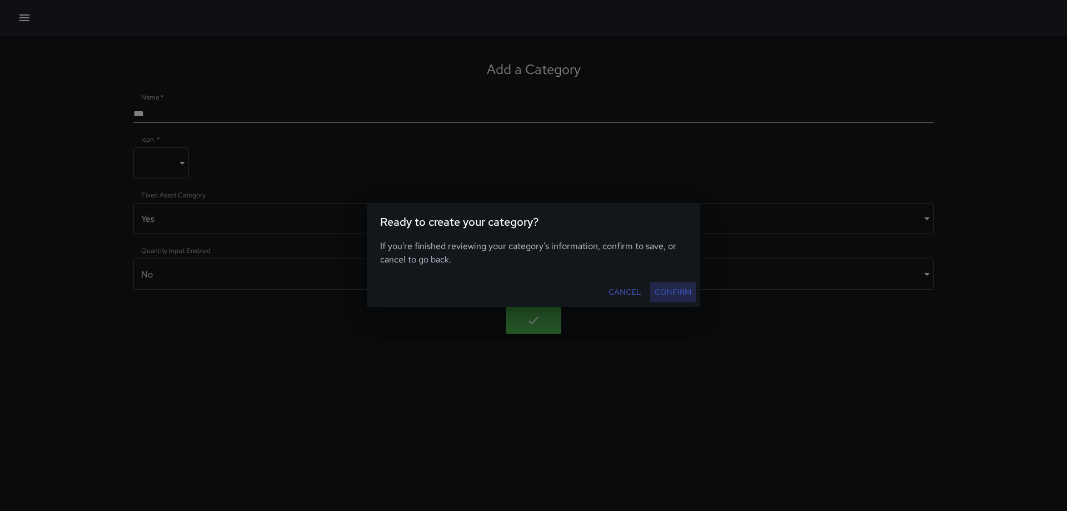
click at [665, 290] on button "Confirm" at bounding box center [673, 292] width 46 height 21
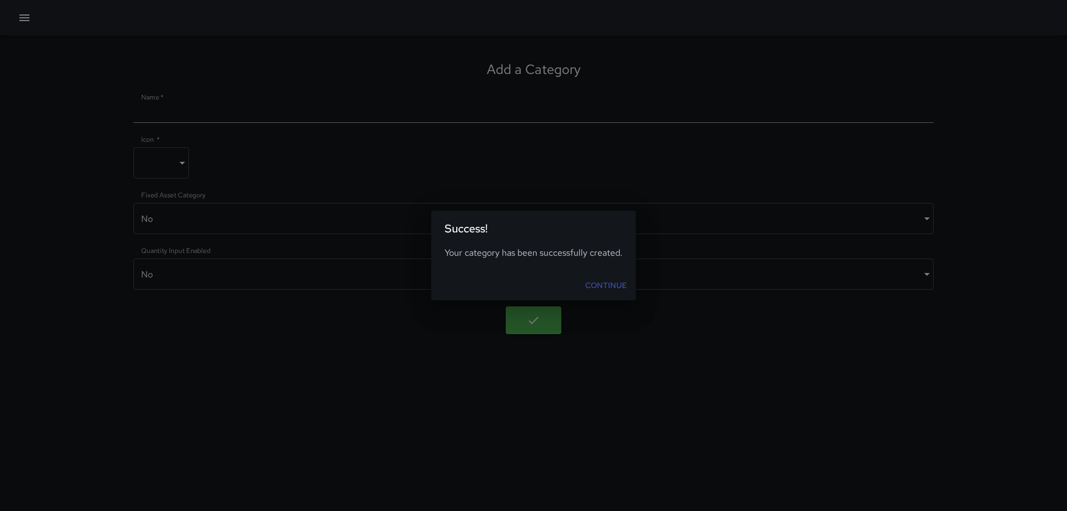
click at [590, 280] on link "Continue" at bounding box center [606, 285] width 51 height 21
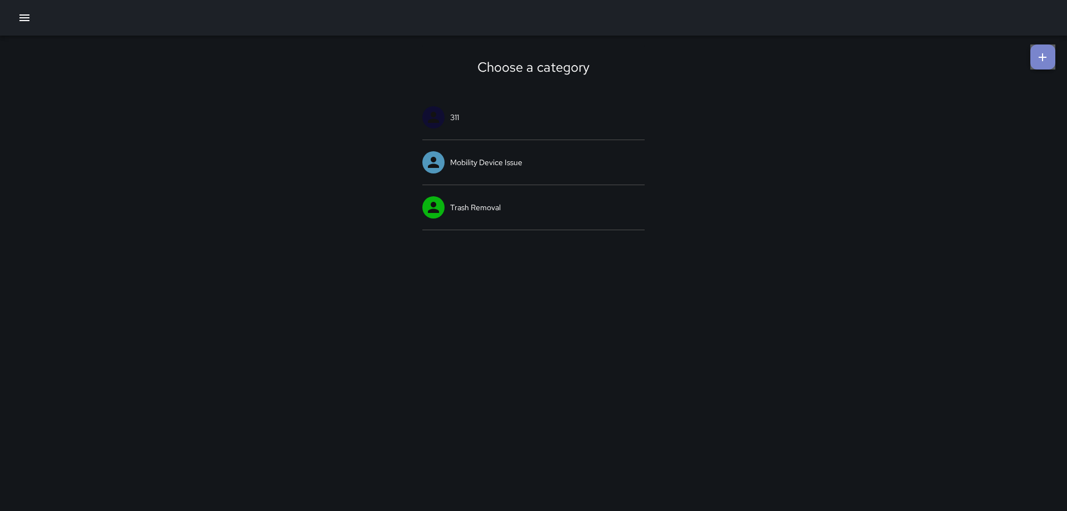
click at [711, 53] on icon at bounding box center [1042, 57] width 13 height 13
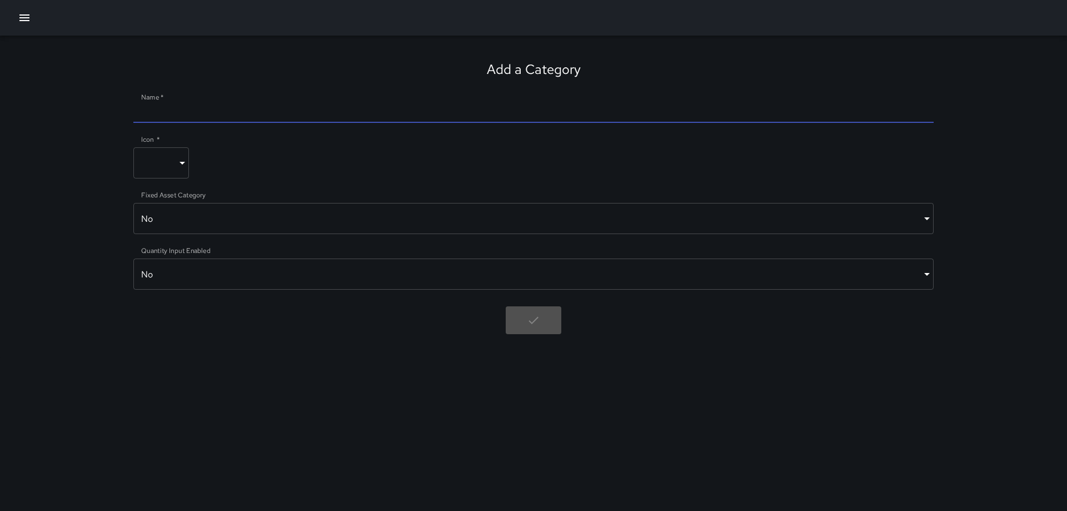
click at [287, 116] on input "Name   *" at bounding box center [533, 114] width 800 height 18
click at [162, 115] on input "**********" at bounding box center [533, 114] width 800 height 18
click at [163, 112] on input "**********" at bounding box center [533, 114] width 800 height 18
type input "**********"
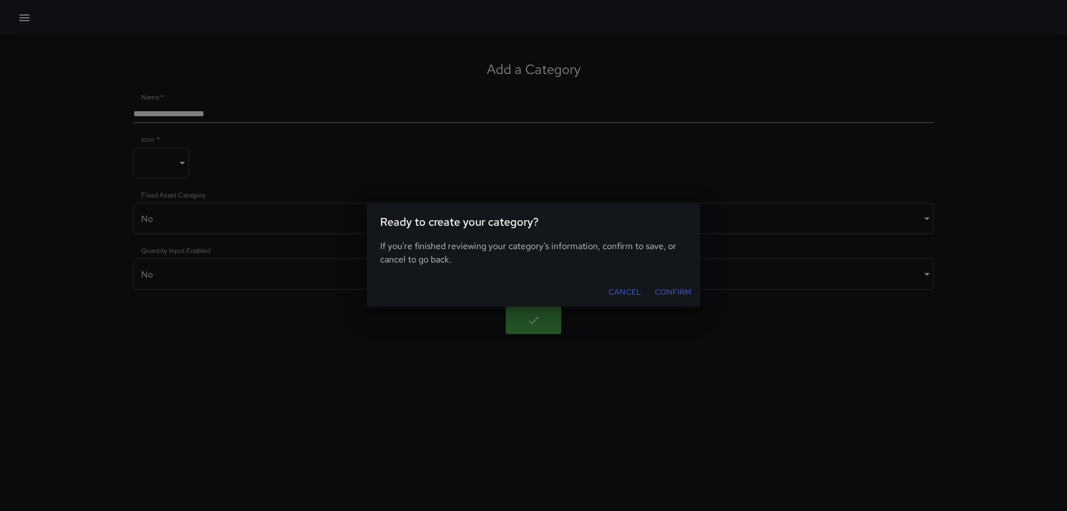
drag, startPoint x: 682, startPoint y: 290, endPoint x: 688, endPoint y: 287, distance: 7.2
click at [682, 289] on button "Confirm" at bounding box center [673, 292] width 46 height 21
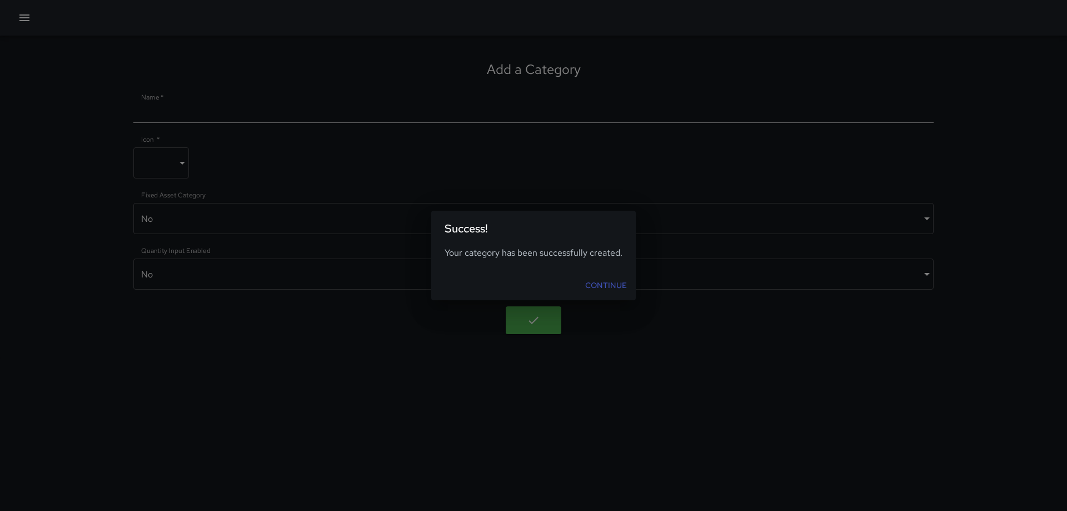
click at [593, 281] on link "Continue" at bounding box center [606, 285] width 51 height 21
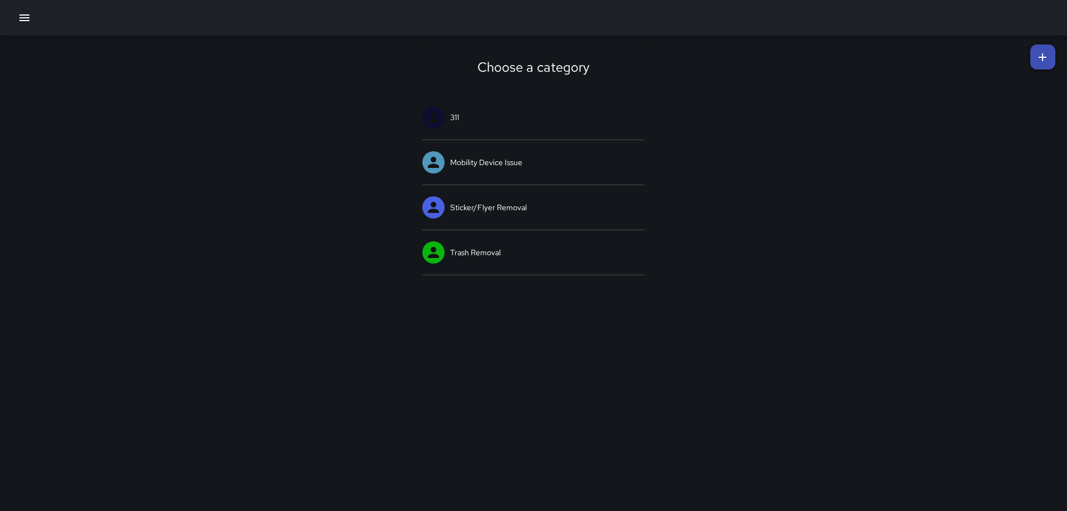
click at [711, 56] on icon at bounding box center [1043, 57] width 8 height 8
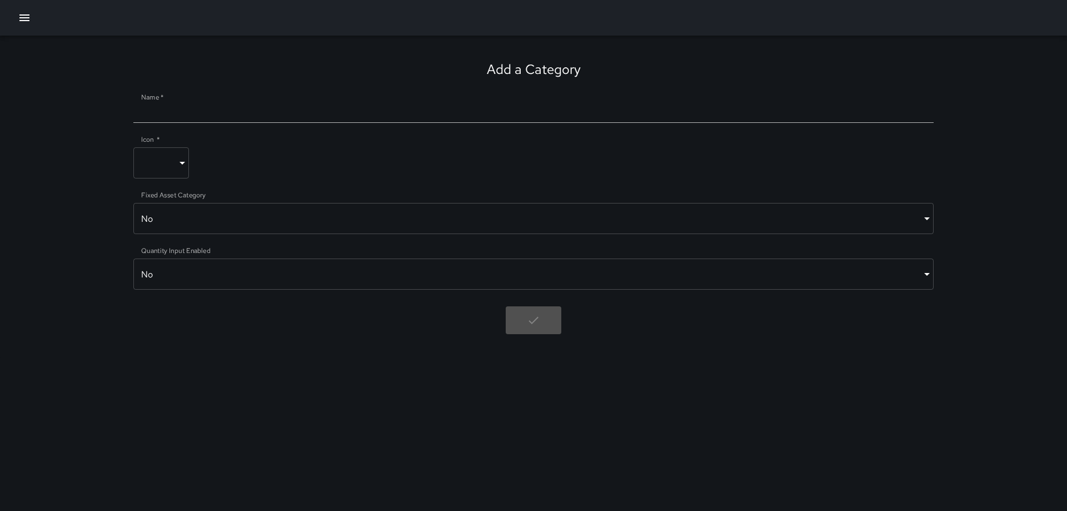
click at [28, 19] on icon "button" at bounding box center [24, 17] width 13 height 13
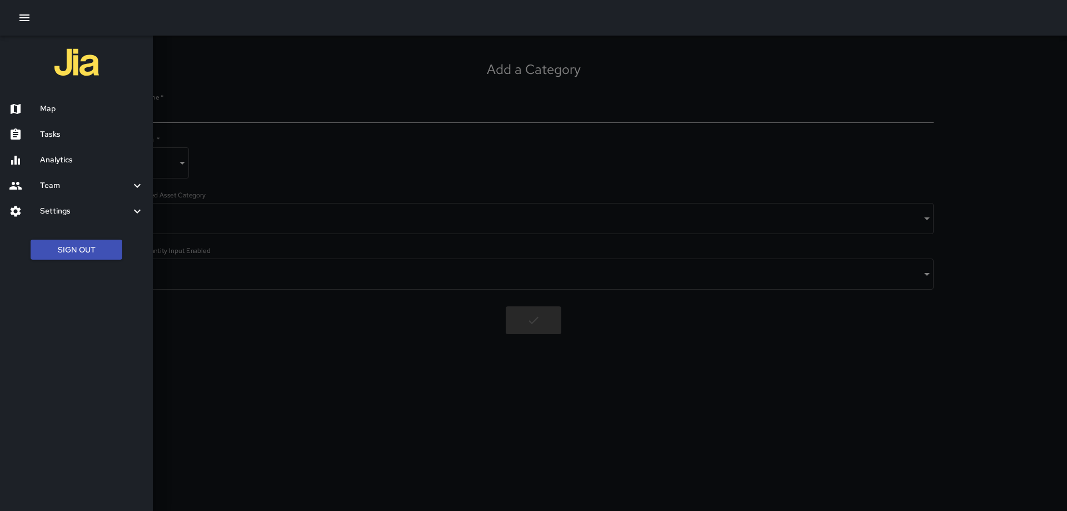
click at [56, 205] on h6 "Settings" at bounding box center [85, 211] width 91 height 12
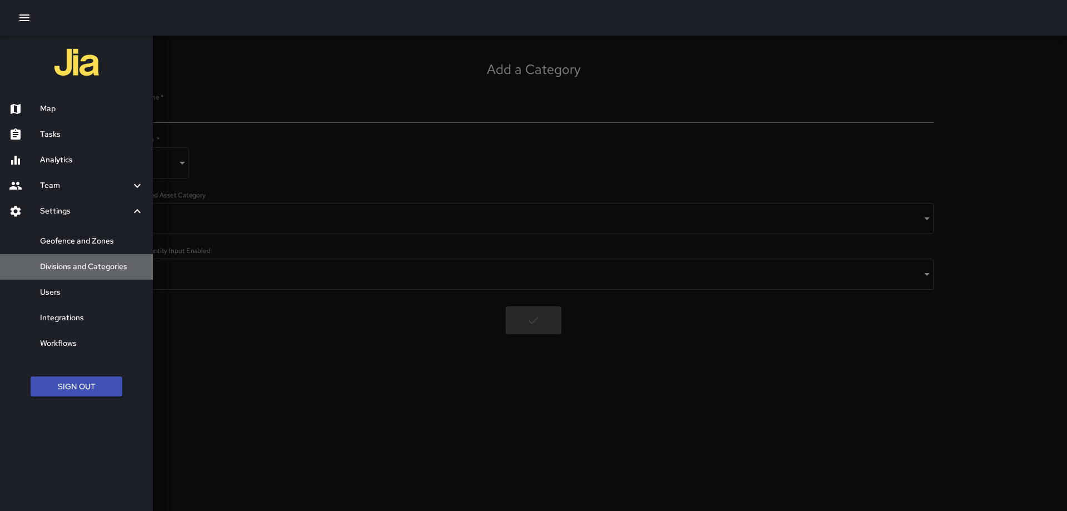
drag, startPoint x: 85, startPoint y: 262, endPoint x: 200, endPoint y: 243, distance: 116.6
click at [86, 262] on h6 "Divisions and Categories" at bounding box center [92, 267] width 104 height 12
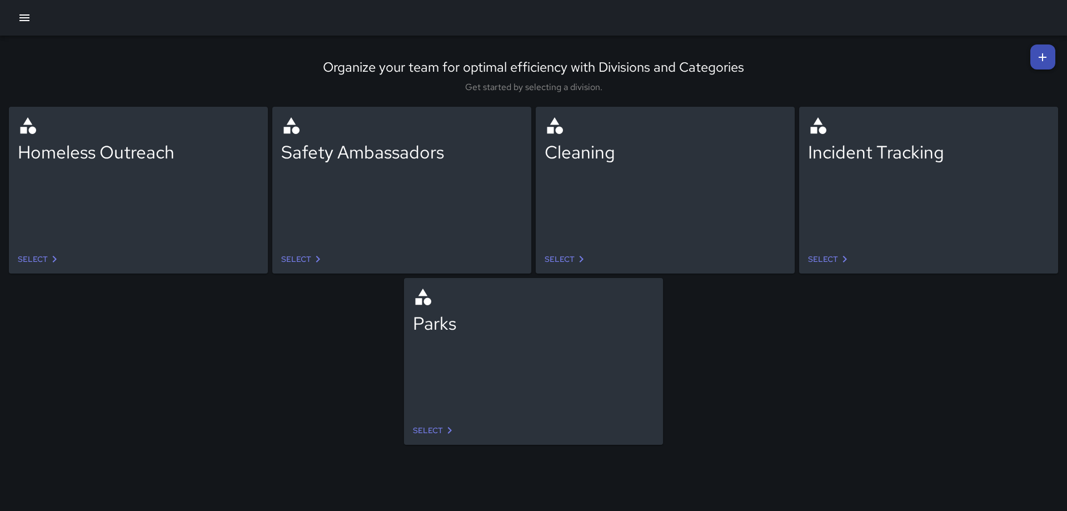
click at [302, 256] on link "Select" at bounding box center [303, 259] width 52 height 21
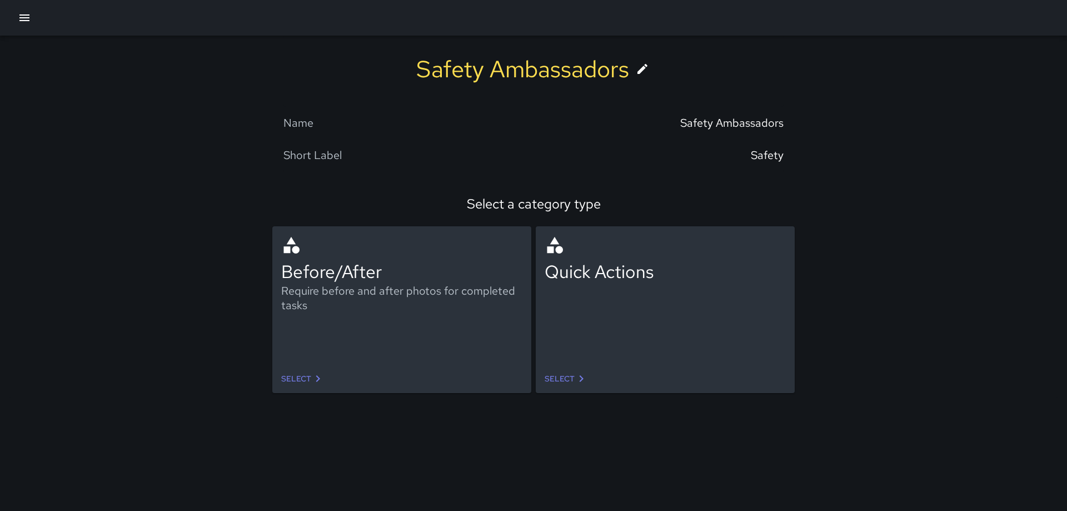
drag, startPoint x: 567, startPoint y: 373, endPoint x: 573, endPoint y: 367, distance: 7.9
click at [566, 310] on link "Select" at bounding box center [566, 379] width 52 height 21
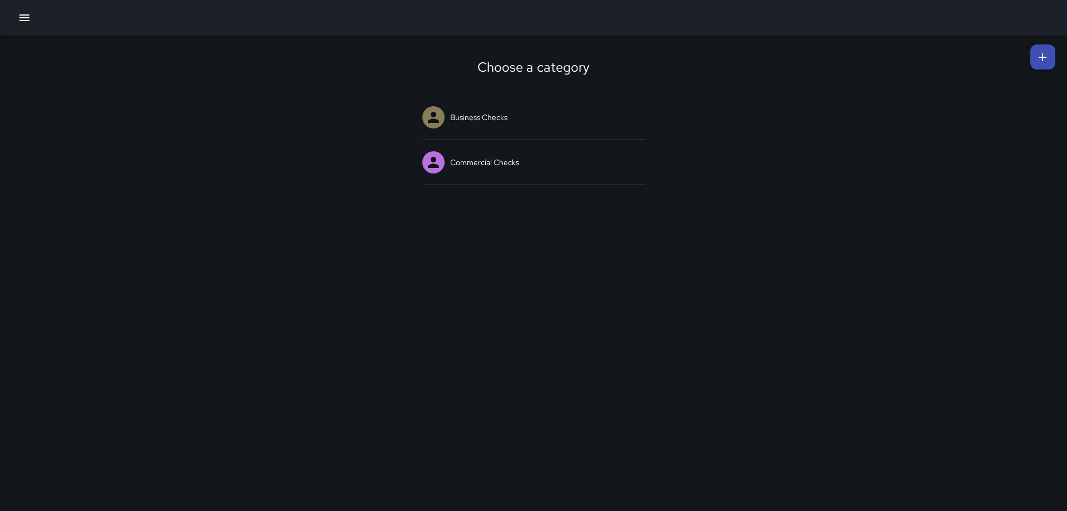
click at [711, 54] on icon at bounding box center [1042, 57] width 13 height 13
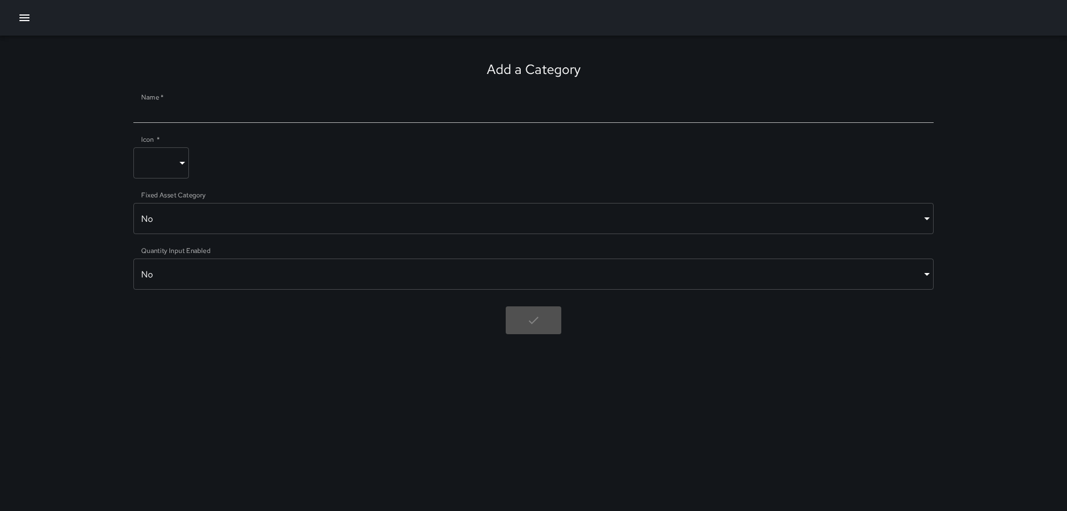
click at [332, 110] on input "Name   *" at bounding box center [533, 114] width 800 height 18
type input "*"
type input "**********"
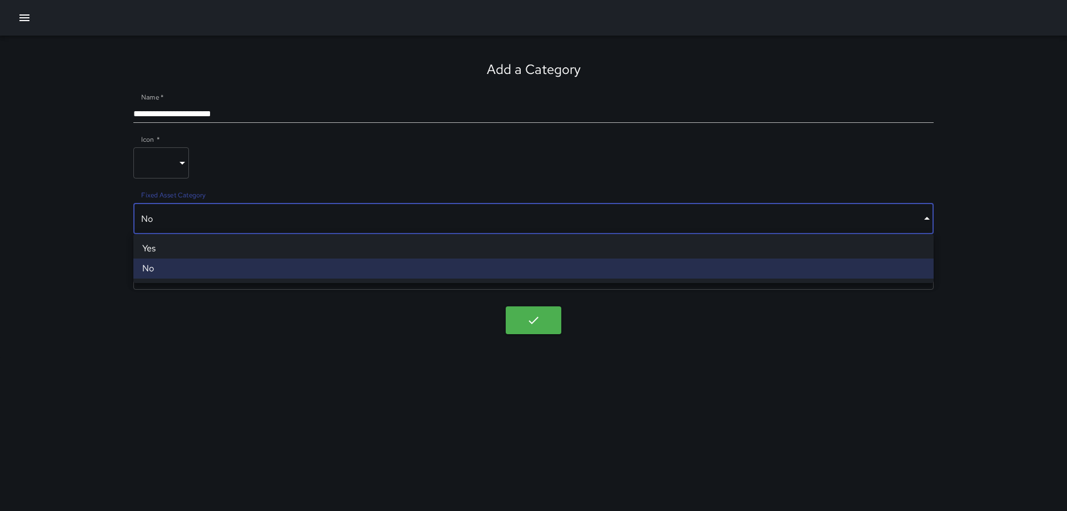
click at [297, 226] on body "**********" at bounding box center [533, 255] width 1067 height 511
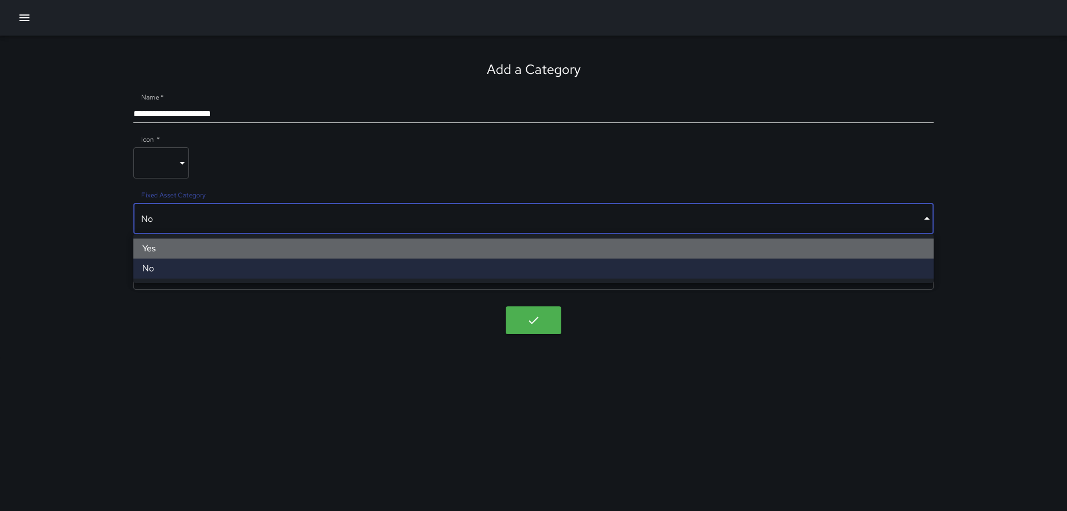
click at [258, 245] on li "Yes" at bounding box center [533, 248] width 800 height 20
type input "****"
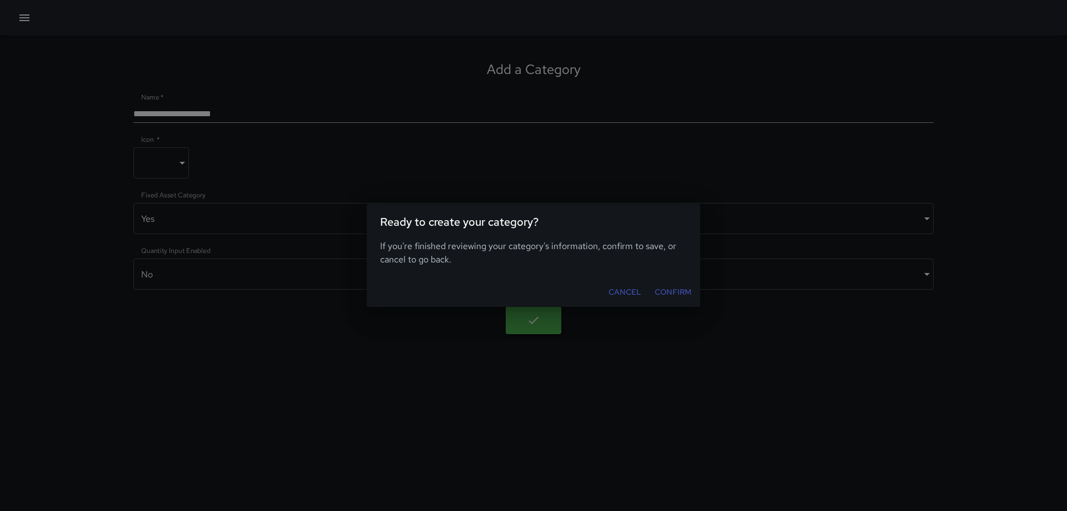
click at [679, 292] on button "Confirm" at bounding box center [673, 292] width 46 height 21
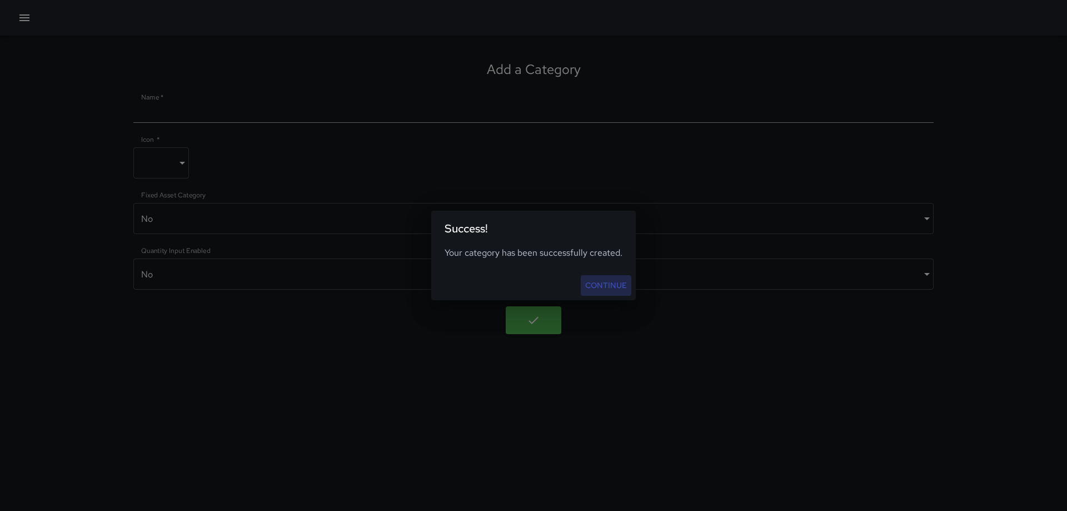
click at [597, 281] on link "Continue" at bounding box center [606, 285] width 51 height 21
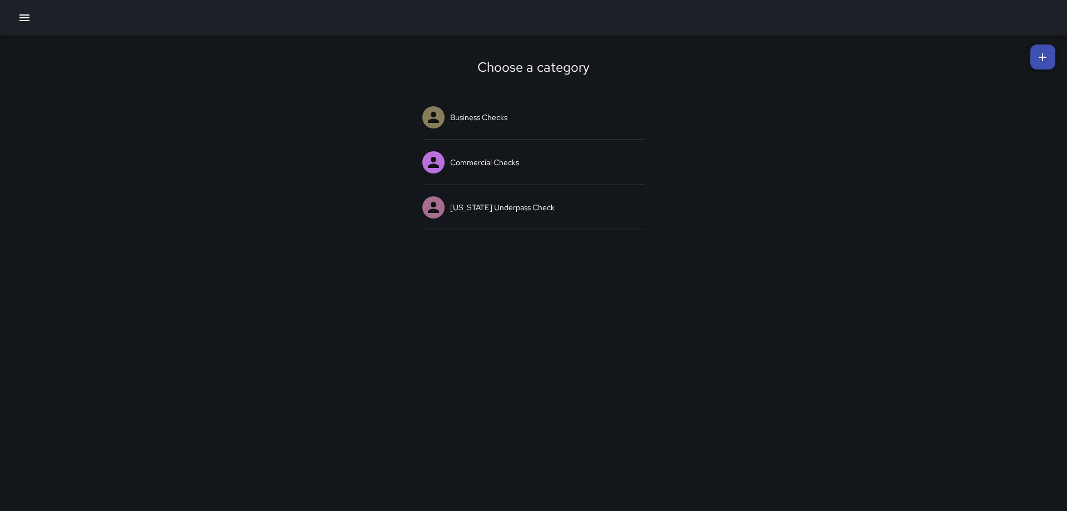
click at [711, 53] on icon at bounding box center [1042, 57] width 13 height 13
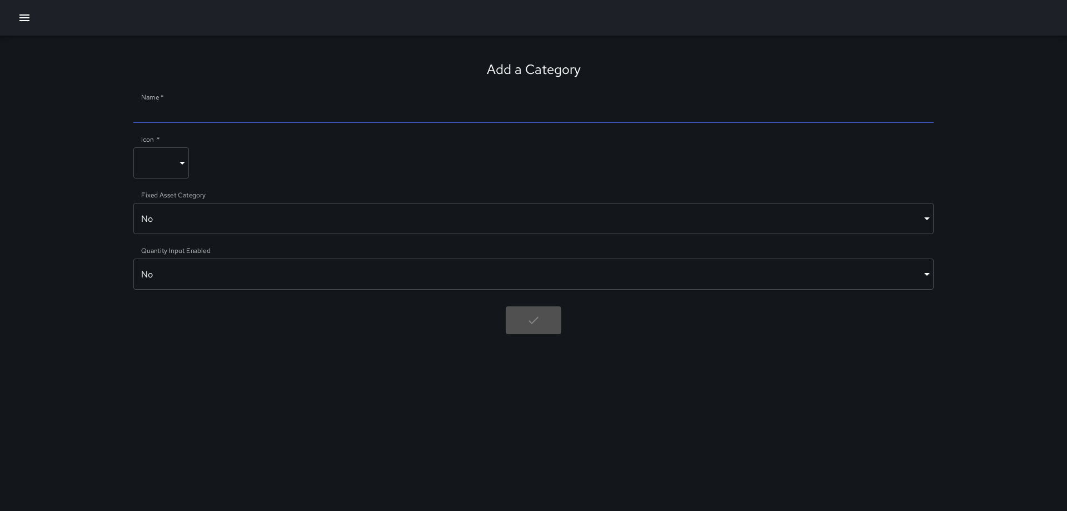
click at [262, 113] on input "Name   *" at bounding box center [533, 114] width 800 height 18
type input "**********"
click at [167, 164] on body "**********" at bounding box center [533, 255] width 1067 height 511
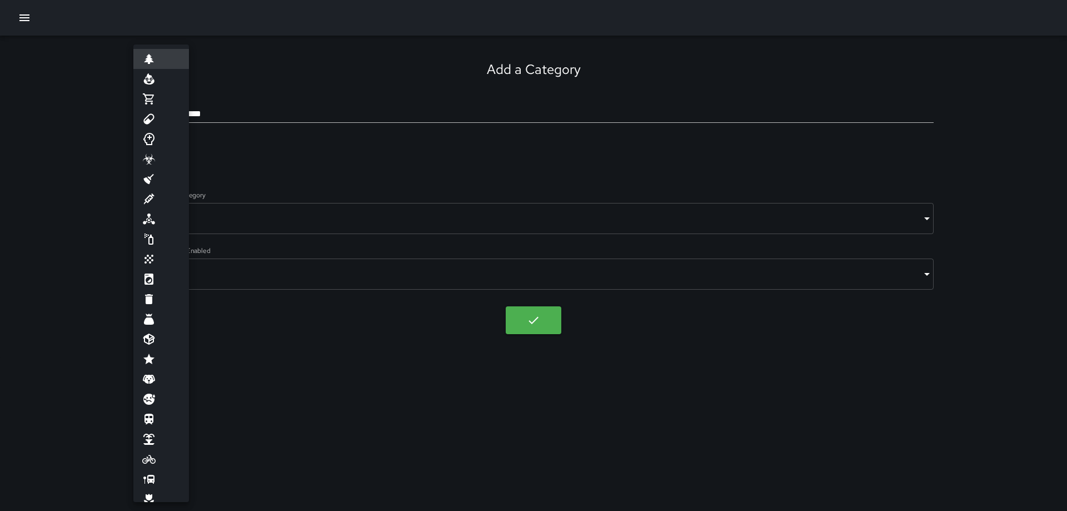
click at [226, 147] on div at bounding box center [533, 255] width 1067 height 511
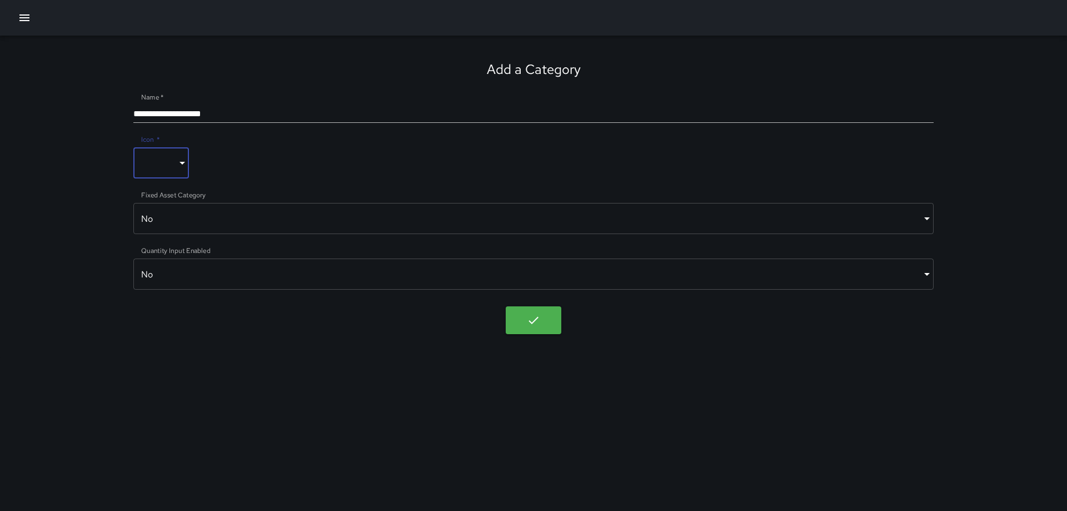
click at [191, 227] on body "**********" at bounding box center [533, 255] width 1067 height 511
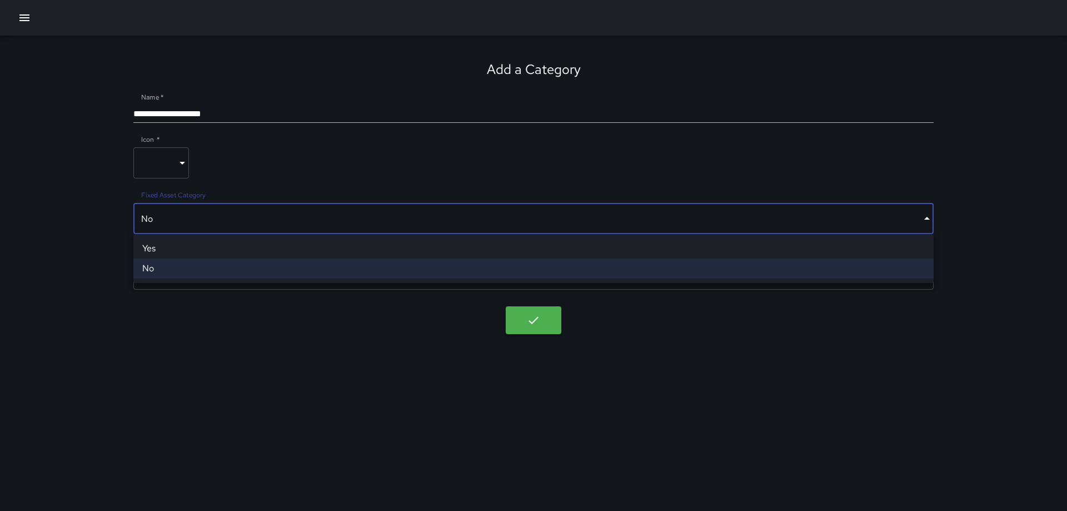
click at [189, 250] on li "Yes" at bounding box center [533, 248] width 800 height 20
type input "****"
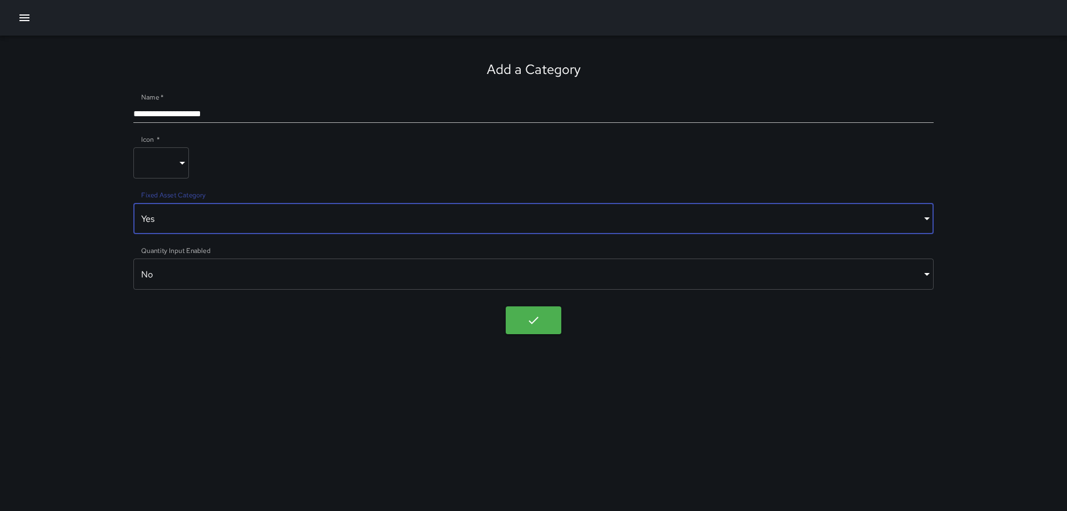
click at [237, 276] on body "**********" at bounding box center [533, 255] width 1067 height 511
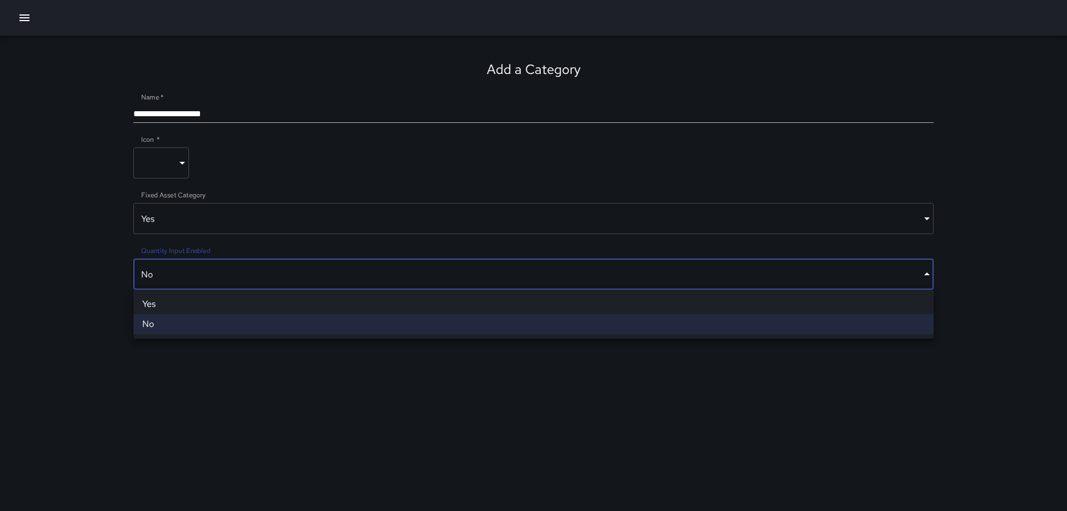
drag, startPoint x: 235, startPoint y: 275, endPoint x: 290, endPoint y: 266, distance: 56.2
click at [236, 273] on div at bounding box center [533, 255] width 1067 height 511
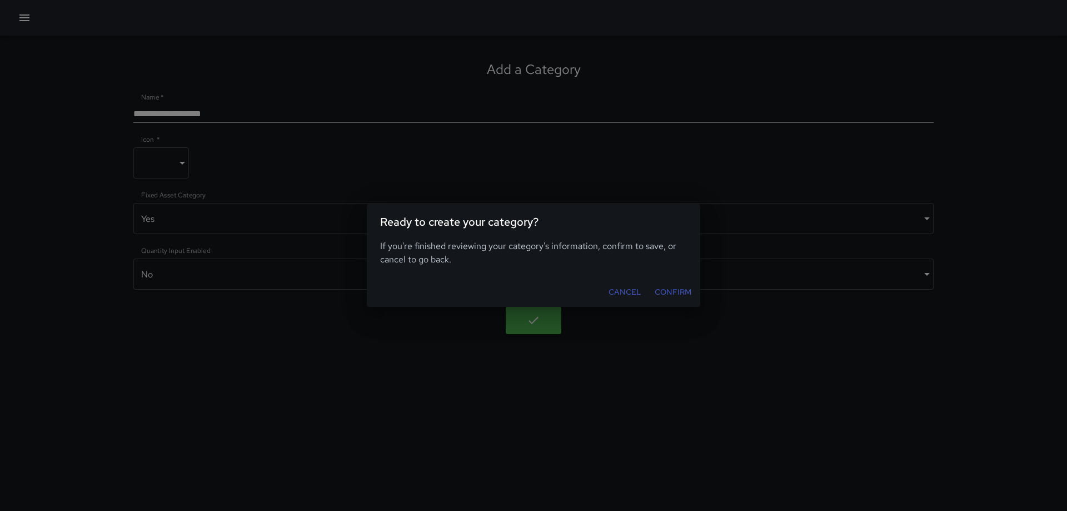
click at [681, 291] on button "Confirm" at bounding box center [673, 292] width 46 height 21
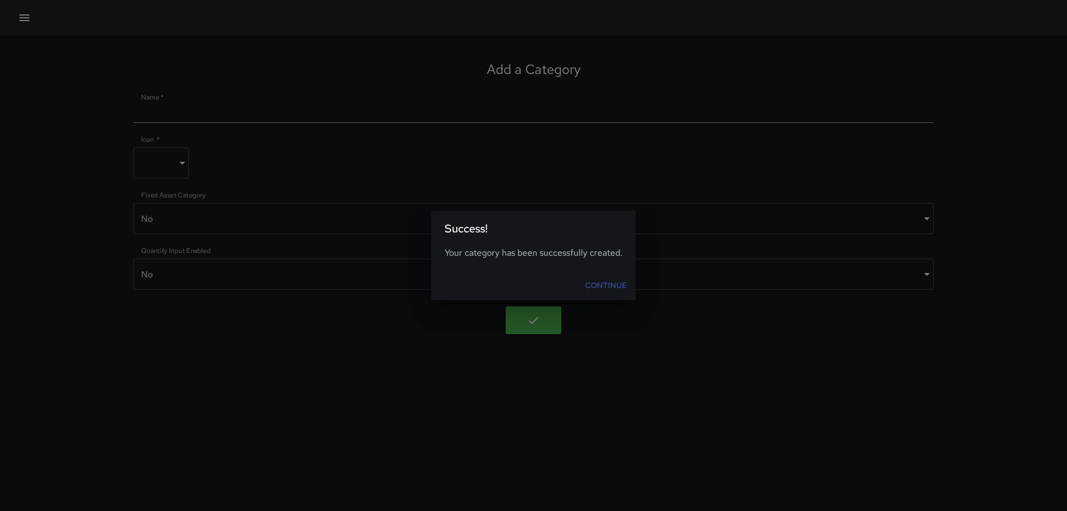
drag, startPoint x: 612, startPoint y: 286, endPoint x: 658, endPoint y: 267, distance: 49.3
click at [612, 285] on link "Continue" at bounding box center [606, 285] width 51 height 21
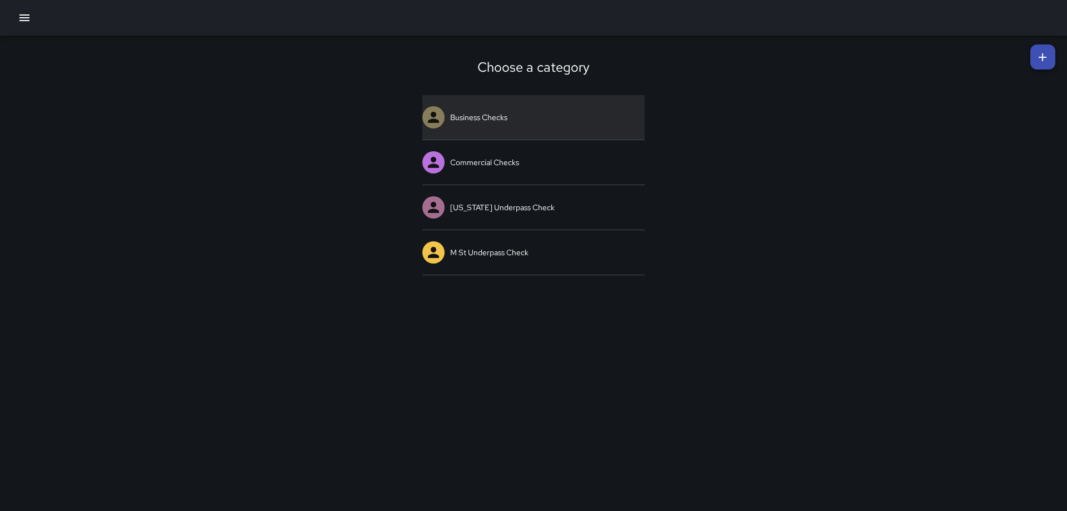
click at [473, 120] on link "Business Checks" at bounding box center [533, 117] width 222 height 44
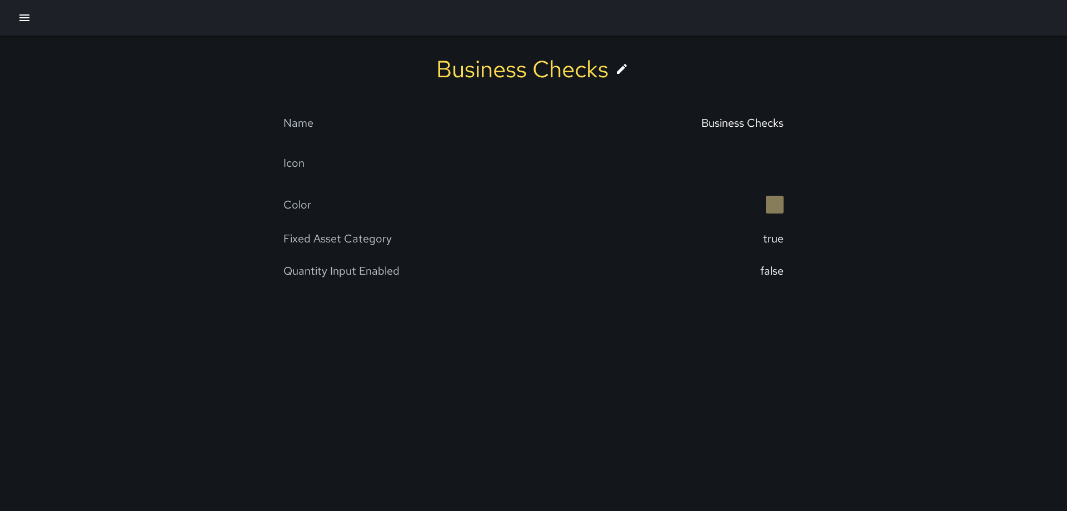
click at [22, 19] on icon "button" at bounding box center [24, 17] width 13 height 13
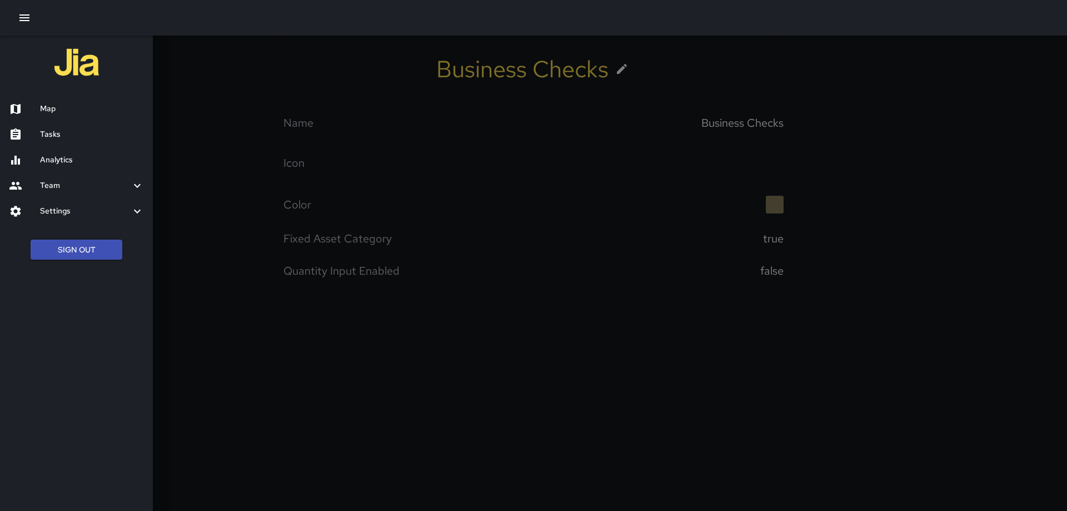
click at [35, 112] on div at bounding box center [24, 108] width 31 height 13
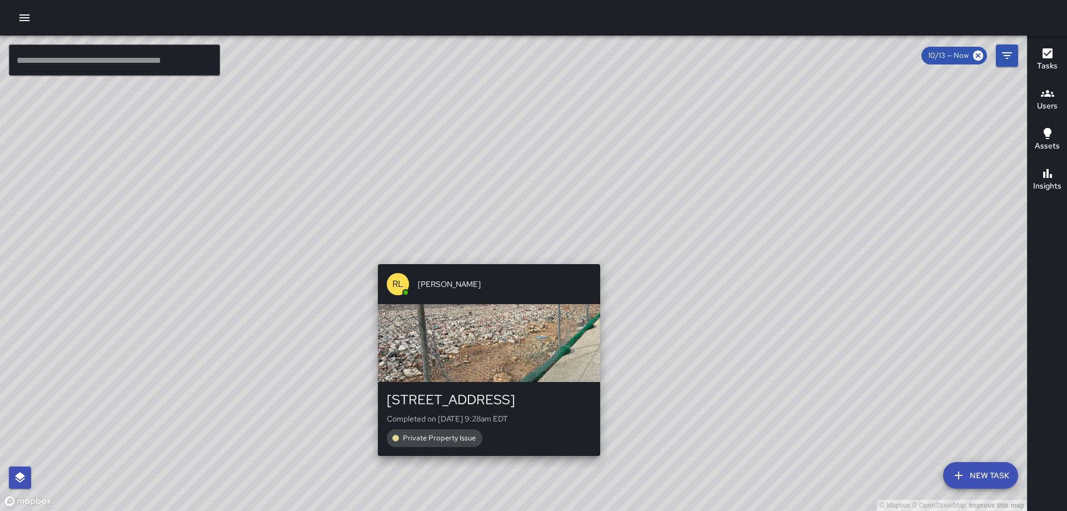
click at [484, 257] on div "© Mapbox © OpenStreetMap Improve this map [PERSON_NAME] [STREET_ADDRESS] Comple…" at bounding box center [513, 273] width 1027 height 475
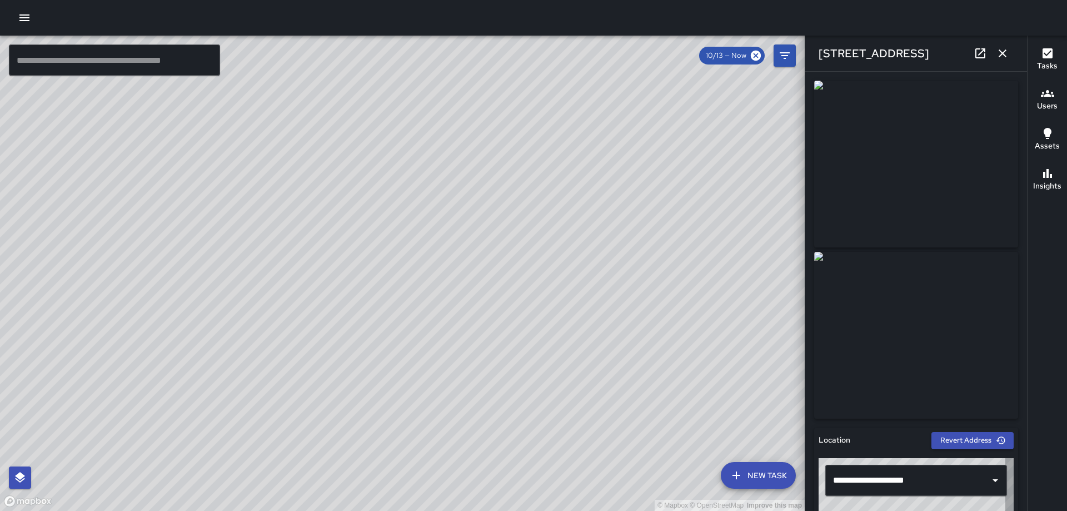
type input "**********"
click at [711, 53] on icon at bounding box center [980, 53] width 13 height 13
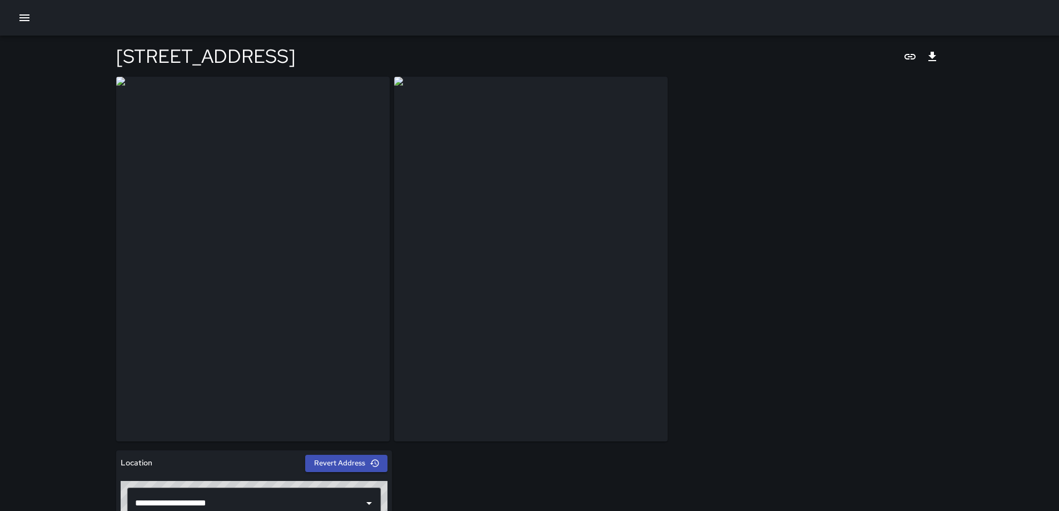
click at [23, 18] on icon "button" at bounding box center [24, 17] width 10 height 7
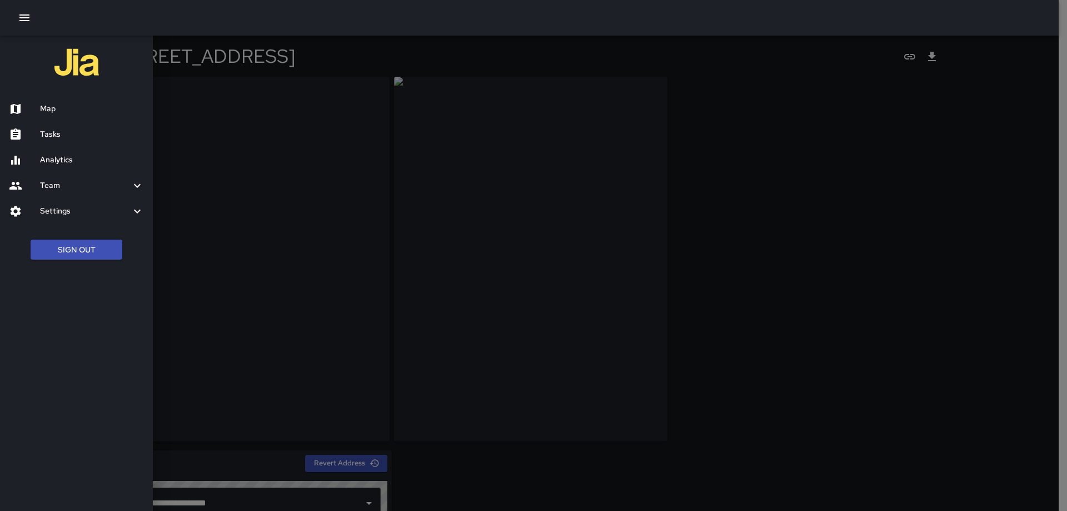
click at [863, 117] on div at bounding box center [533, 255] width 1067 height 511
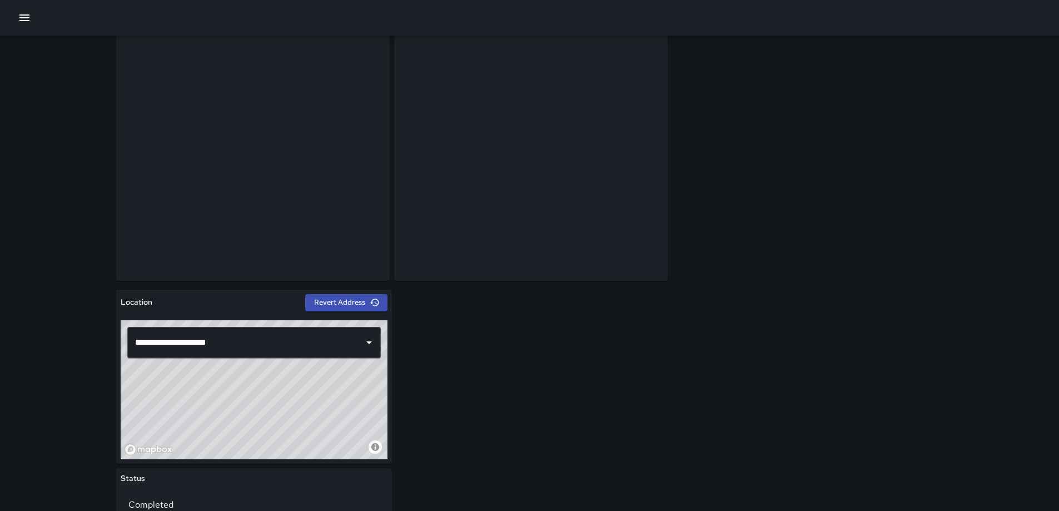
scroll to position [169, 0]
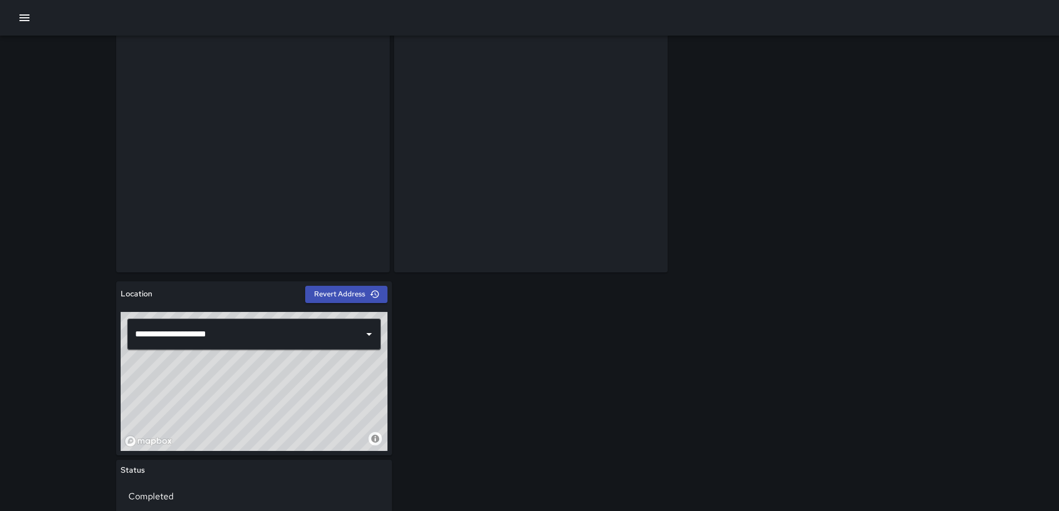
click at [271, 366] on div "© Mapbox © OpenStreetMap Improve this map" at bounding box center [254, 381] width 267 height 139
type input "**********"
click at [247, 384] on div "© Mapbox © OpenStreetMap Improve this map" at bounding box center [254, 381] width 267 height 139
drag, startPoint x: 269, startPoint y: 392, endPoint x: 286, endPoint y: 394, distance: 17.4
click at [286, 394] on div "© Mapbox © OpenStreetMap Improve this map" at bounding box center [254, 381] width 267 height 139
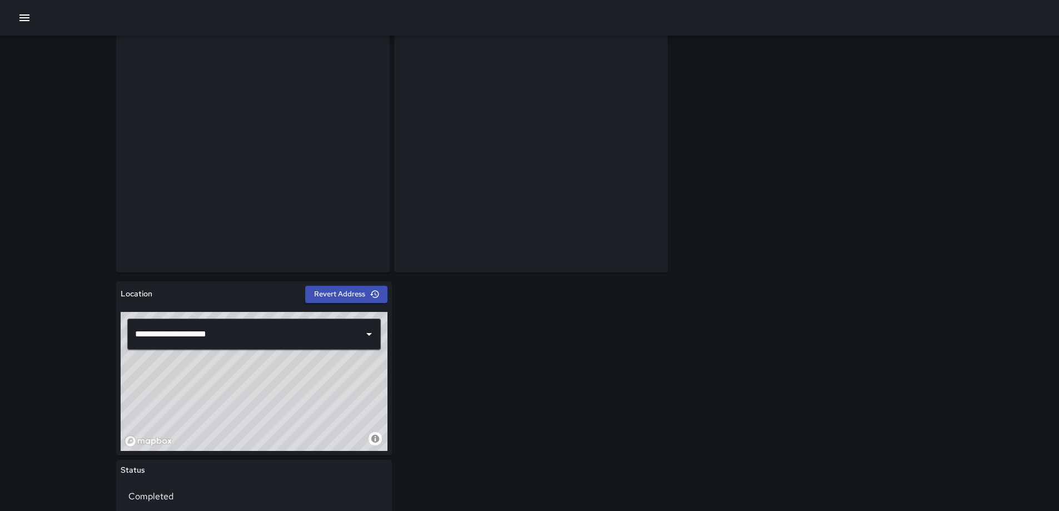
click at [807, 235] on div "**********" at bounding box center [529, 497] width 827 height 1178
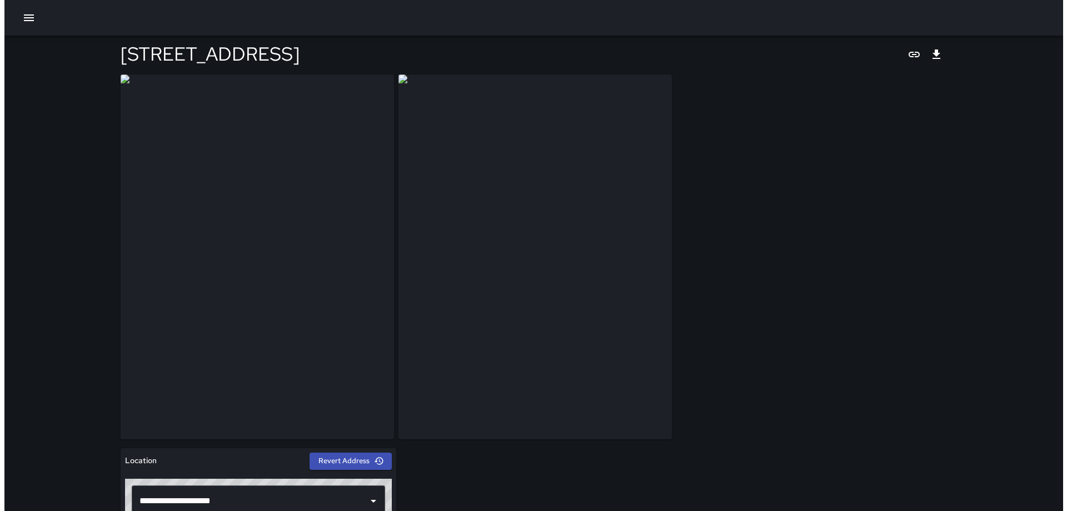
scroll to position [0, 0]
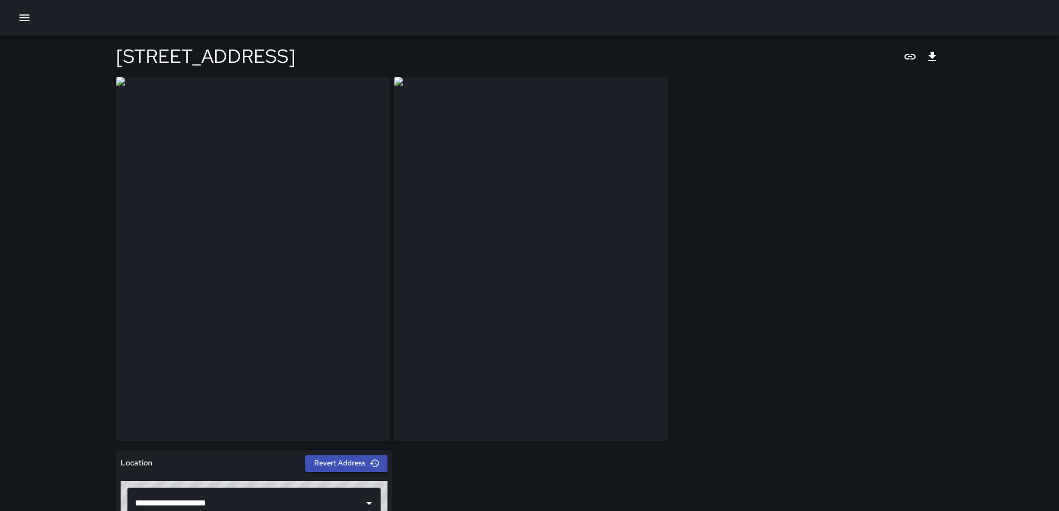
click at [27, 18] on icon "button" at bounding box center [24, 17] width 10 height 7
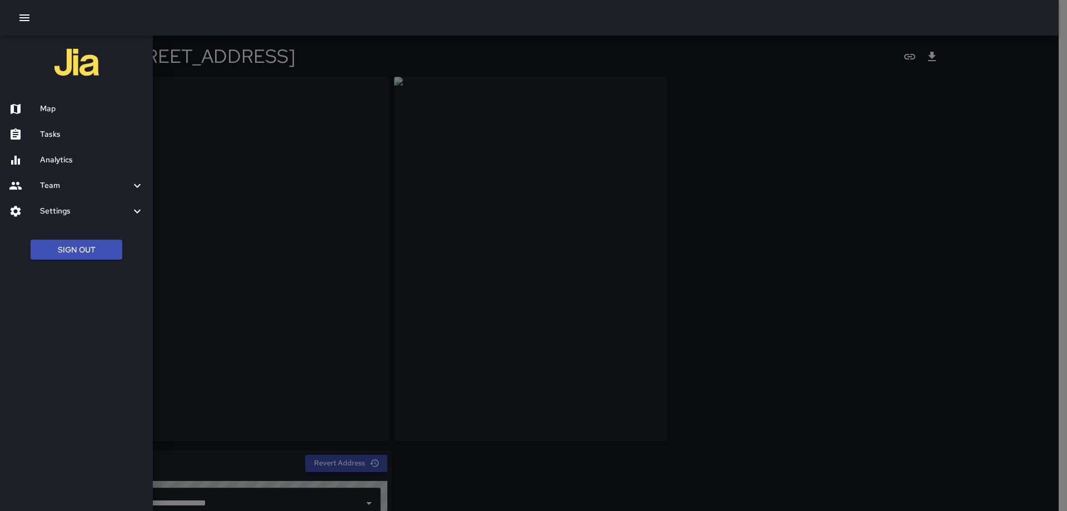
click at [55, 108] on h6 "Map" at bounding box center [92, 109] width 104 height 12
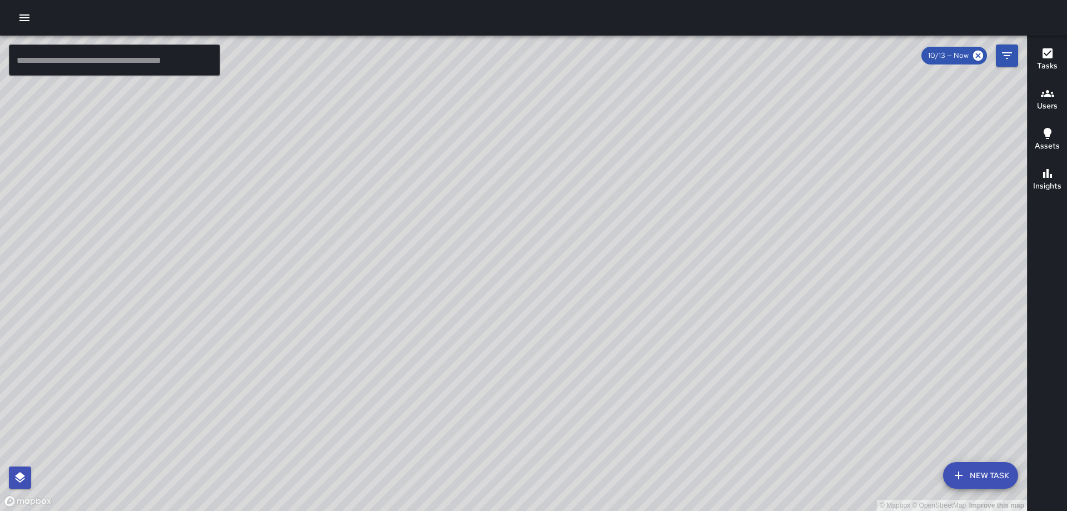
click at [1043, 51] on icon "button" at bounding box center [1048, 53] width 10 height 10
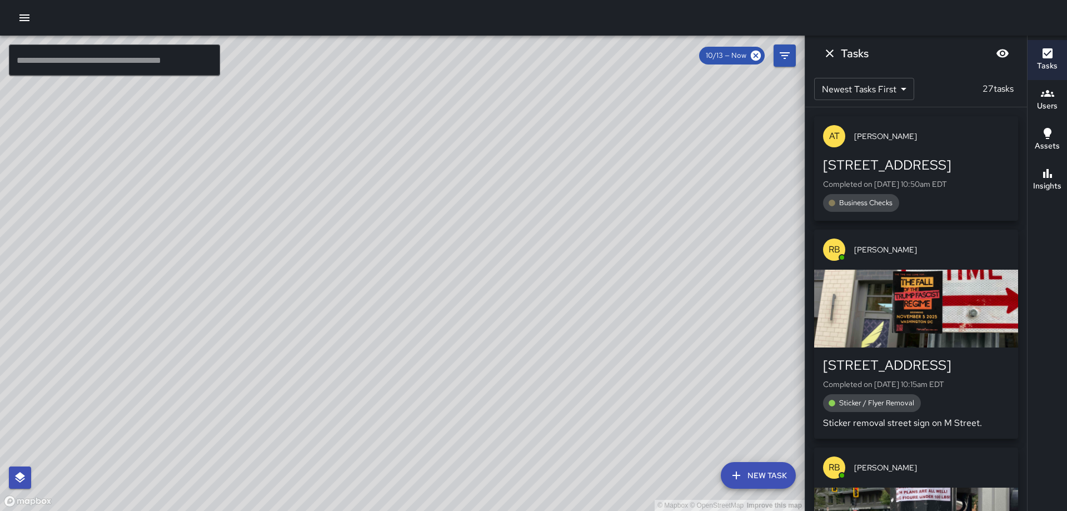
click at [918, 143] on div "AT Antonio Toye" at bounding box center [916, 136] width 204 height 40
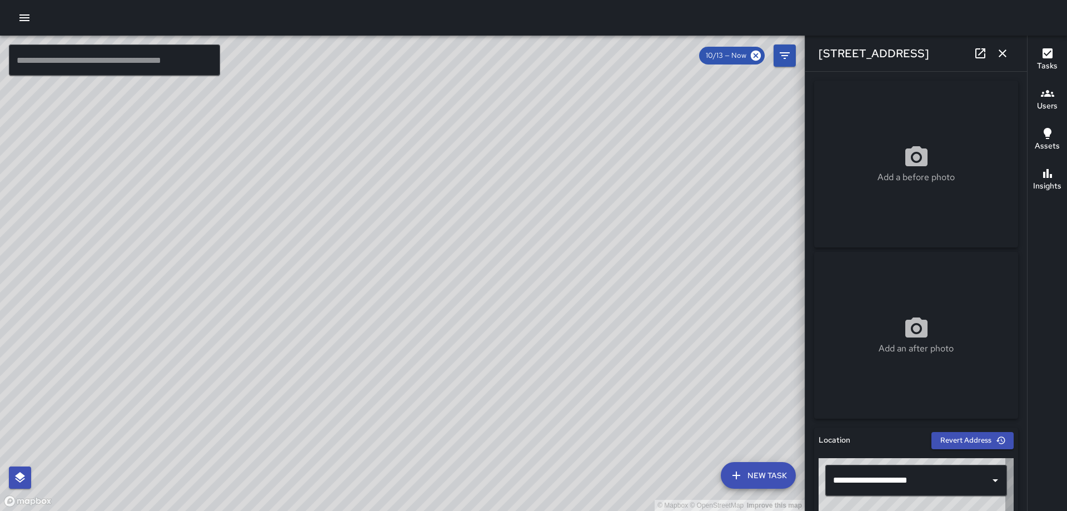
type input "**********"
click at [999, 51] on icon "button" at bounding box center [1002, 53] width 13 height 13
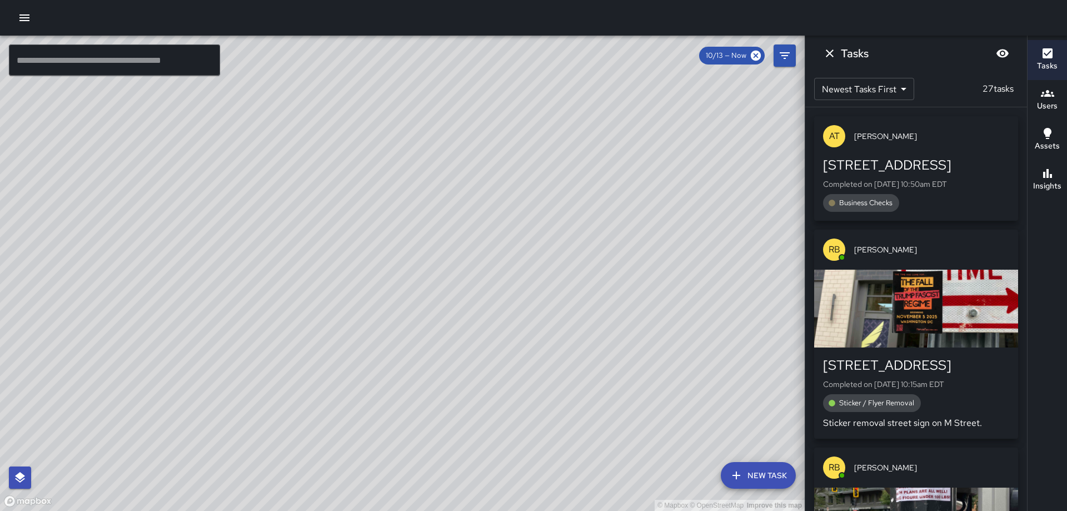
click at [402, 272] on div "© Mapbox © OpenStreetMap Improve this map AT Antonio Toye 211 M Street Northeas…" at bounding box center [402, 273] width 805 height 475
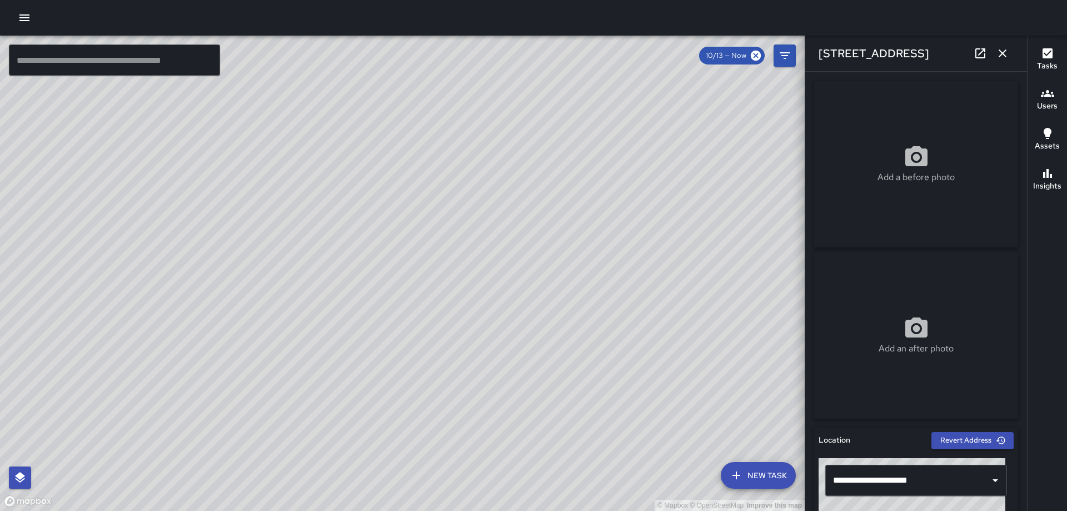
click at [1000, 51] on icon "button" at bounding box center [1003, 53] width 8 height 8
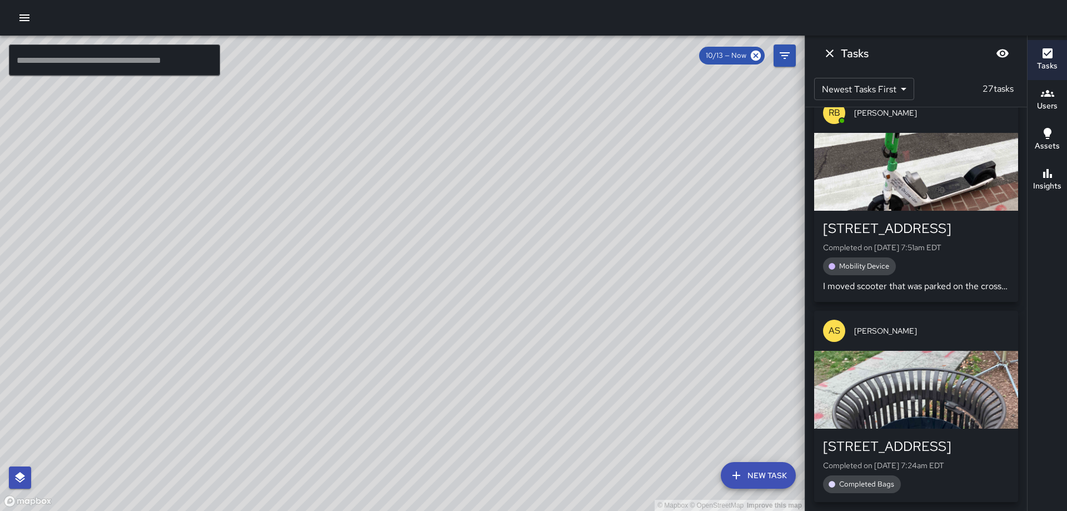
scroll to position [5154, 0]
click at [825, 53] on icon "Dismiss" at bounding box center [829, 53] width 13 height 13
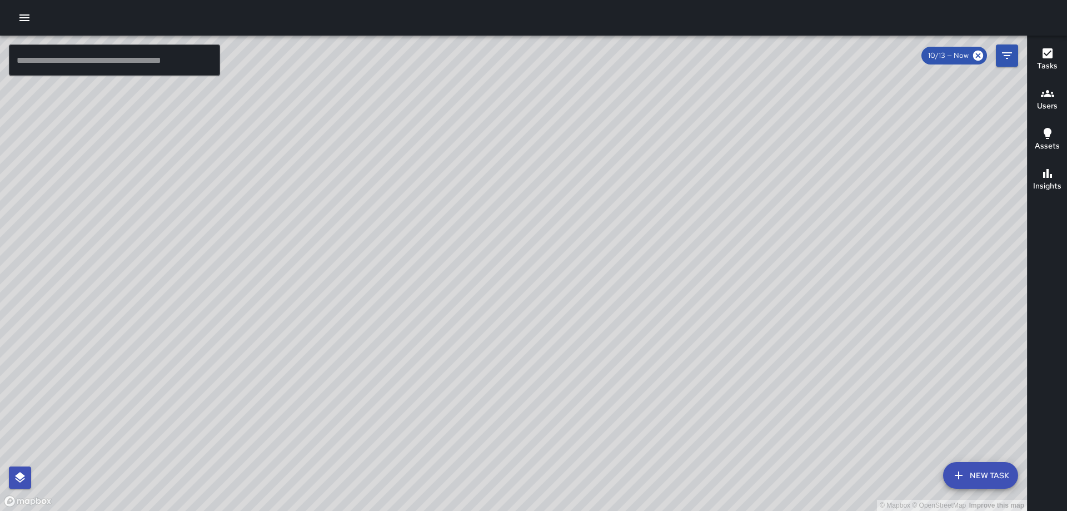
drag, startPoint x: 412, startPoint y: 238, endPoint x: 569, endPoint y: 344, distance: 189.0
click at [554, 358] on div "© Mapbox © OpenStreetMap Improve this map" at bounding box center [513, 273] width 1027 height 475
click at [1042, 51] on icon "button" at bounding box center [1047, 53] width 13 height 13
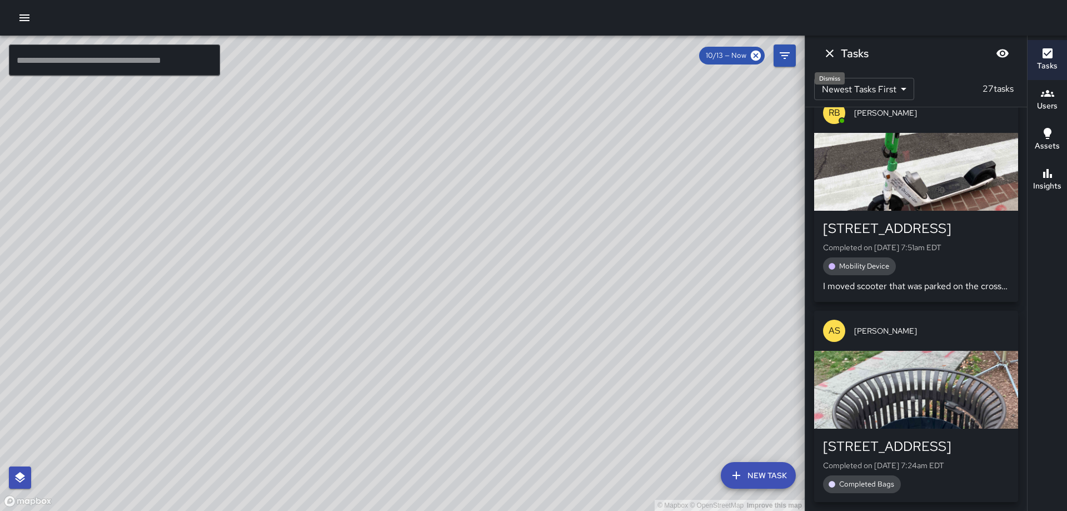
click at [830, 51] on icon "Dismiss" at bounding box center [829, 53] width 13 height 13
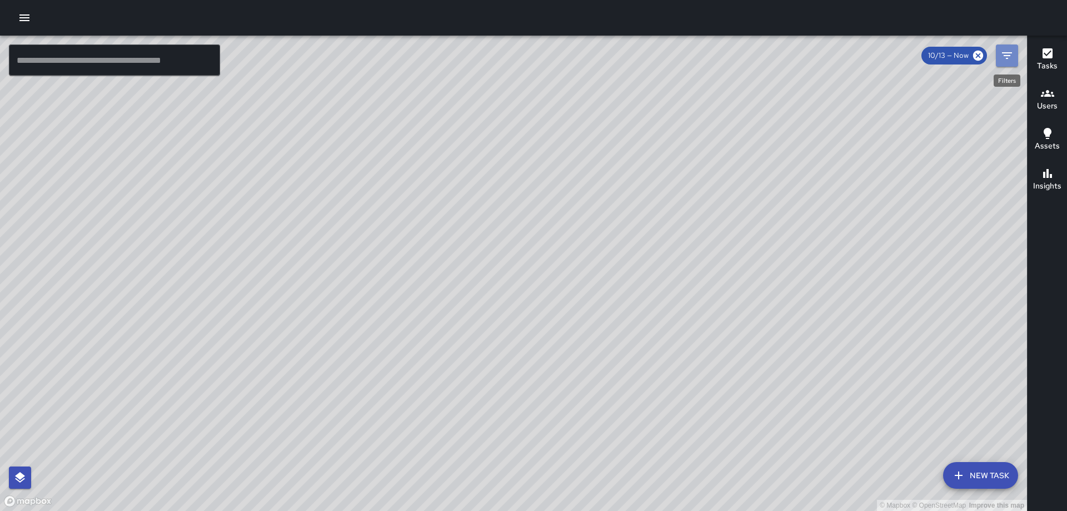
click at [1013, 50] on icon "Filters" at bounding box center [1007, 55] width 13 height 13
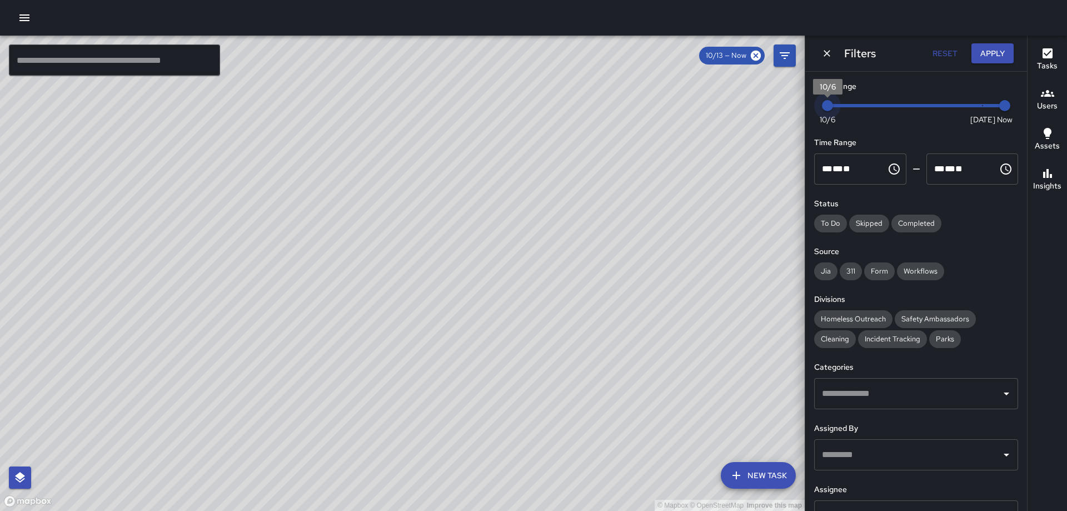
type input "*"
drag, startPoint x: 969, startPoint y: 103, endPoint x: 811, endPoint y: 115, distance: 158.3
click at [811, 115] on div "Date Range Now Today 10/6 10/6 11:24 am Time Range ** * ** ** ​ ******** ** * *…" at bounding box center [916, 291] width 222 height 439
click at [996, 47] on button "Apply" at bounding box center [993, 53] width 42 height 21
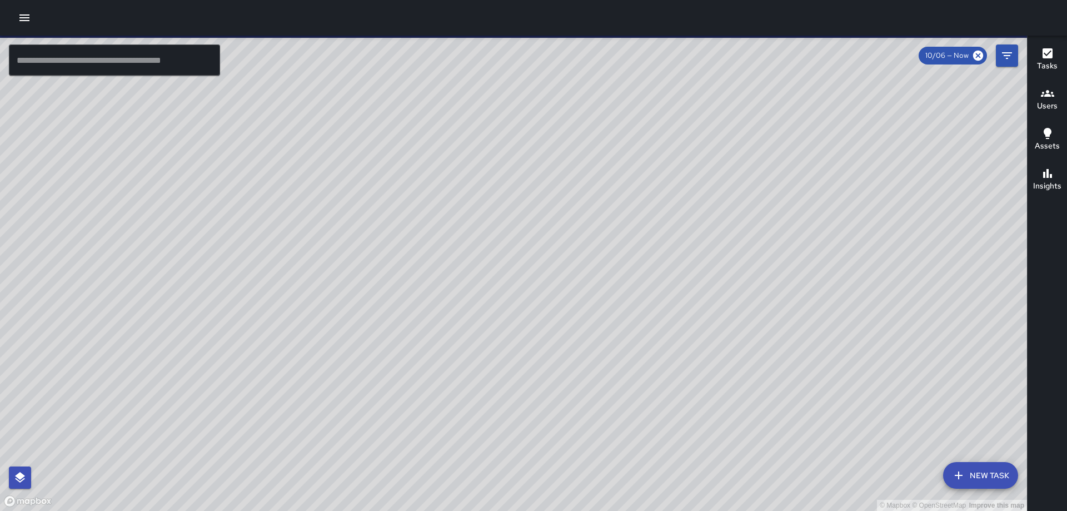
drag, startPoint x: 450, startPoint y: 298, endPoint x: 544, endPoint y: 145, distance: 179.1
click at [541, 148] on div "© Mapbox © OpenStreetMap Improve this map" at bounding box center [513, 273] width 1027 height 475
drag, startPoint x: 519, startPoint y: 289, endPoint x: 554, endPoint y: 244, distance: 56.3
click at [554, 244] on div "© Mapbox © OpenStreetMap Improve this map" at bounding box center [513, 273] width 1027 height 475
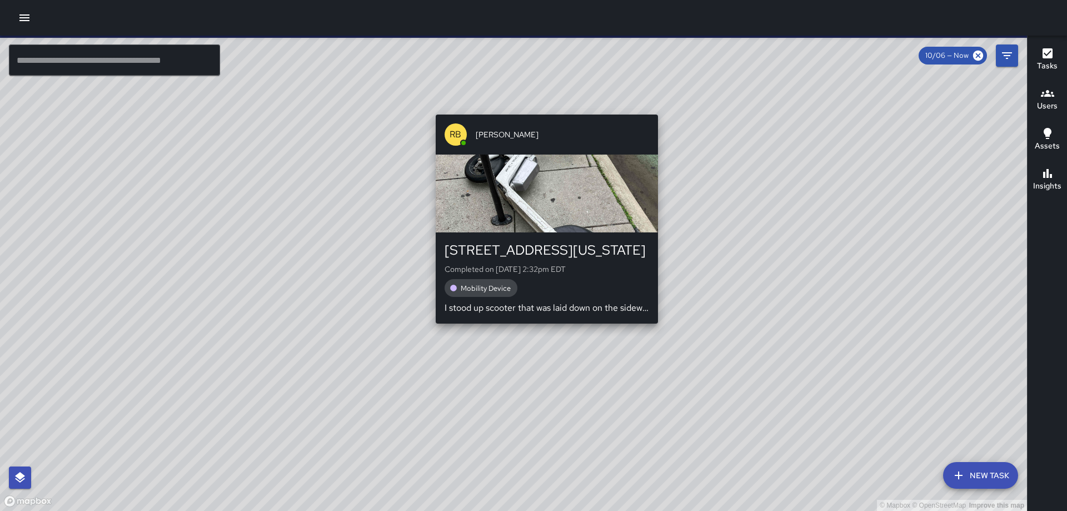
click at [541, 347] on div "© Mapbox © OpenStreetMap Improve this map RB Romario Bramwell 30 Massachusetts …" at bounding box center [513, 273] width 1027 height 475
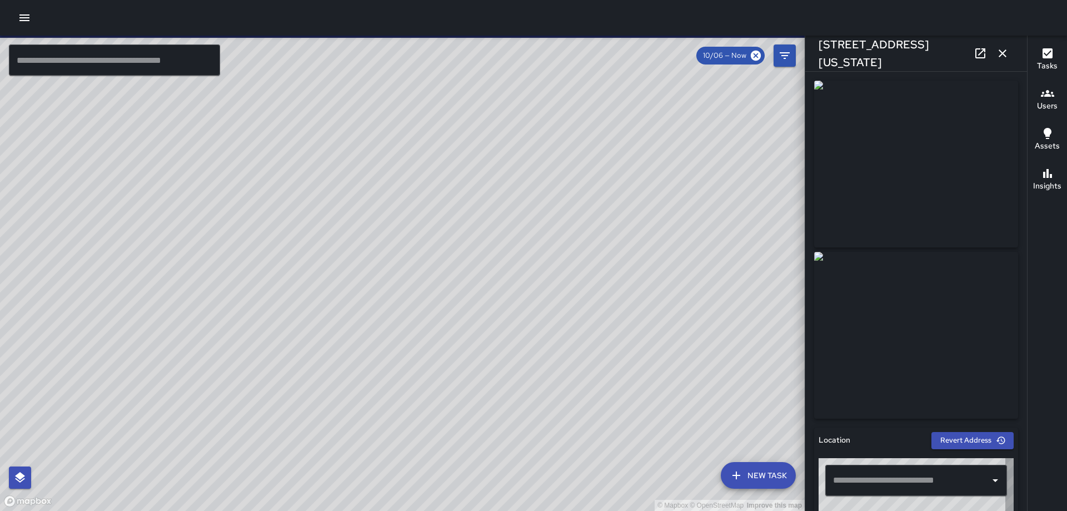
type input "**********"
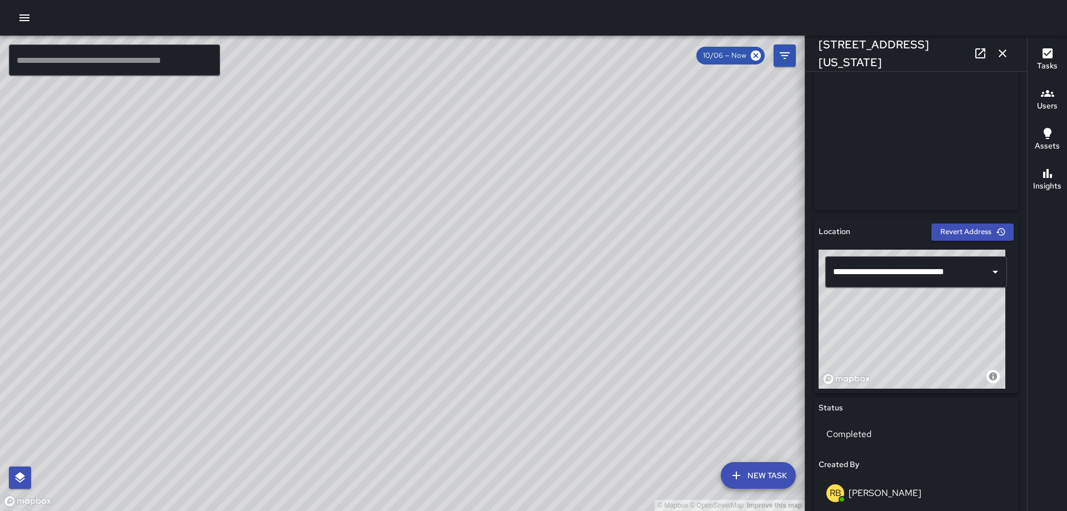
scroll to position [237, 0]
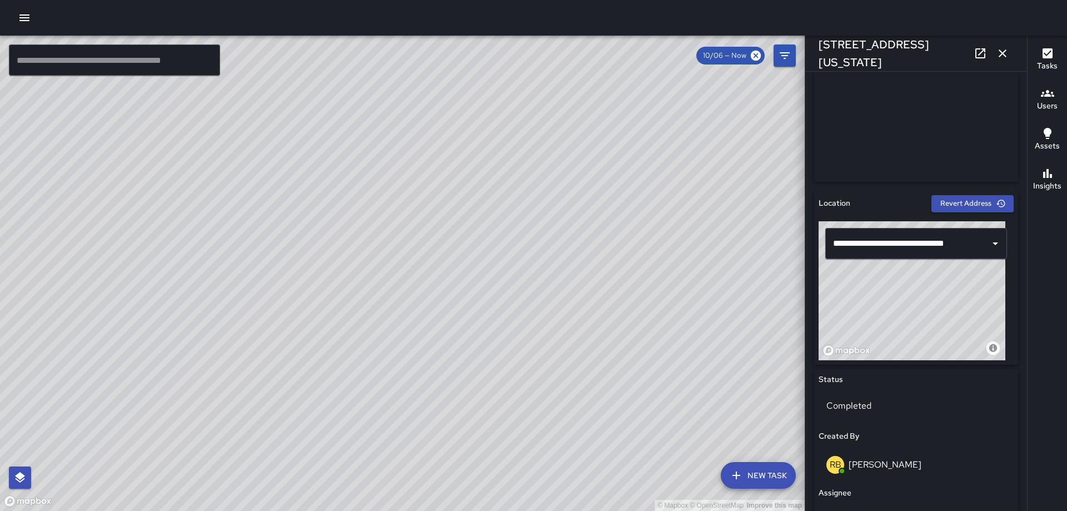
drag, startPoint x: 868, startPoint y: 285, endPoint x: 848, endPoint y: 281, distance: 20.3
click at [848, 281] on div "© Mapbox © OpenStreetMap Improve this map" at bounding box center [912, 290] width 187 height 139
click at [997, 51] on icon "button" at bounding box center [1002, 53] width 13 height 13
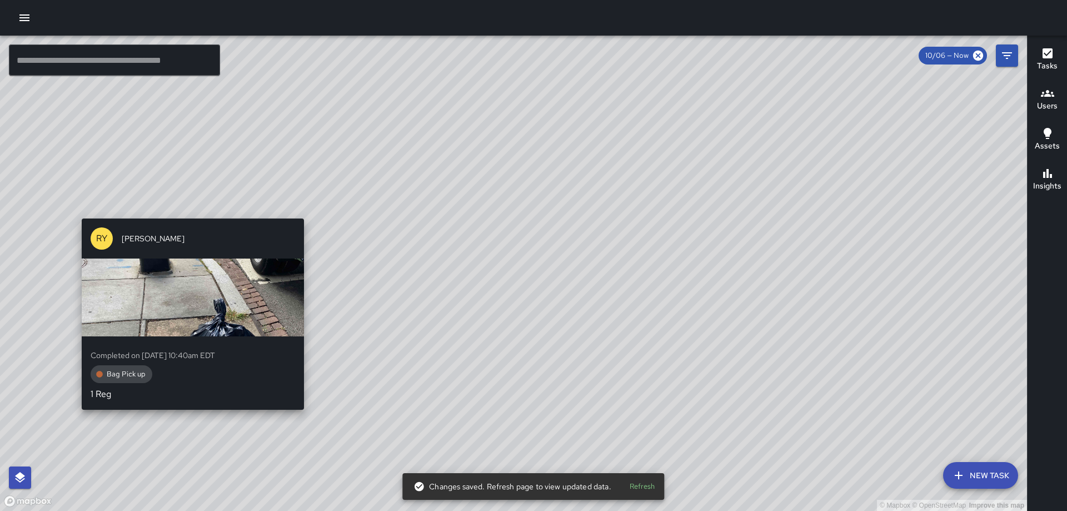
click at [299, 413] on div "RY Richard Young Completed on 10/8/2025, 10:40am EDT Bag Pick up 1 Reg" at bounding box center [192, 314] width 231 height 200
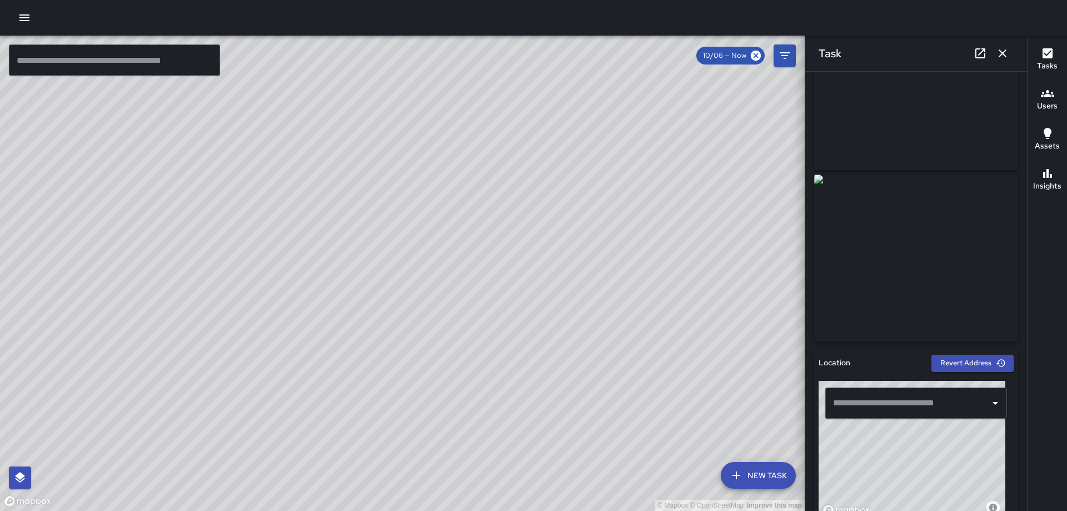
scroll to position [42, 0]
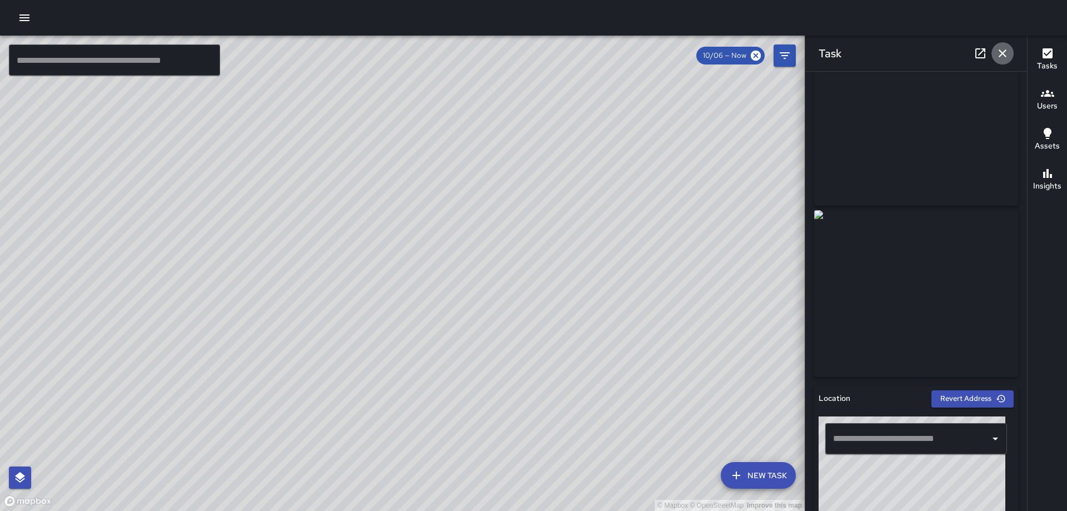
click at [997, 55] on icon "button" at bounding box center [1002, 53] width 13 height 13
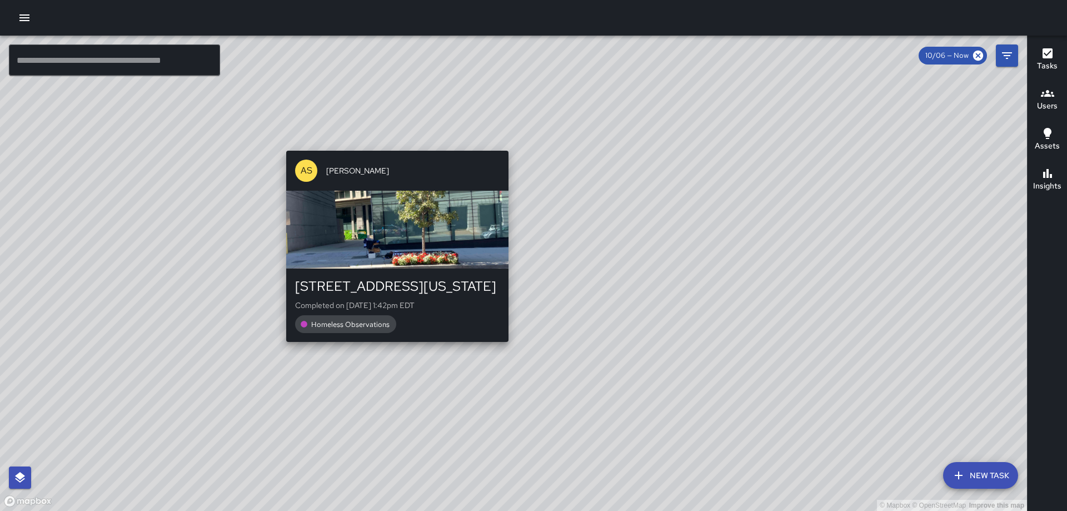
click at [501, 142] on div "© Mapbox © OpenStreetMap Improve this map AS Andre Smith 1 Massachusetts Avenue…" at bounding box center [513, 273] width 1027 height 475
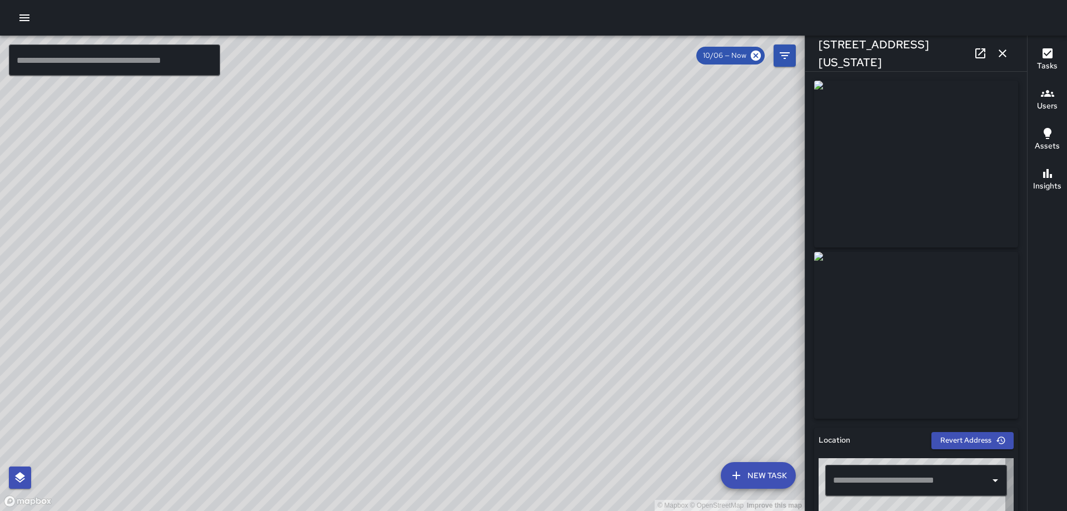
type input "**********"
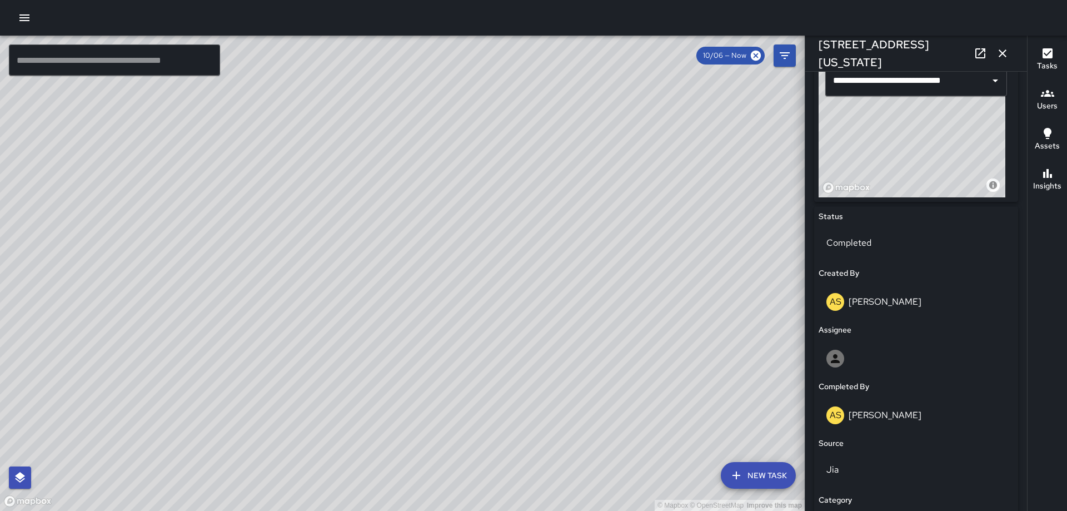
scroll to position [409, 0]
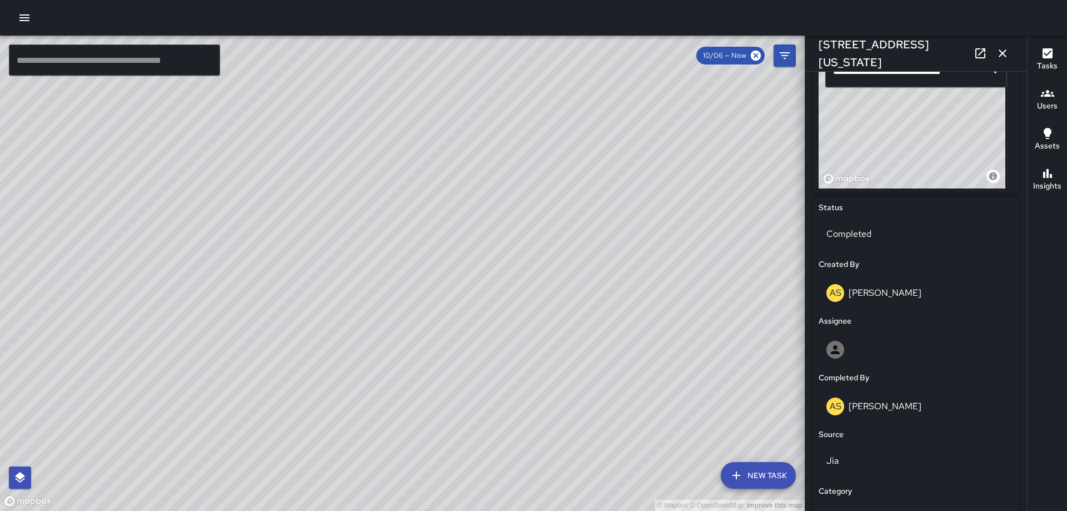
drag, startPoint x: 938, startPoint y: 148, endPoint x: 971, endPoint y: 146, distance: 33.4
click at [971, 146] on div "© Mapbox © OpenStreetMap Improve this map" at bounding box center [912, 118] width 187 height 139
click at [1001, 51] on icon "button" at bounding box center [1003, 53] width 8 height 8
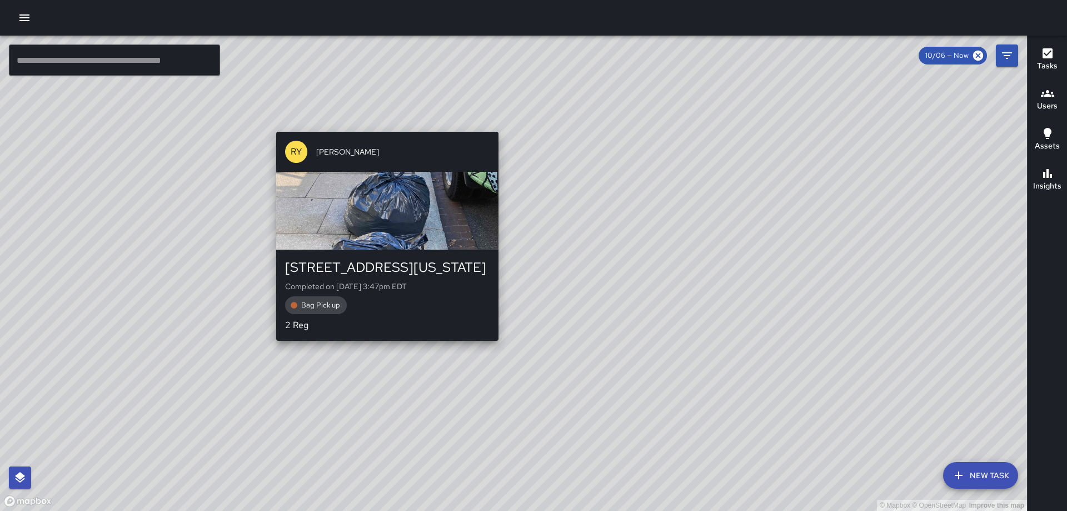
drag, startPoint x: 493, startPoint y: 366, endPoint x: 503, endPoint y: 356, distance: 14.2
click at [493, 364] on div "© Mapbox © OpenStreetMap Improve this map RY Richard Young 1 Massachusetts Aven…" at bounding box center [513, 273] width 1027 height 475
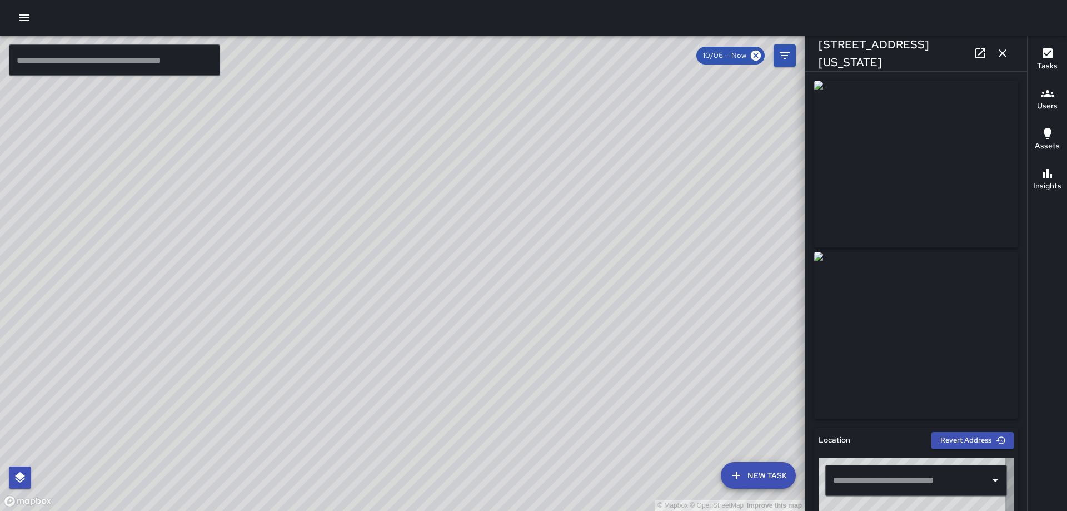
type input "**********"
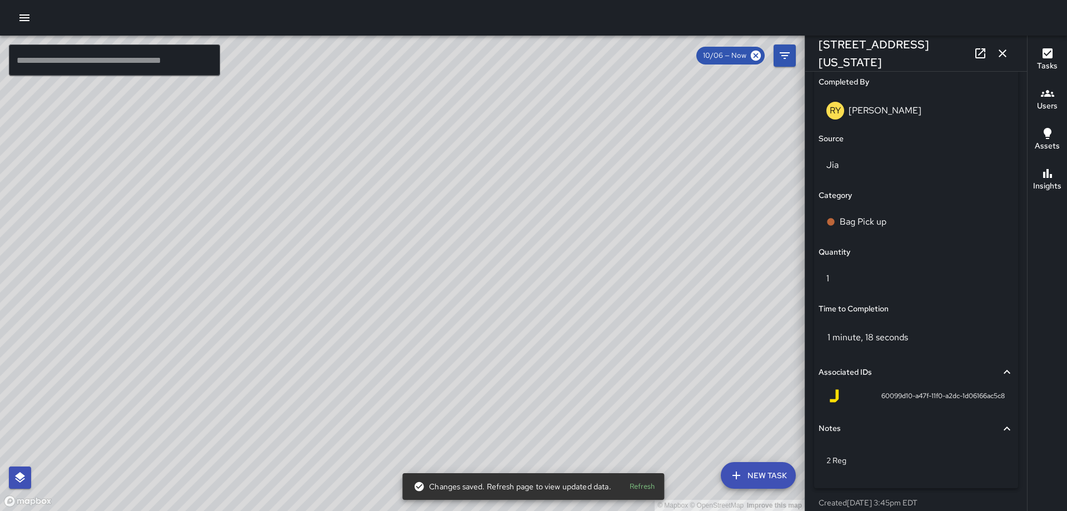
scroll to position [730, 0]
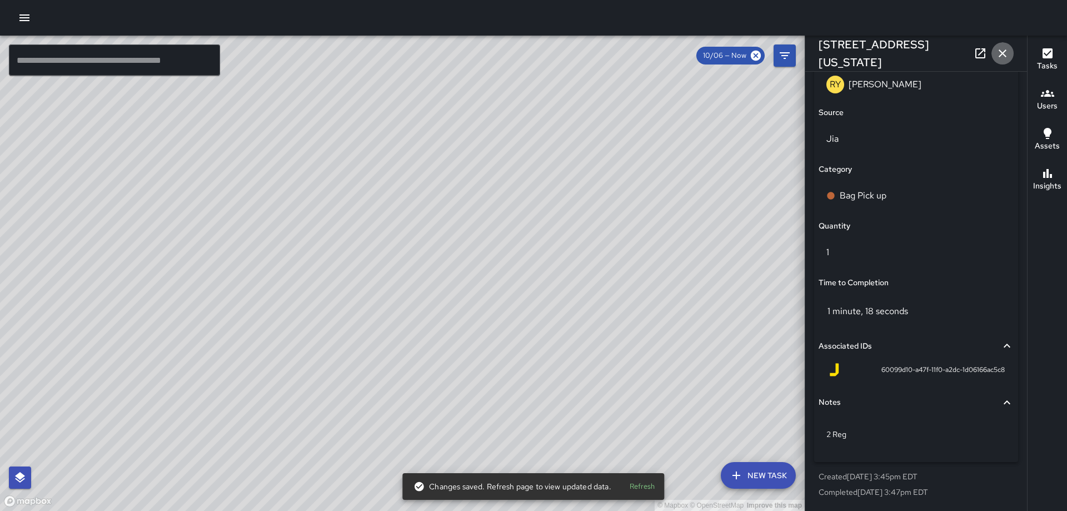
click at [1001, 56] on icon "button" at bounding box center [1003, 53] width 8 height 8
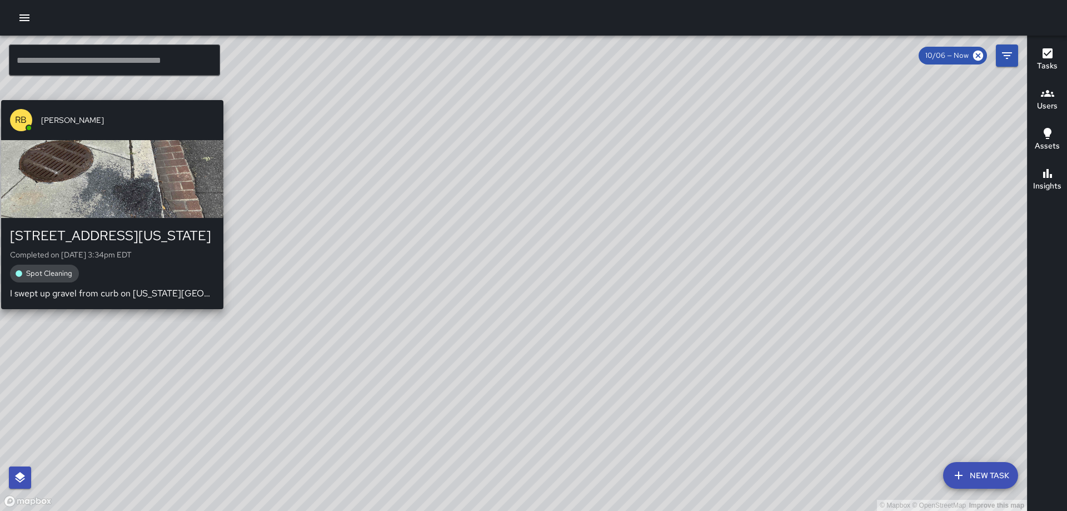
click at [106, 90] on div "© Mapbox © OpenStreetMap Improve this map RB Romario Bramwell 65 Massachusetts …" at bounding box center [513, 273] width 1027 height 475
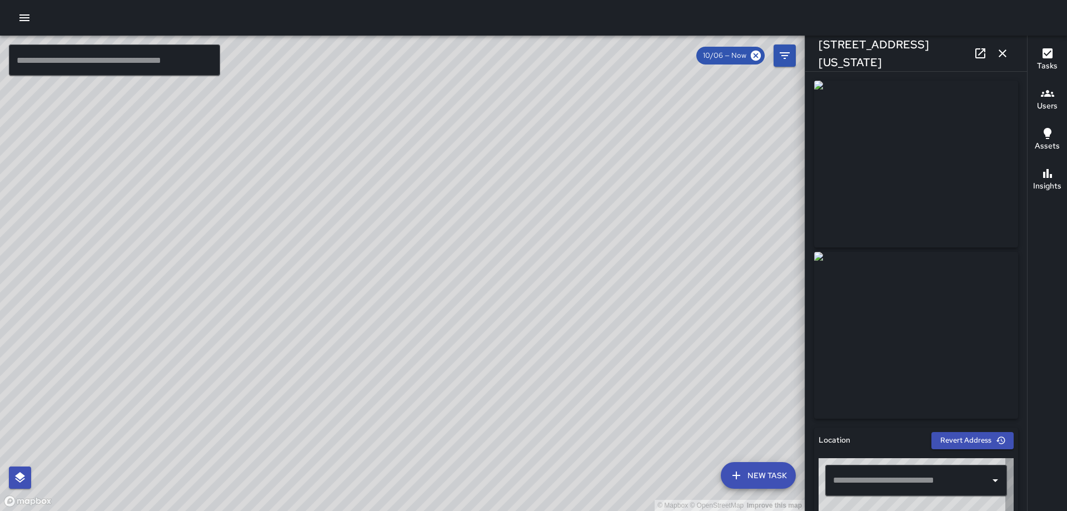
type input "**********"
click at [1006, 53] on icon "button" at bounding box center [1002, 53] width 13 height 13
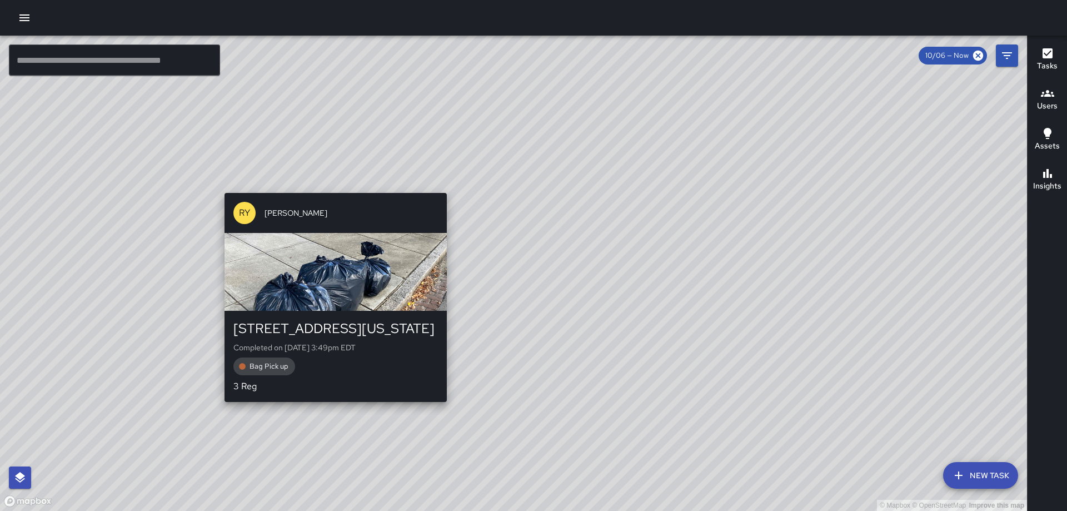
click at [442, 183] on div "© Mapbox © OpenStreetMap Improve this map RY Richard Young 111 Massachusetts Av…" at bounding box center [513, 273] width 1027 height 475
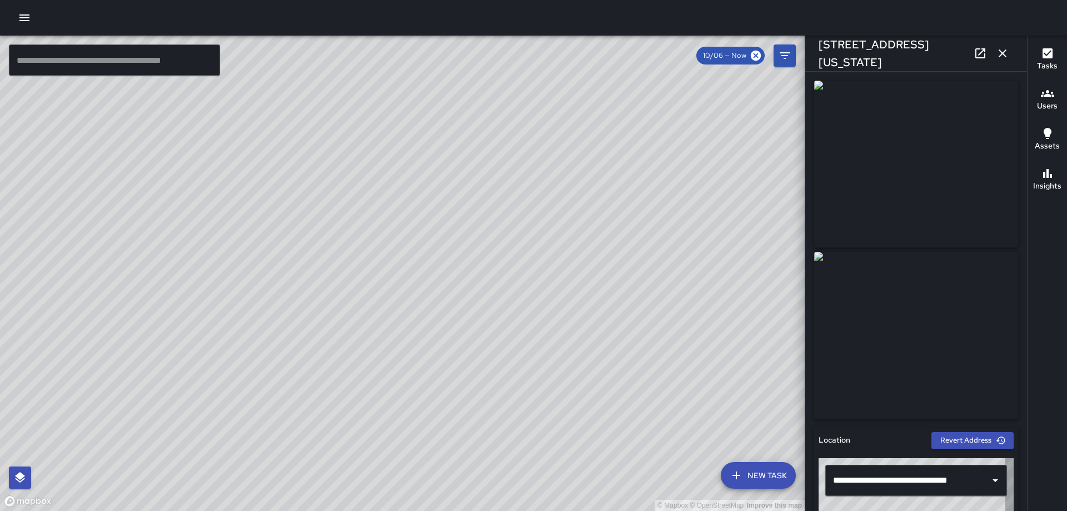
type input "**********"
click at [1004, 52] on icon "button" at bounding box center [1003, 53] width 8 height 8
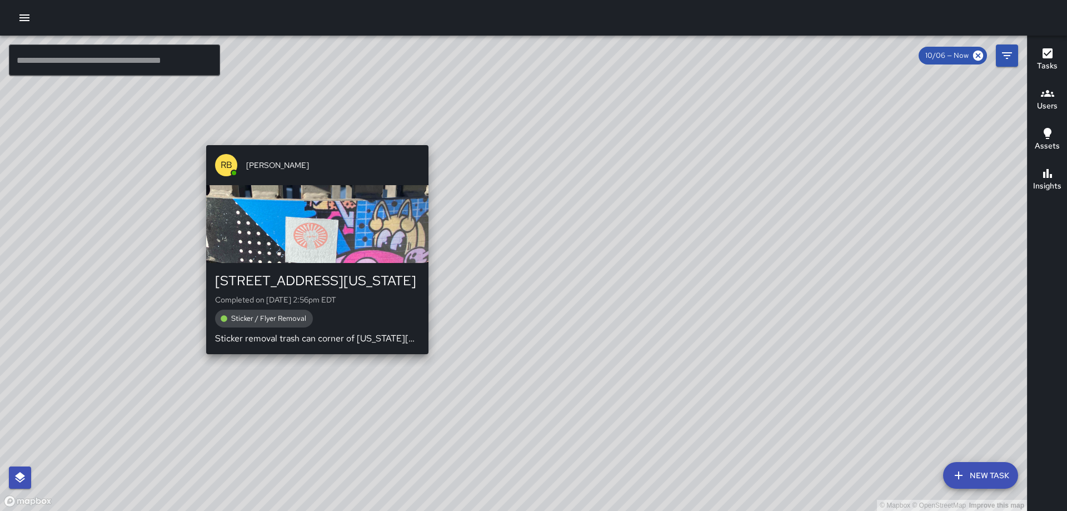
click at [424, 138] on div "© Mapbox © OpenStreetMap Improve this map RB Romario Bramwell 111 Massachusetts…" at bounding box center [513, 273] width 1027 height 475
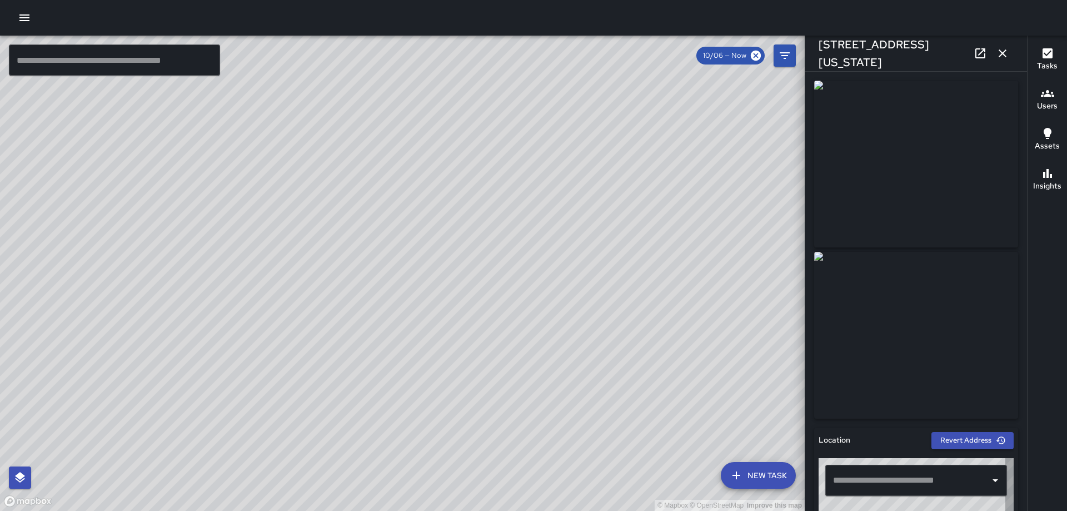
type input "**********"
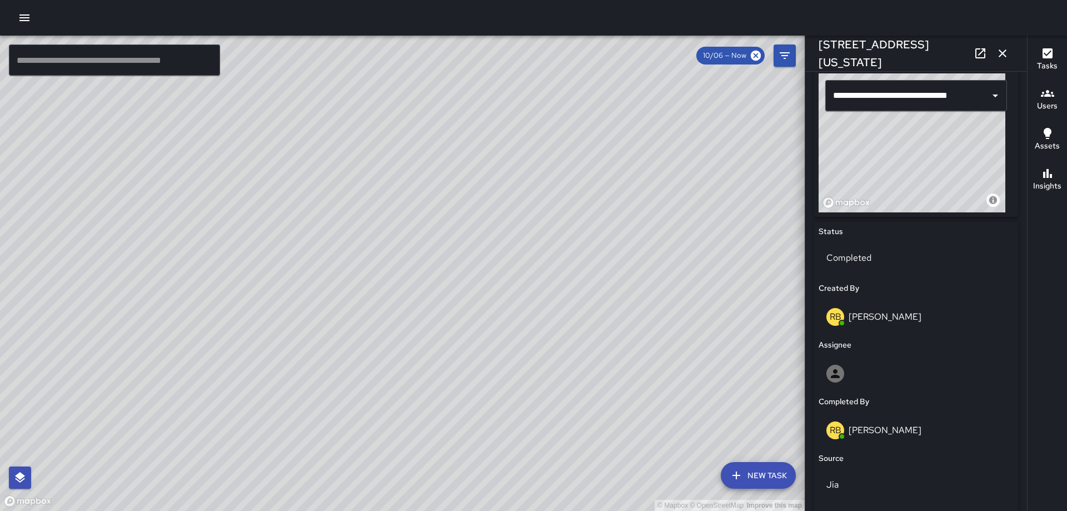
scroll to position [426, 0]
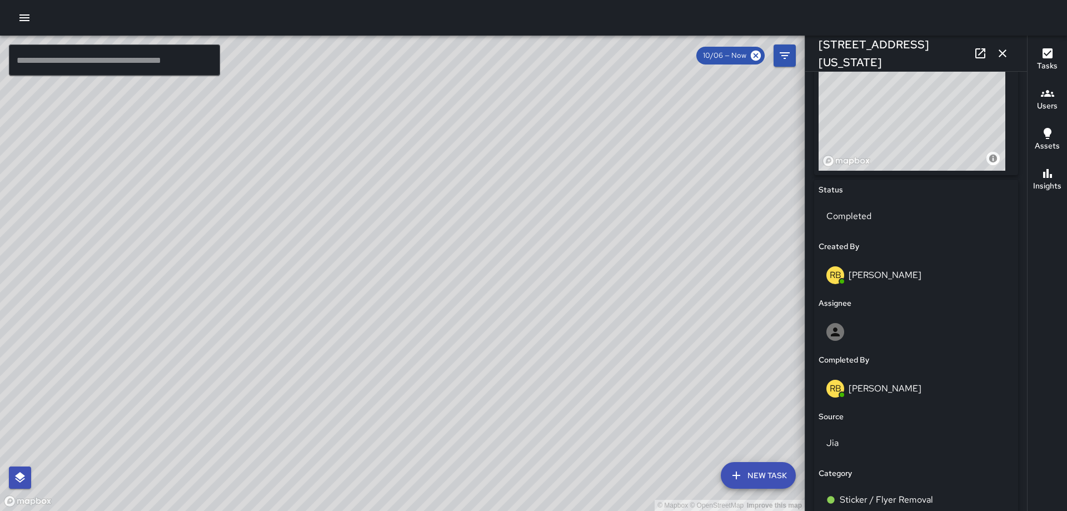
drag, startPoint x: 888, startPoint y: 114, endPoint x: 826, endPoint y: 131, distance: 63.9
click at [826, 131] on div "© Mapbox © OpenStreetMap Improve this map" at bounding box center [912, 101] width 187 height 139
click at [997, 50] on icon "button" at bounding box center [1002, 53] width 13 height 13
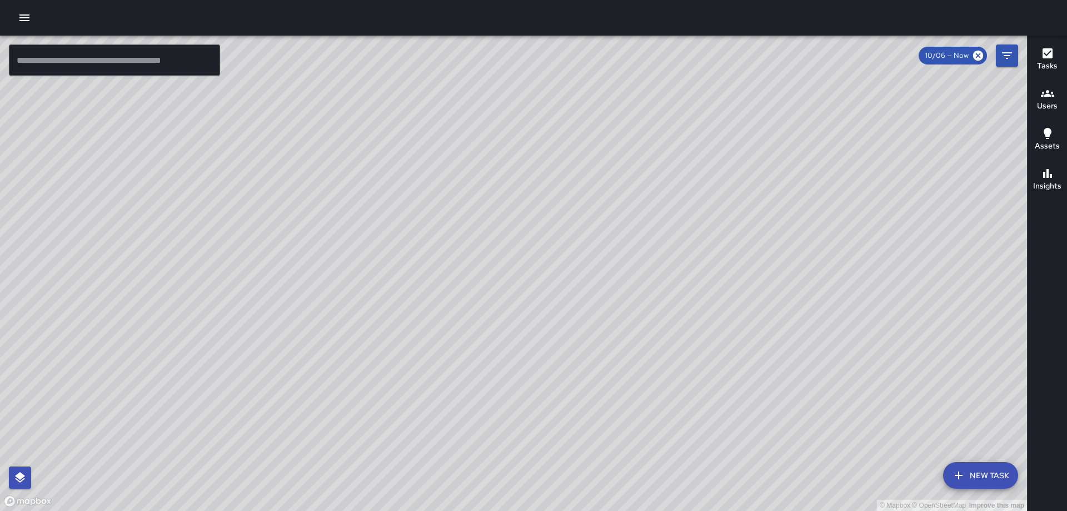
click at [470, 181] on div "© Mapbox © OpenStreetMap Improve this map RY Richard Young 800 New Jersey Avenu…" at bounding box center [513, 273] width 1027 height 475
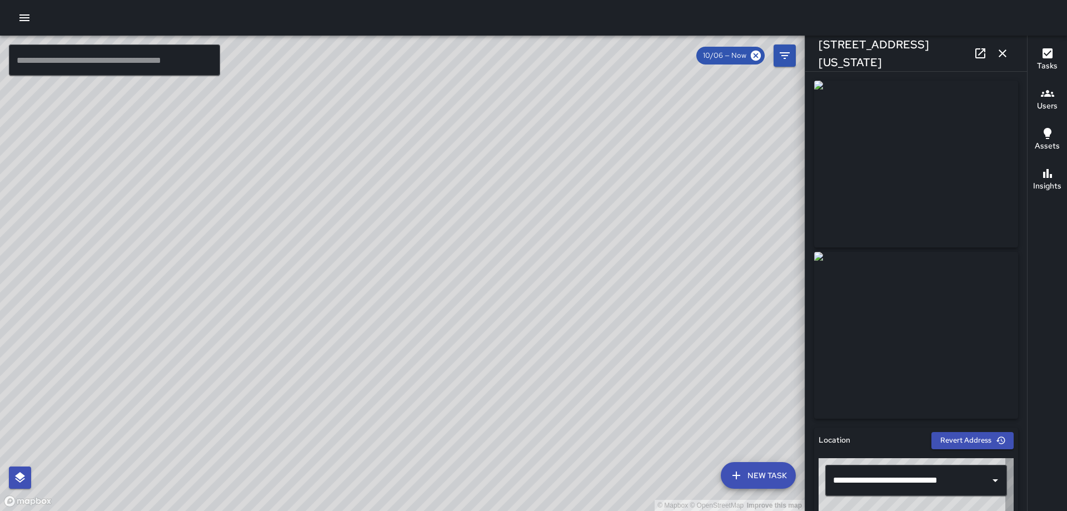
type input "**********"
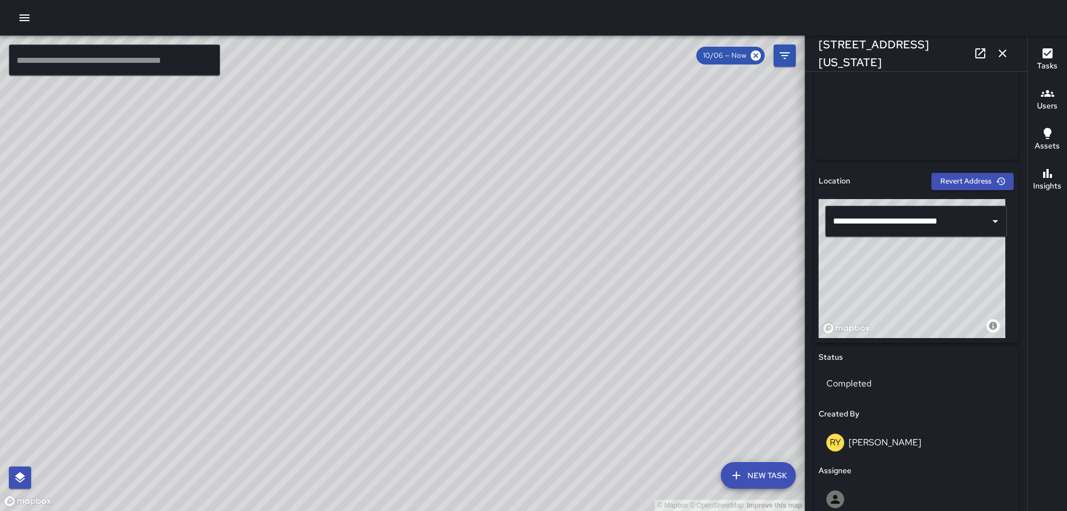
scroll to position [261, 0]
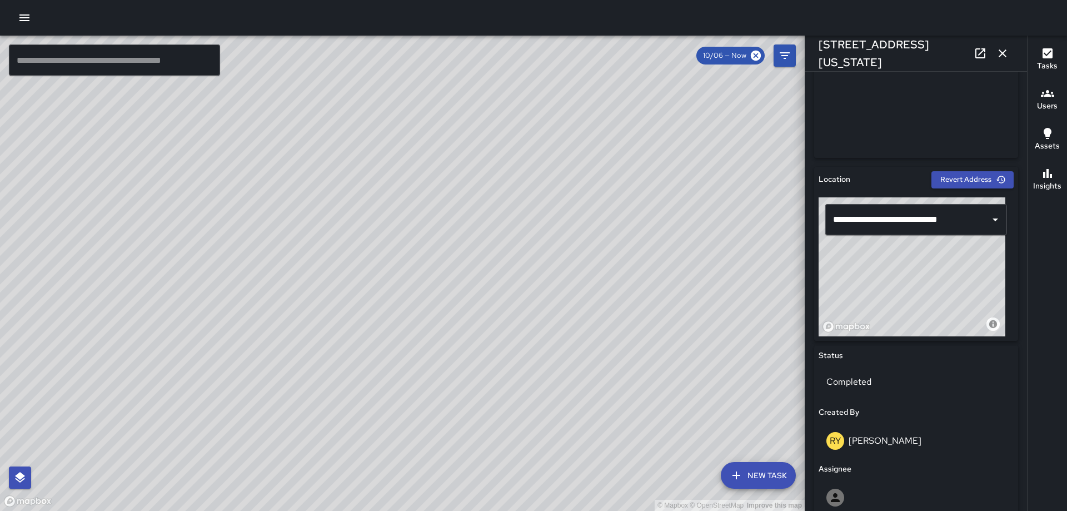
drag, startPoint x: 899, startPoint y: 275, endPoint x: 801, endPoint y: 251, distance: 101.1
click at [801, 252] on div "© Mapbox © OpenStreetMap Improve this map ​ New Task 10/06 — Now Map Layers Tas…" at bounding box center [533, 273] width 1067 height 475
click at [1001, 53] on icon "button" at bounding box center [1002, 53] width 13 height 13
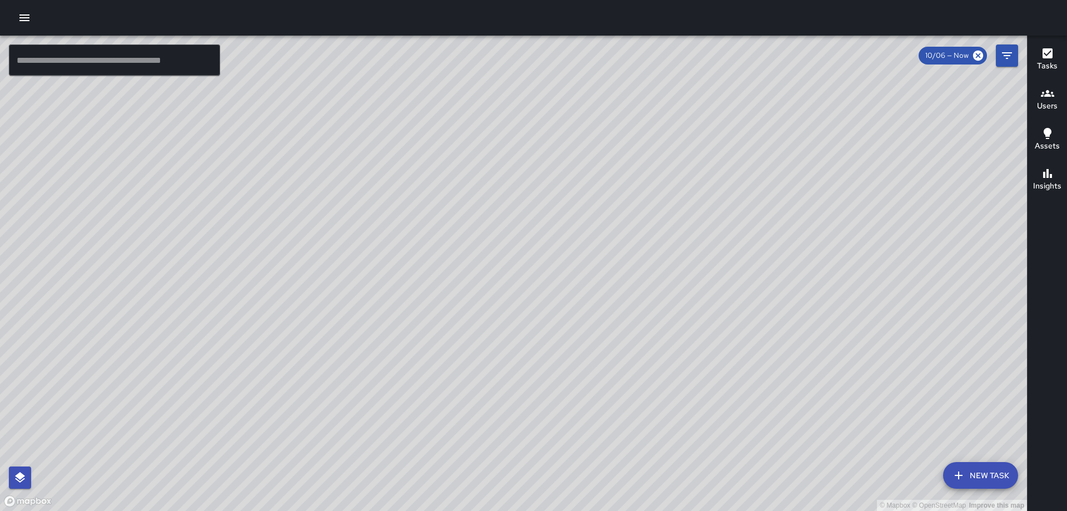
click at [550, 292] on div "© Mapbox © OpenStreetMap Improve this map AS Andre Smith 800 New Jersey Avenue …" at bounding box center [513, 273] width 1027 height 475
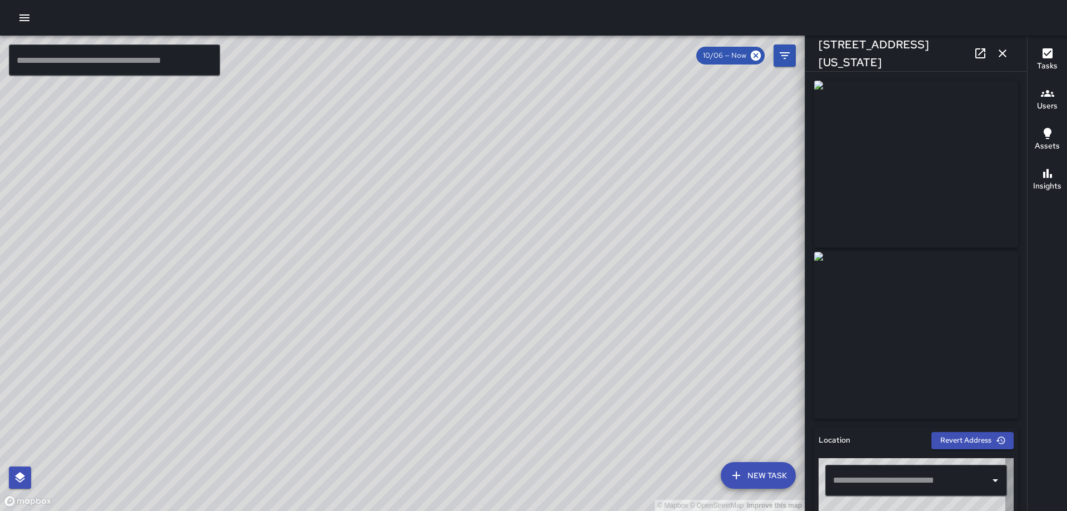
type input "**********"
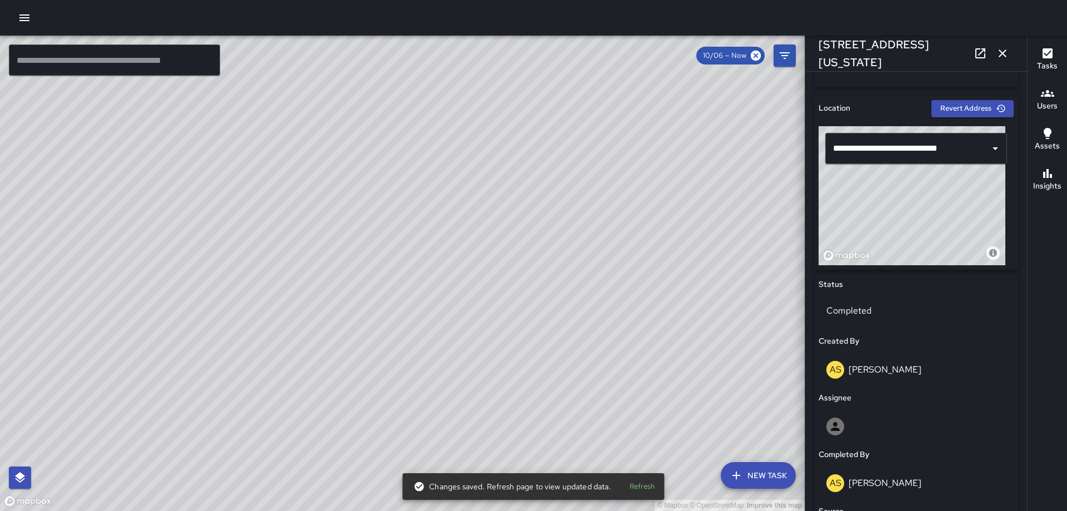
scroll to position [330, 0]
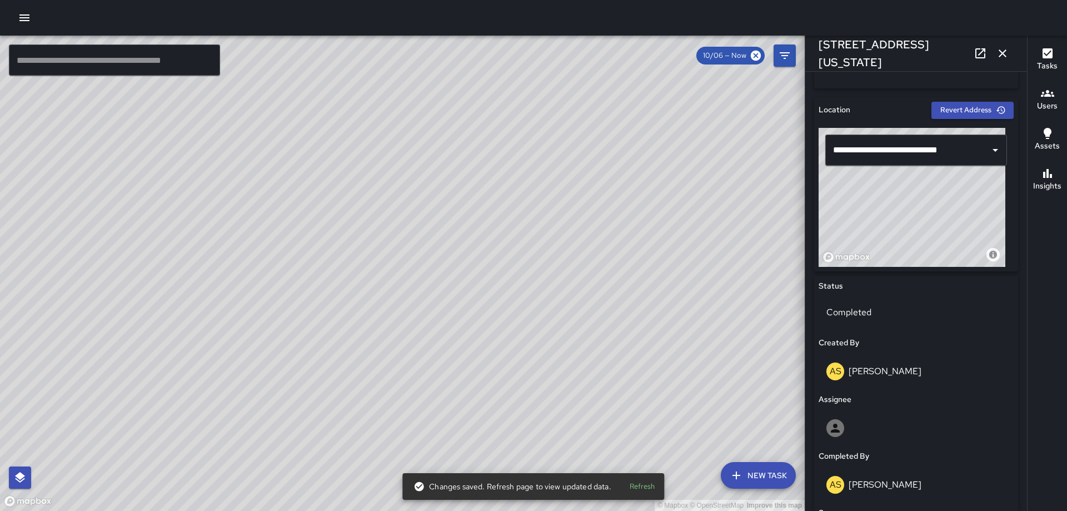
drag, startPoint x: 886, startPoint y: 215, endPoint x: 853, endPoint y: 213, distance: 32.8
click at [853, 213] on div "© Mapbox © OpenStreetMap Improve this map" at bounding box center [912, 197] width 187 height 139
click at [1004, 51] on icon "button" at bounding box center [1003, 53] width 8 height 8
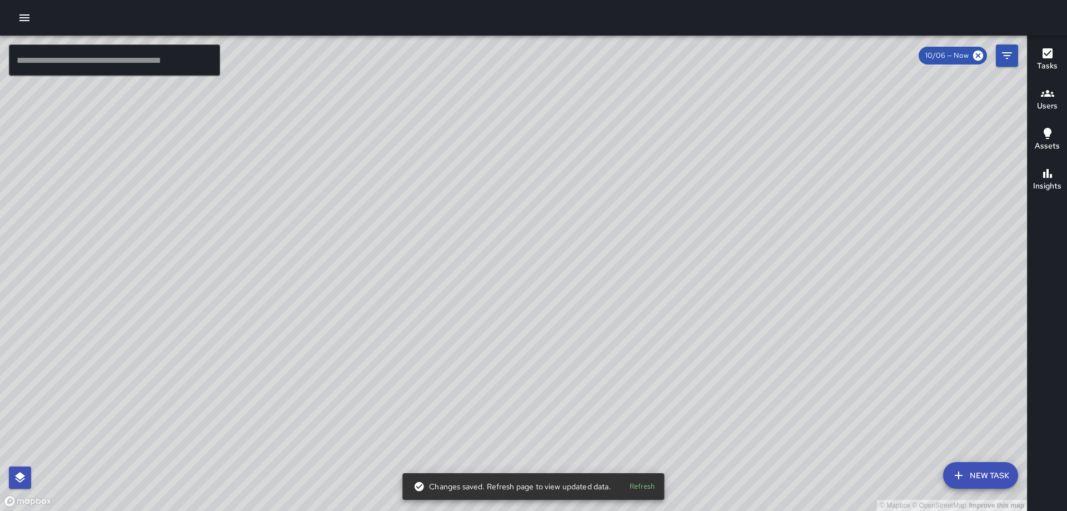
click at [524, 285] on div "© Mapbox © OpenStreetMap Improve this map RY Richard Young 800 New Jersey Avenu…" at bounding box center [513, 273] width 1027 height 475
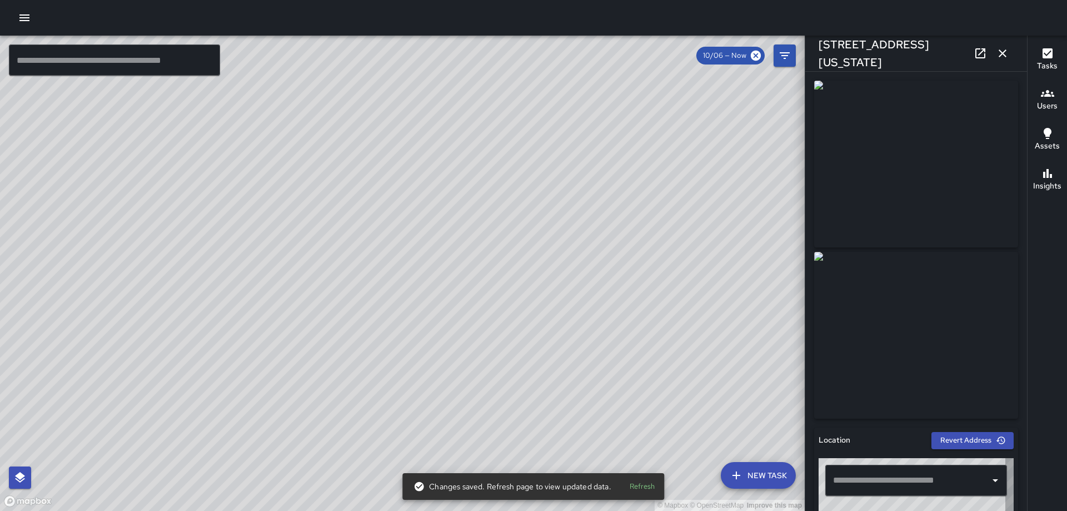
type input "**********"
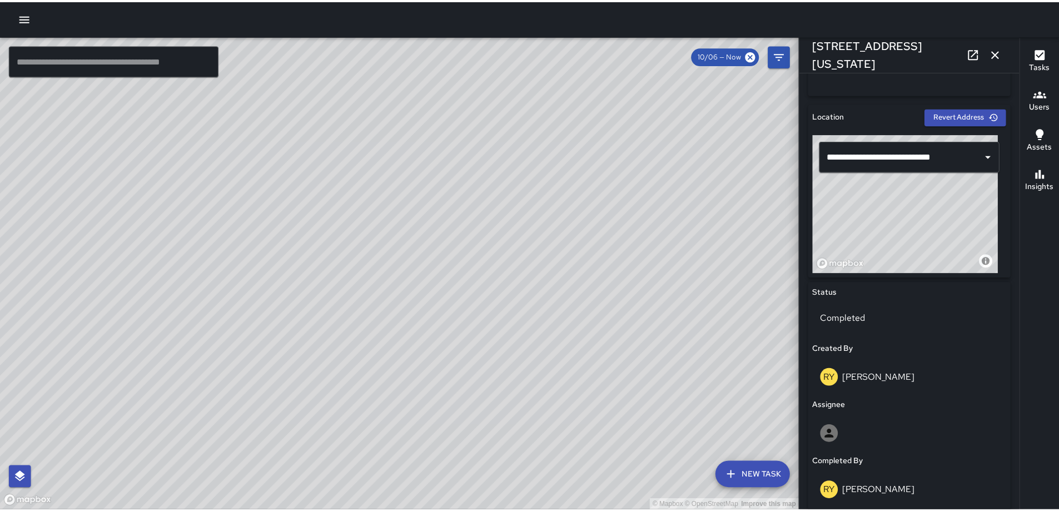
scroll to position [363, 0]
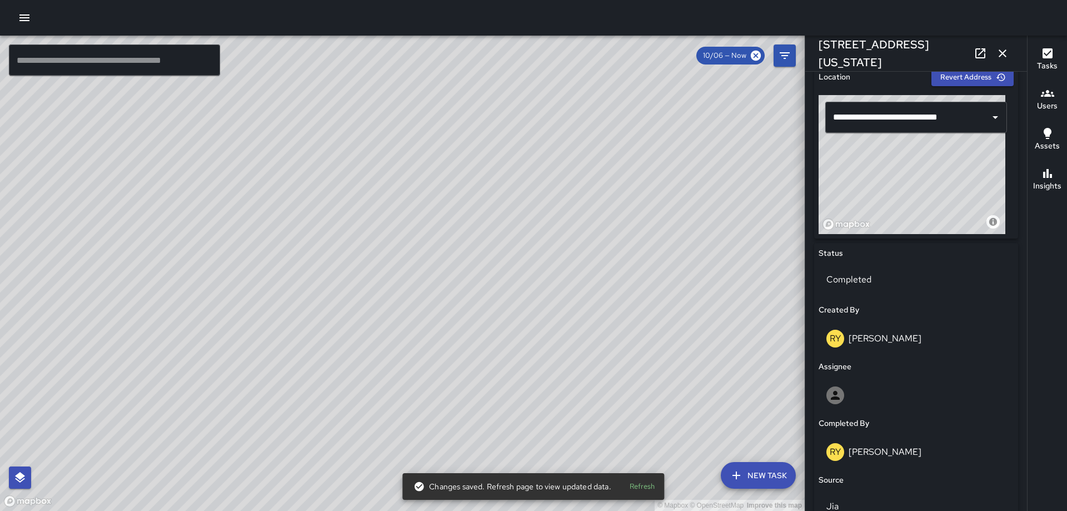
drag, startPoint x: 869, startPoint y: 187, endPoint x: 856, endPoint y: 196, distance: 16.2
click at [856, 195] on div "© Mapbox © OpenStreetMap Improve this map" at bounding box center [912, 164] width 187 height 139
click at [995, 60] on button "button" at bounding box center [1003, 53] width 22 height 22
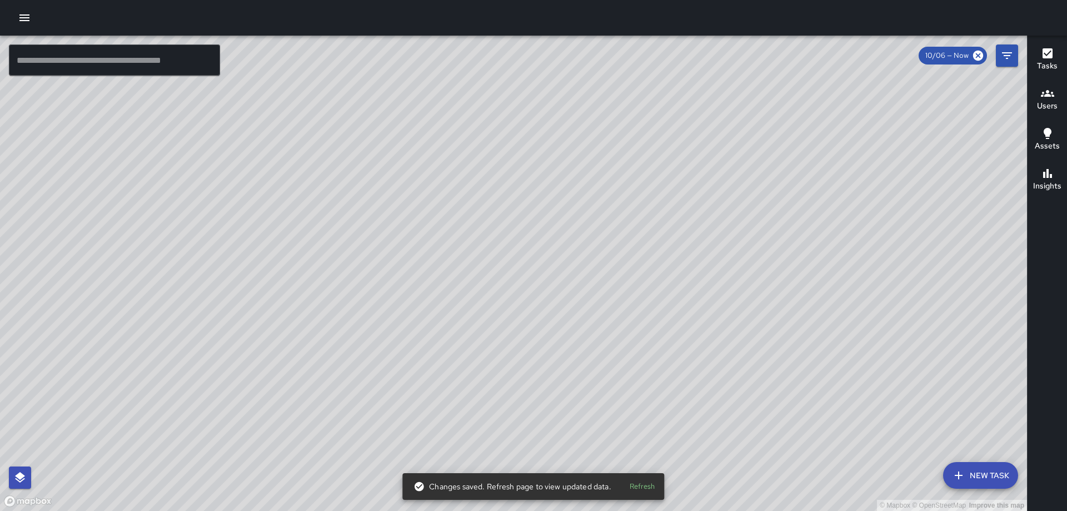
click at [27, 17] on icon "button" at bounding box center [24, 17] width 13 height 13
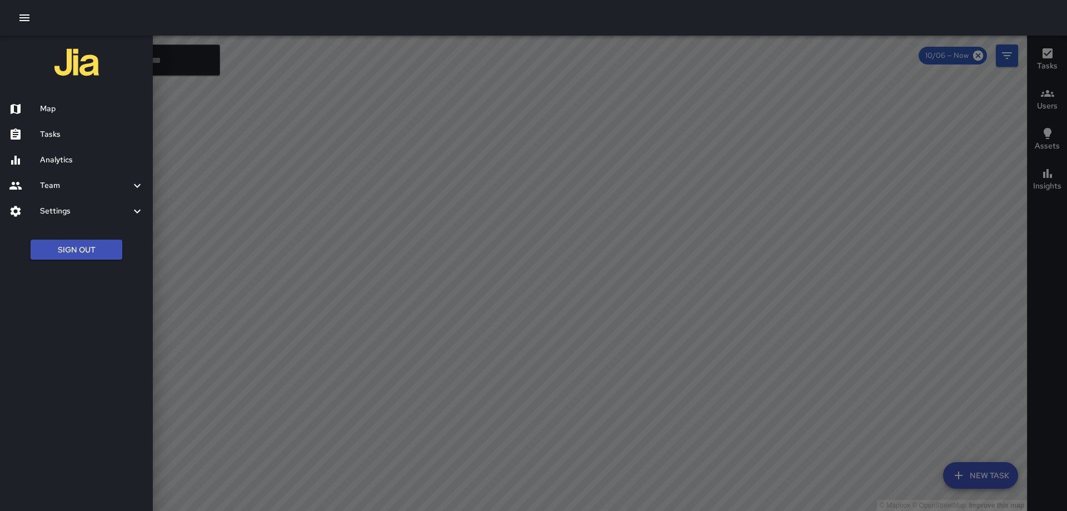
click at [64, 156] on h6 "Analytics" at bounding box center [92, 160] width 104 height 12
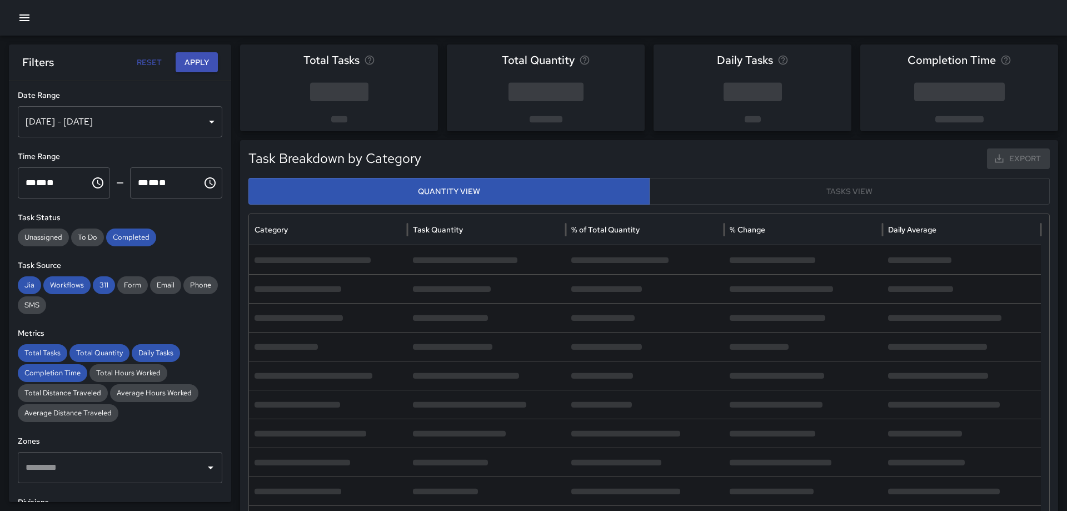
click at [193, 125] on div "Oct 07, 2025 - Oct 13, 2025" at bounding box center [120, 121] width 205 height 31
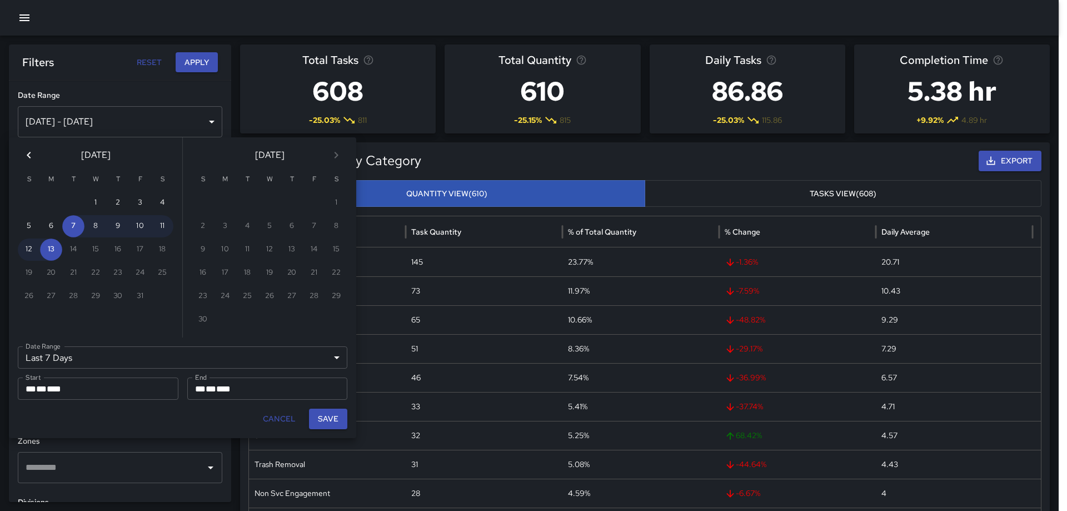
click at [29, 158] on icon "Previous month" at bounding box center [28, 154] width 13 height 13
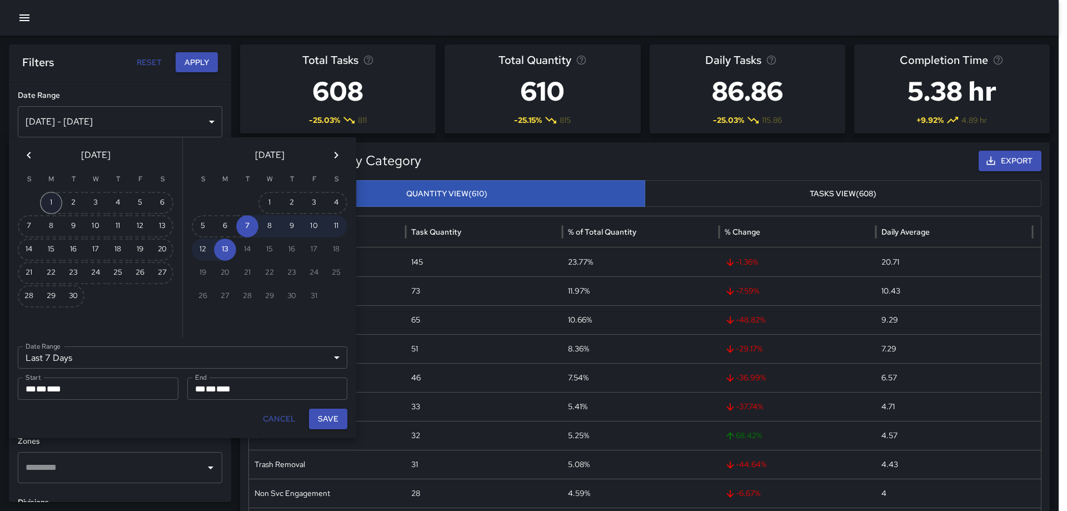
click at [54, 201] on button "1" at bounding box center [51, 203] width 22 height 22
type input "******"
type input "**********"
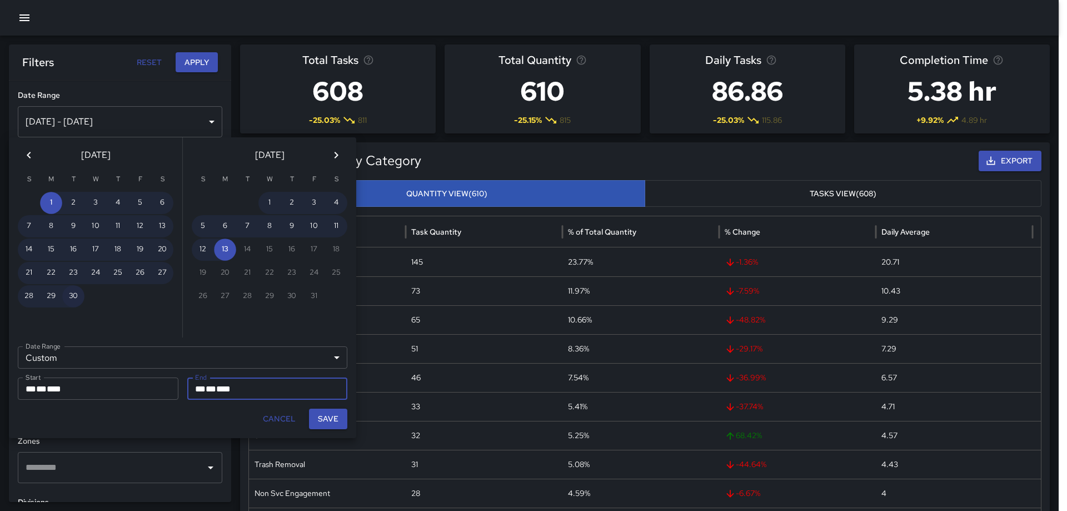
click at [72, 295] on button "30" at bounding box center [73, 296] width 22 height 22
type input "**********"
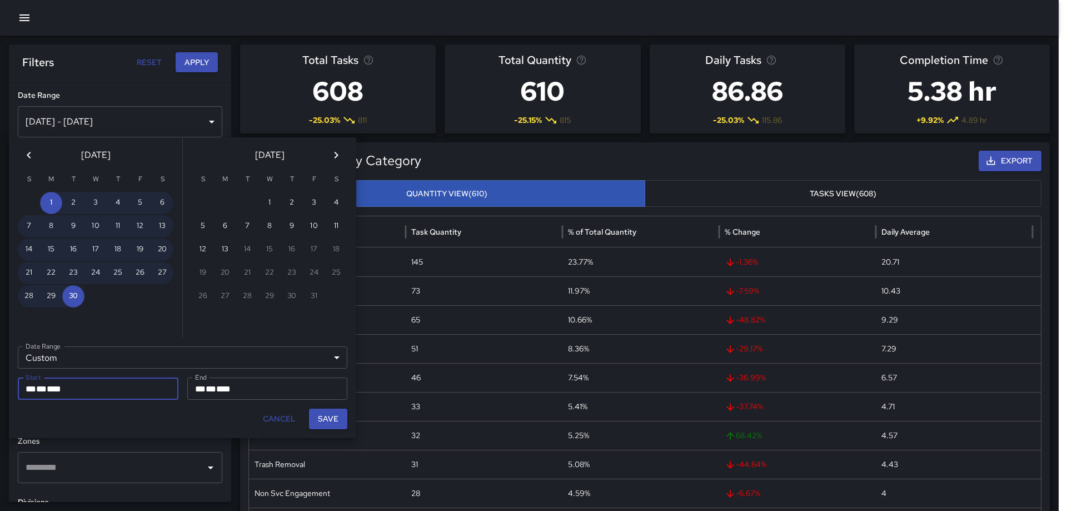
click at [329, 417] on button "Save" at bounding box center [328, 419] width 38 height 21
type input "**********"
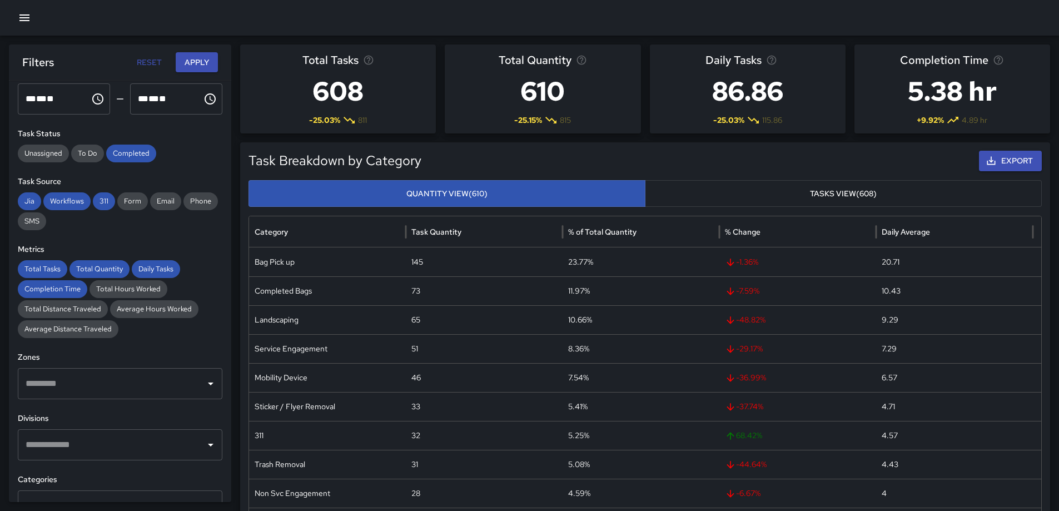
scroll to position [111, 0]
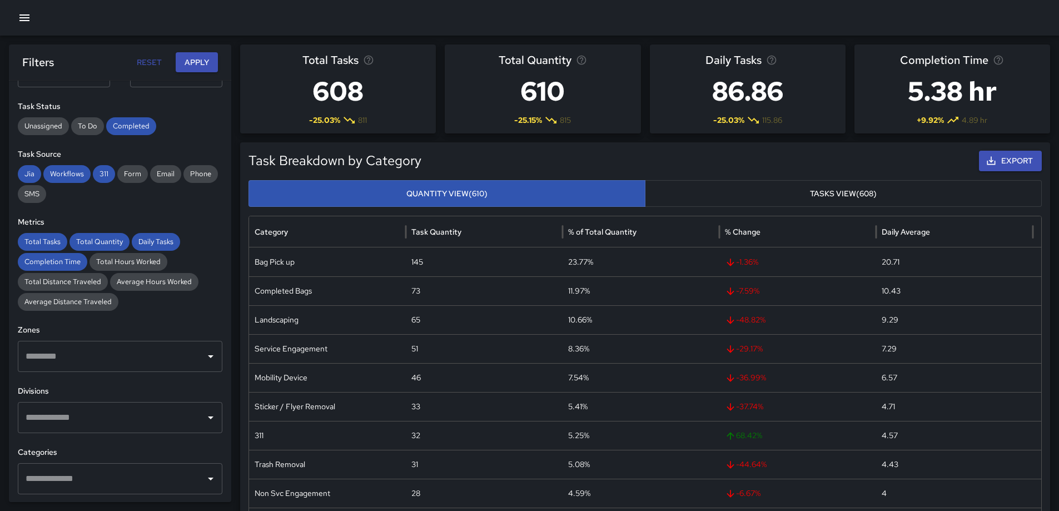
click at [115, 481] on input "text" at bounding box center [112, 478] width 178 height 21
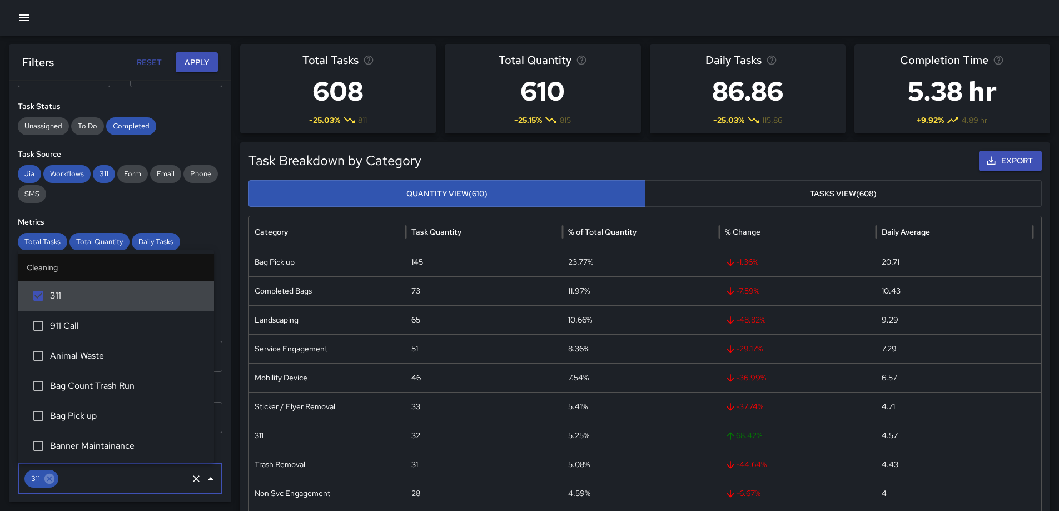
click at [194, 57] on button "Apply" at bounding box center [197, 62] width 42 height 21
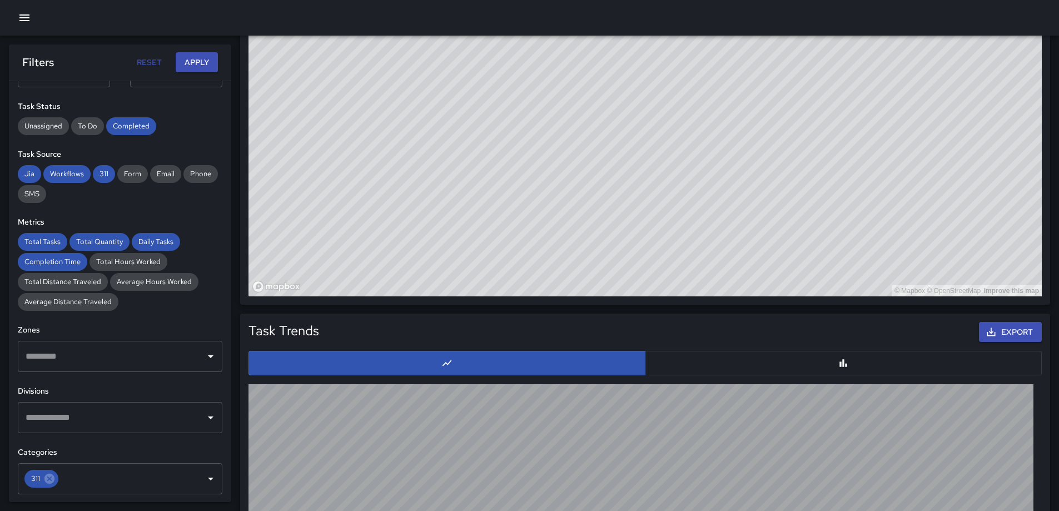
scroll to position [613, 0]
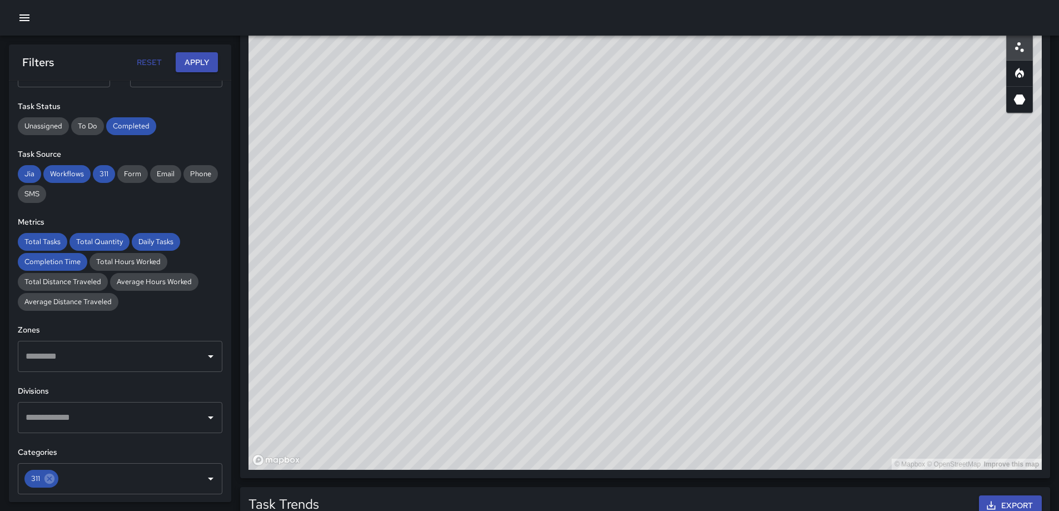
drag, startPoint x: 815, startPoint y: 335, endPoint x: 730, endPoint y: 330, distance: 84.6
click at [730, 330] on div "© Mapbox © OpenStreetMap Improve this map" at bounding box center [644, 247] width 793 height 445
drag, startPoint x: 754, startPoint y: 287, endPoint x: 710, endPoint y: 426, distance: 145.4
drag, startPoint x: 710, startPoint y: 426, endPoint x: 689, endPoint y: 356, distance: 73.2
click at [689, 356] on div "© Mapbox © OpenStreetMap Improve this map" at bounding box center [644, 247] width 793 height 445
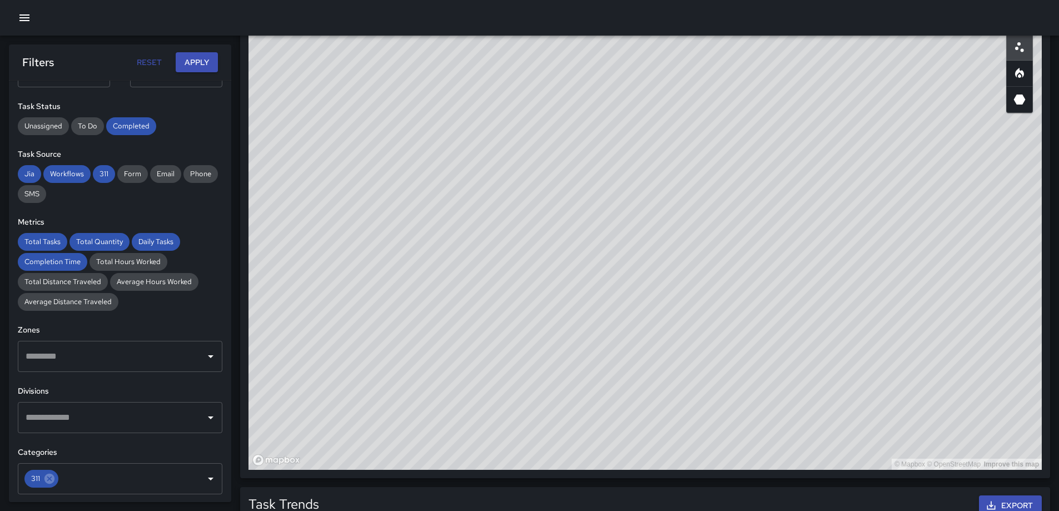
drag, startPoint x: 755, startPoint y: 331, endPoint x: 760, endPoint y: 354, distance: 22.9
click at [760, 354] on div "© Mapbox © OpenStreetMap Improve this map" at bounding box center [644, 247] width 793 height 445
drag, startPoint x: 899, startPoint y: 353, endPoint x: 759, endPoint y: 320, distance: 144.0
click at [759, 320] on div "© Mapbox © OpenStreetMap Improve this map" at bounding box center [644, 247] width 793 height 445
drag, startPoint x: 742, startPoint y: 319, endPoint x: 869, endPoint y: 351, distance: 131.2
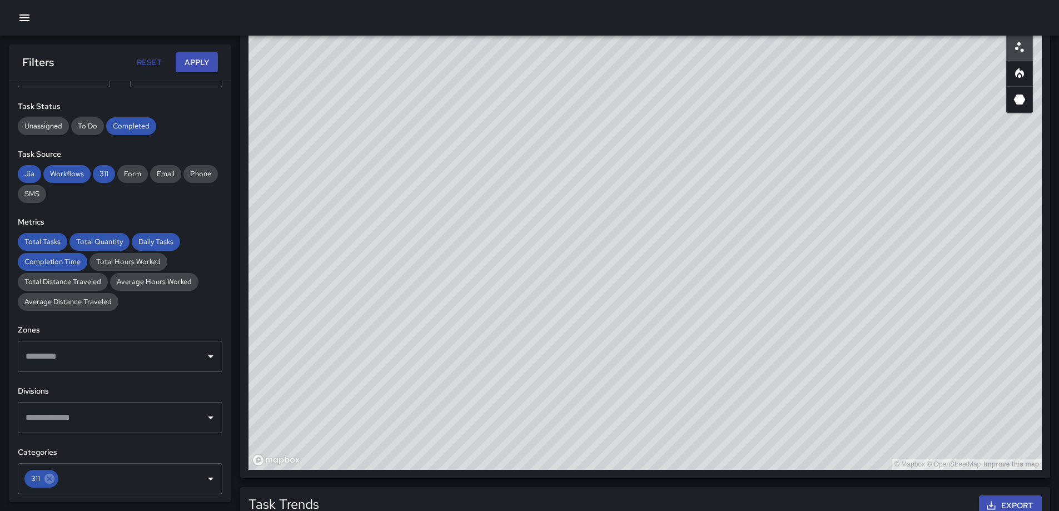
click at [869, 351] on div "© Mapbox © OpenStreetMap Improve this map" at bounding box center [644, 247] width 793 height 445
drag, startPoint x: 867, startPoint y: 350, endPoint x: 772, endPoint y: 320, distance: 99.3
click at [772, 320] on div "© Mapbox © OpenStreetMap Improve this map" at bounding box center [644, 247] width 793 height 445
click at [1024, 77] on icon "Heatmap" at bounding box center [1019, 73] width 13 height 13
click at [1016, 46] on icon "Scatterplot" at bounding box center [1019, 47] width 13 height 13
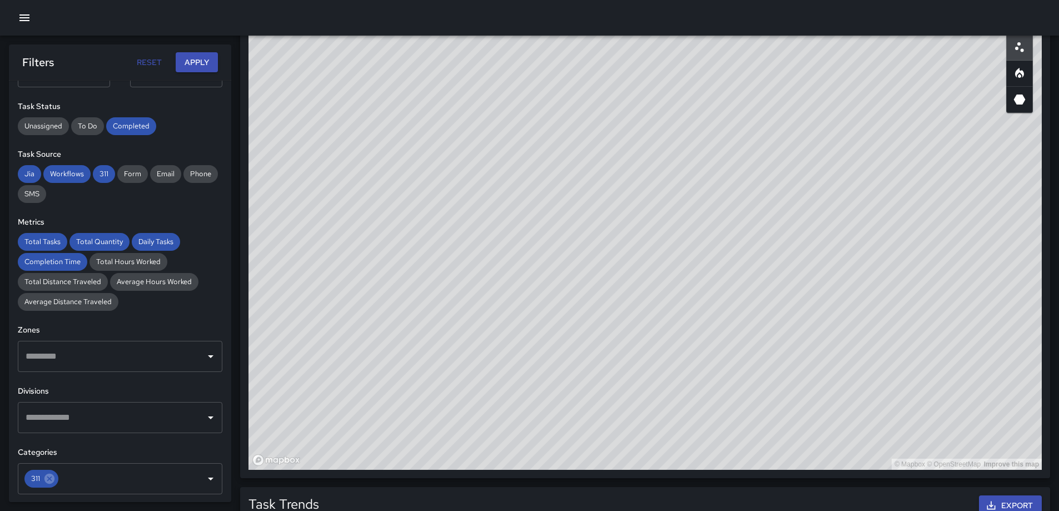
drag, startPoint x: 575, startPoint y: 278, endPoint x: 654, endPoint y: 280, distance: 79.0
click at [654, 280] on div "© Mapbox © OpenStreetMap Improve this map" at bounding box center [644, 247] width 793 height 445
